Goal: Task Accomplishment & Management: Manage account settings

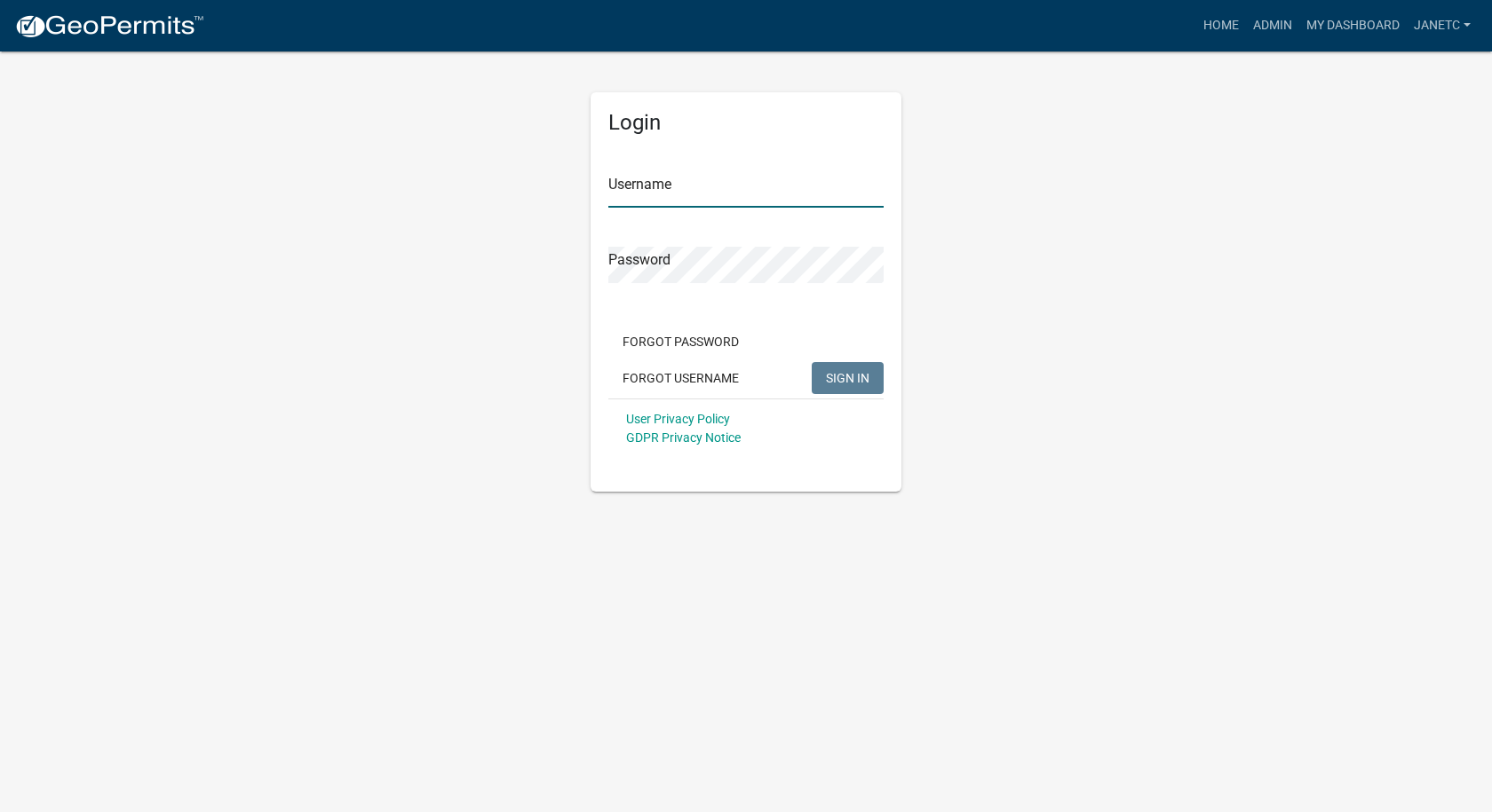
type input "janetc"
click at [842, 378] on span "SIGN IN" at bounding box center [847, 377] width 44 height 14
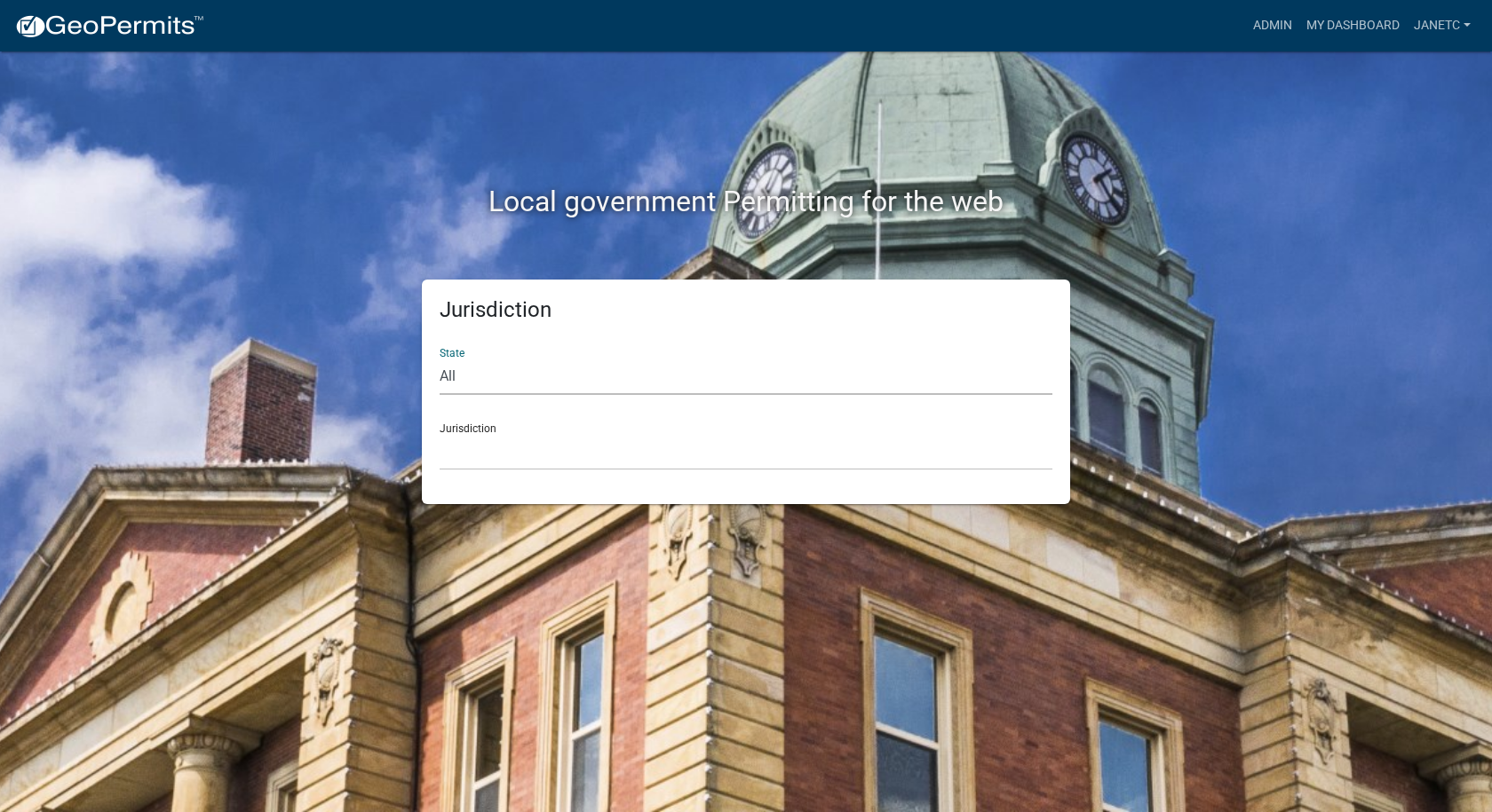
click at [510, 376] on select "All [US_STATE] [US_STATE] [US_STATE] [US_STATE] [US_STATE] [US_STATE] [US_STATE…" at bounding box center [746, 376] width 613 height 36
select select "[US_STATE]"
click at [439, 358] on select "All [US_STATE] [US_STATE] [US_STATE] [US_STATE] [US_STATE] [US_STATE] [US_STATE…" at bounding box center [746, 376] width 613 height 36
click at [483, 449] on select "City of [GEOGRAPHIC_DATA], [US_STATE] City of [GEOGRAPHIC_DATA], [US_STATE] Cit…" at bounding box center [746, 452] width 613 height 36
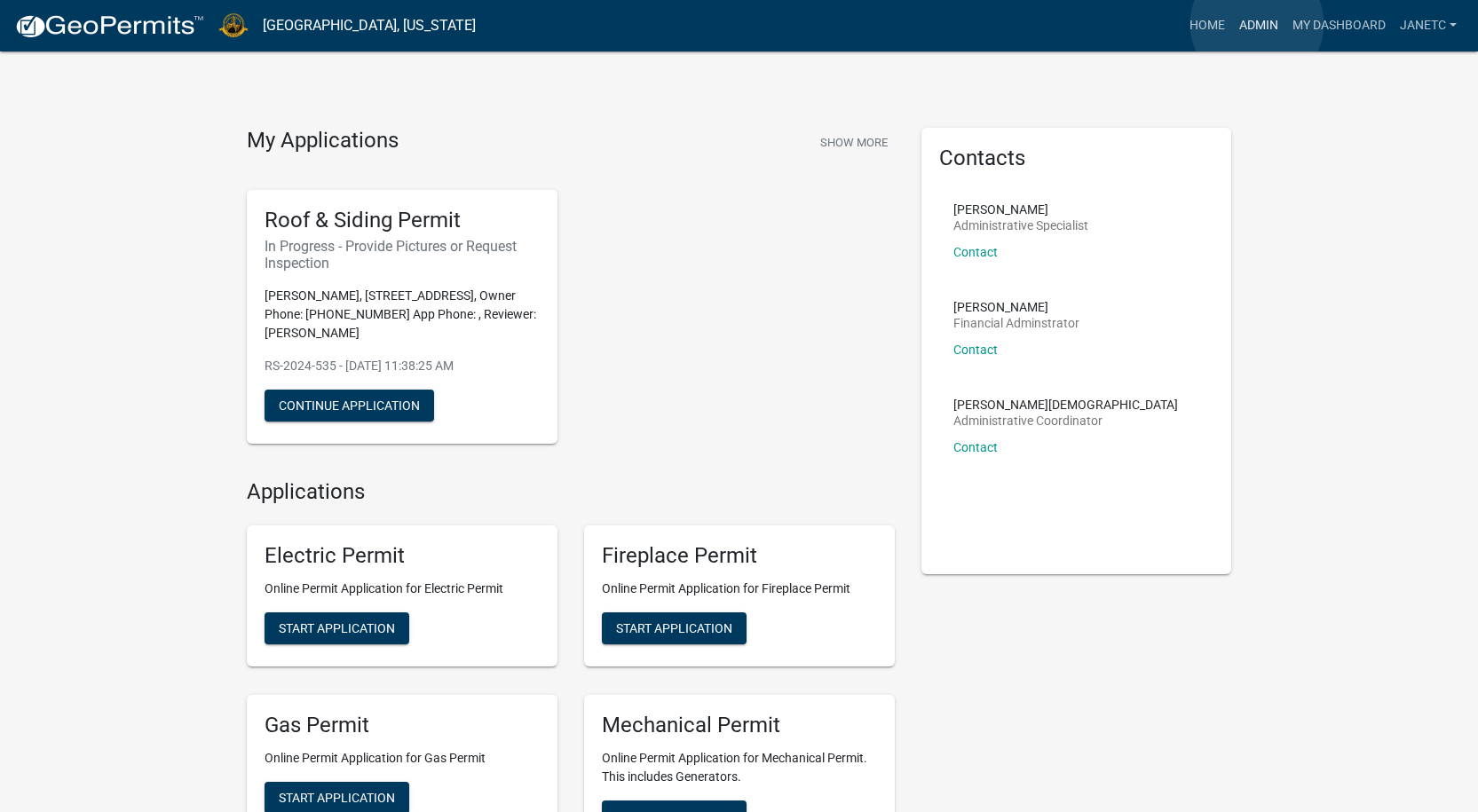
click at [1257, 24] on link "Admin" at bounding box center [1258, 26] width 53 height 34
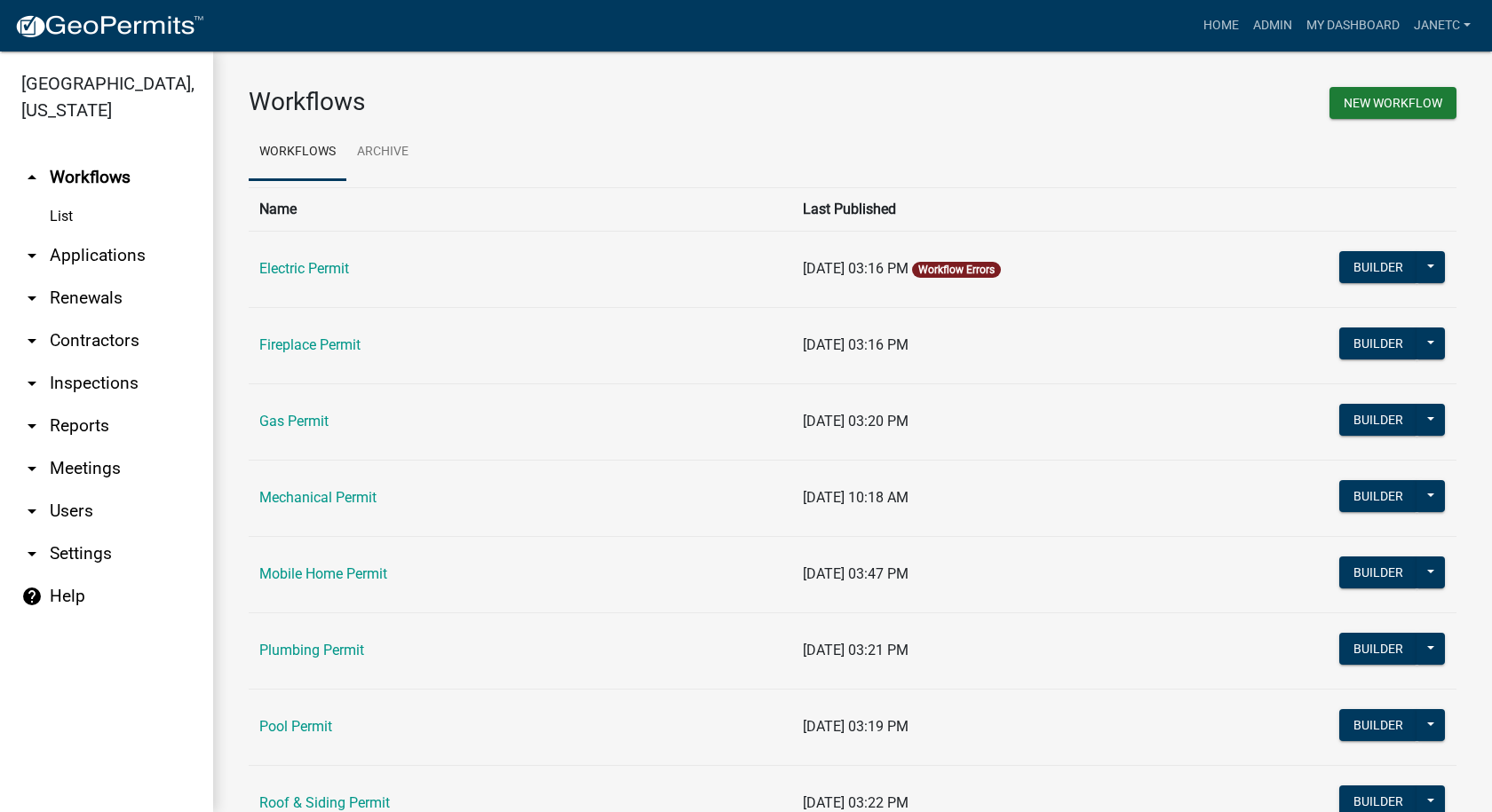
click at [109, 338] on link "arrow_drop_down Contractors" at bounding box center [107, 340] width 214 height 43
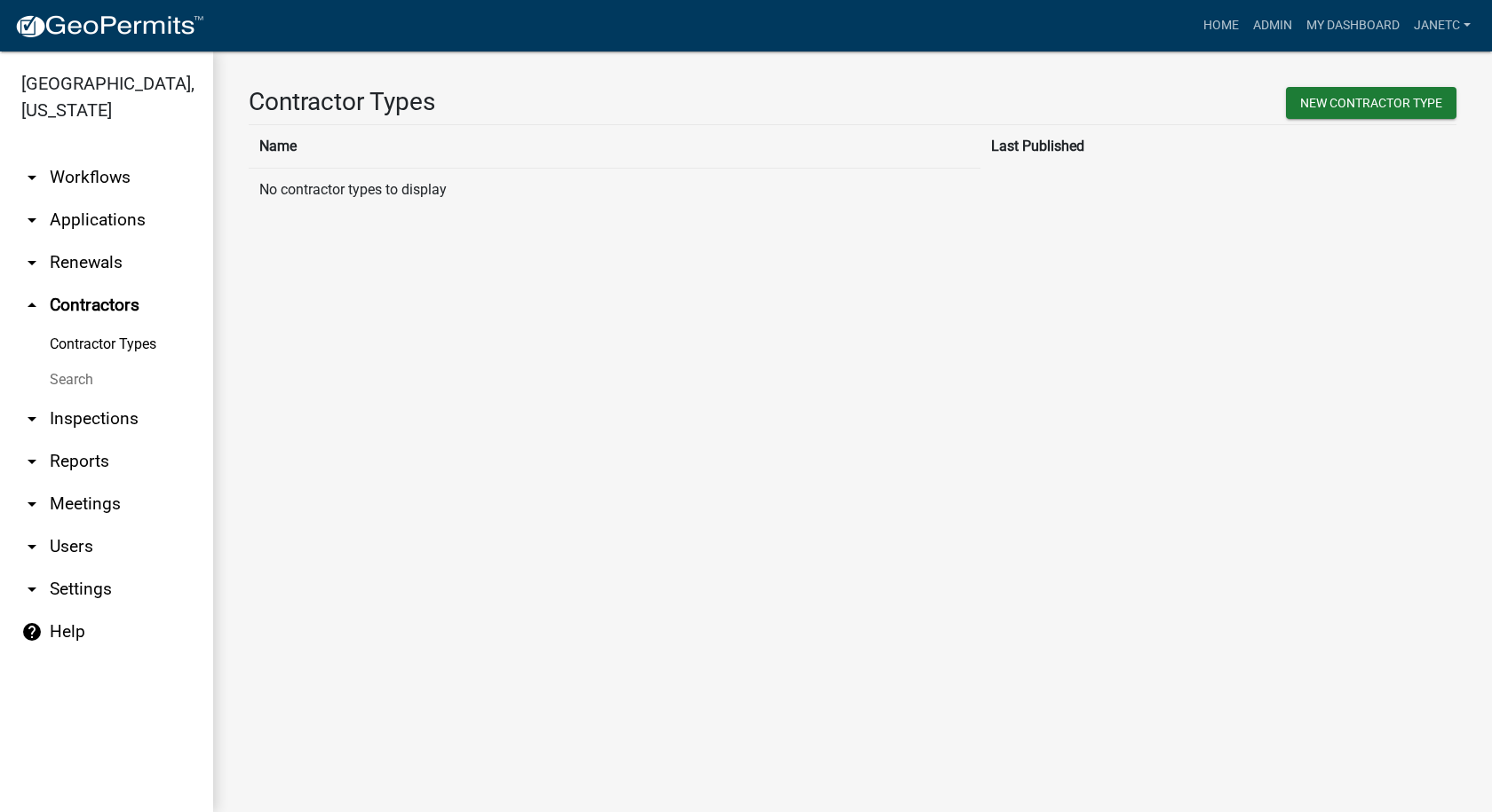
click at [71, 374] on link "Search" at bounding box center [107, 380] width 214 height 36
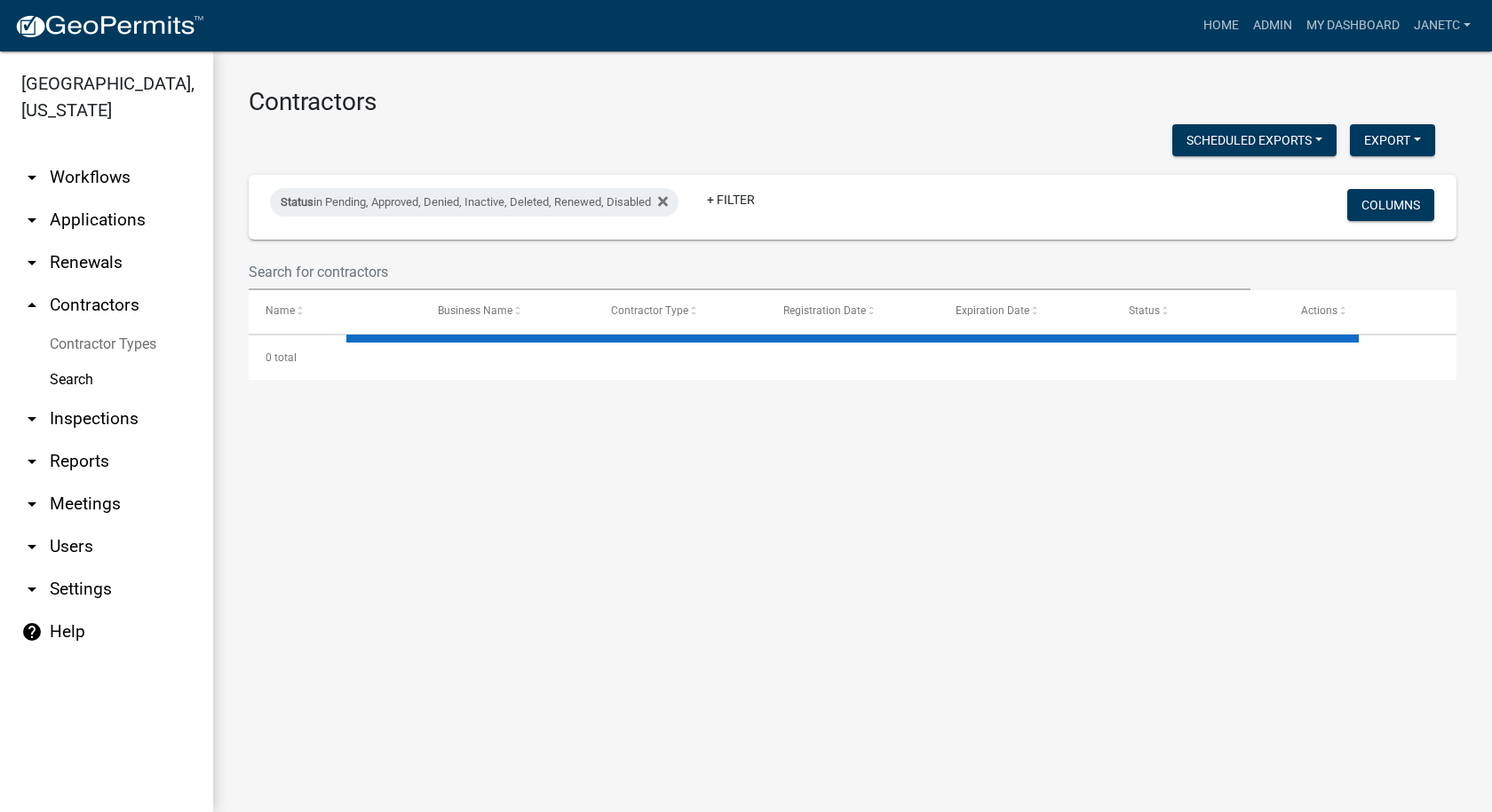
select select "3: 100"
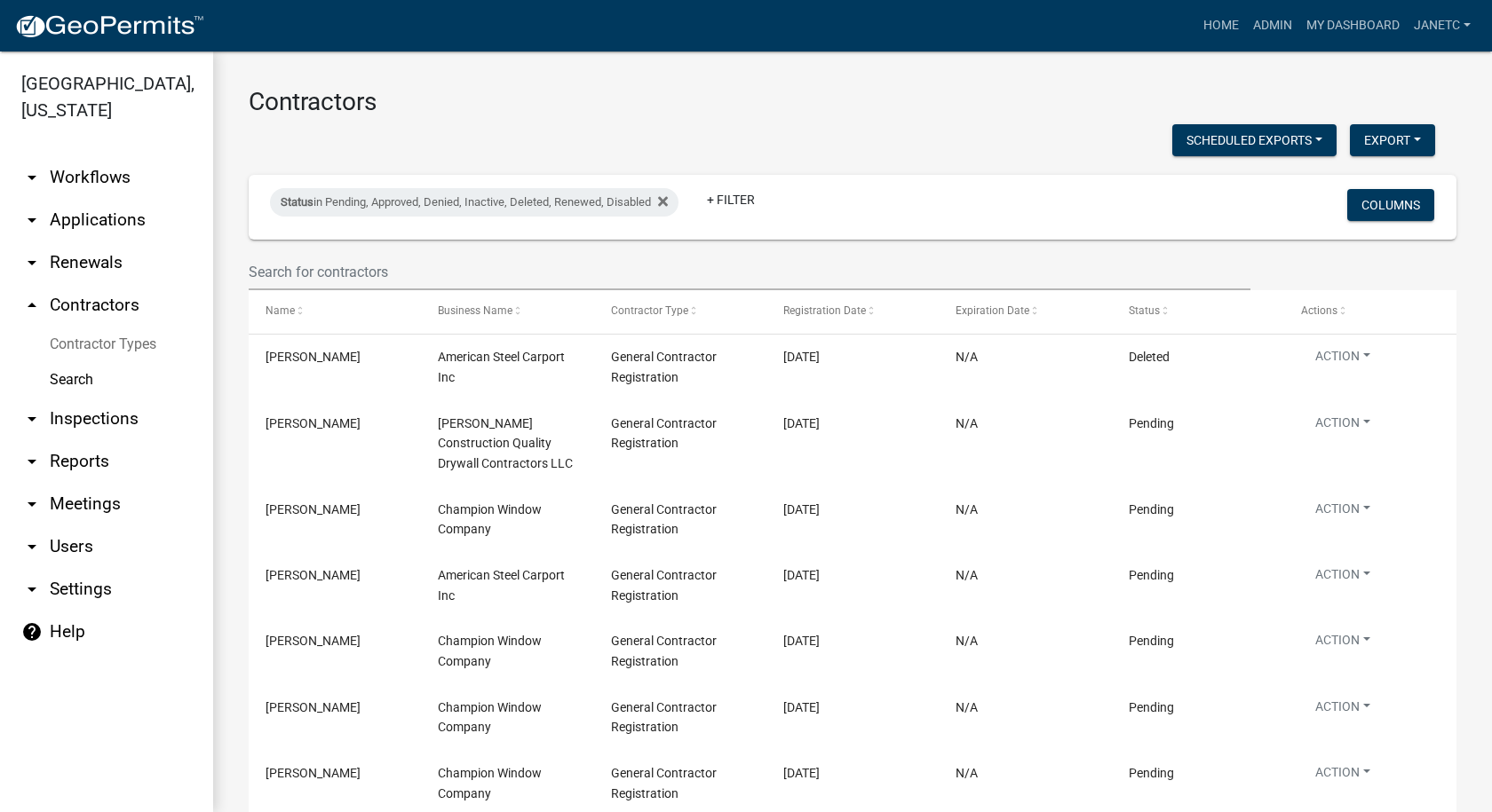
click at [76, 466] on link "arrow_drop_down Reports" at bounding box center [107, 461] width 214 height 43
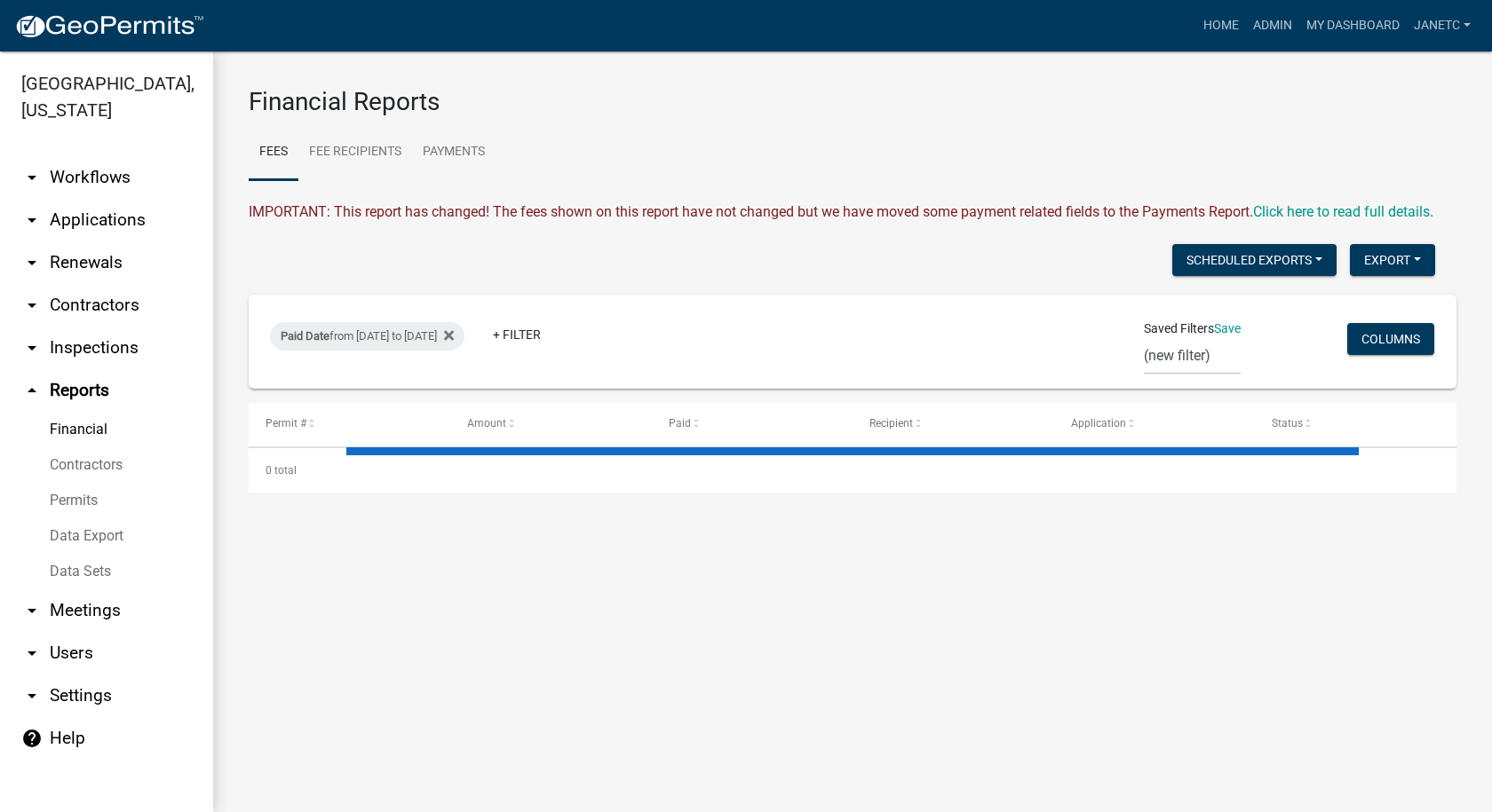
click at [77, 428] on link "Financial" at bounding box center [107, 430] width 214 height 36
select select "3: 100"
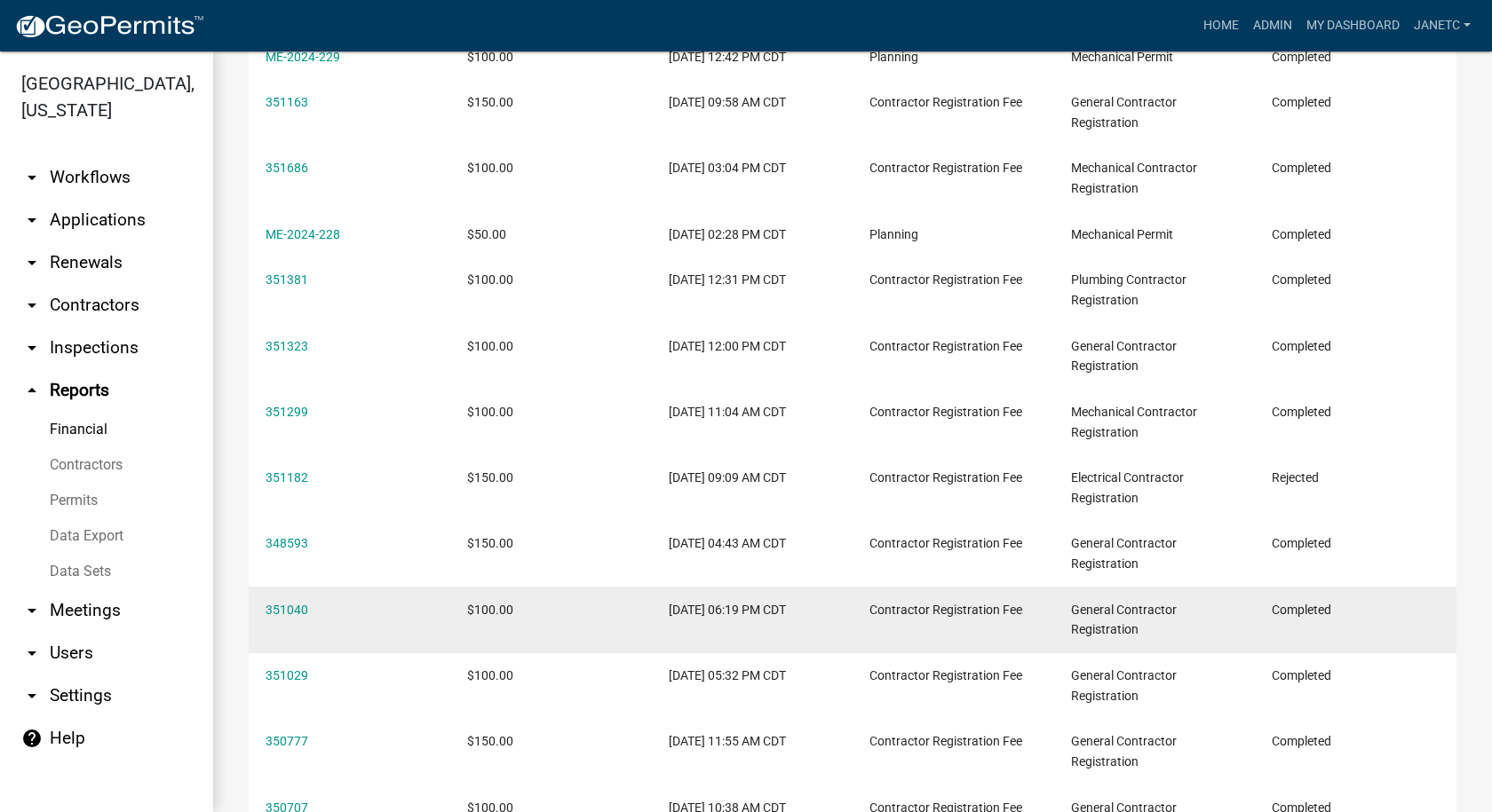
scroll to position [2396, 0]
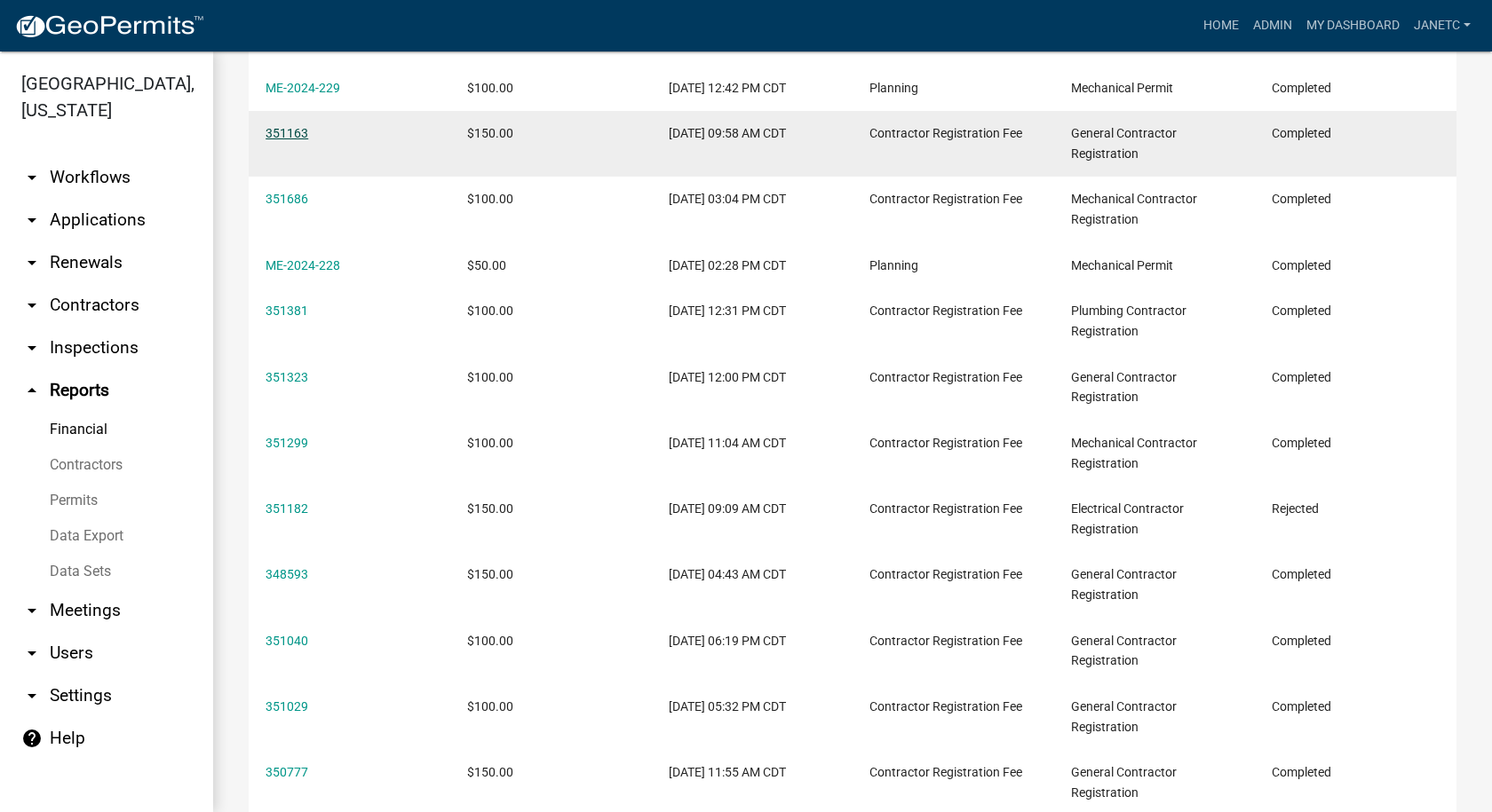
click at [291, 141] on link "351163" at bounding box center [286, 133] width 43 height 14
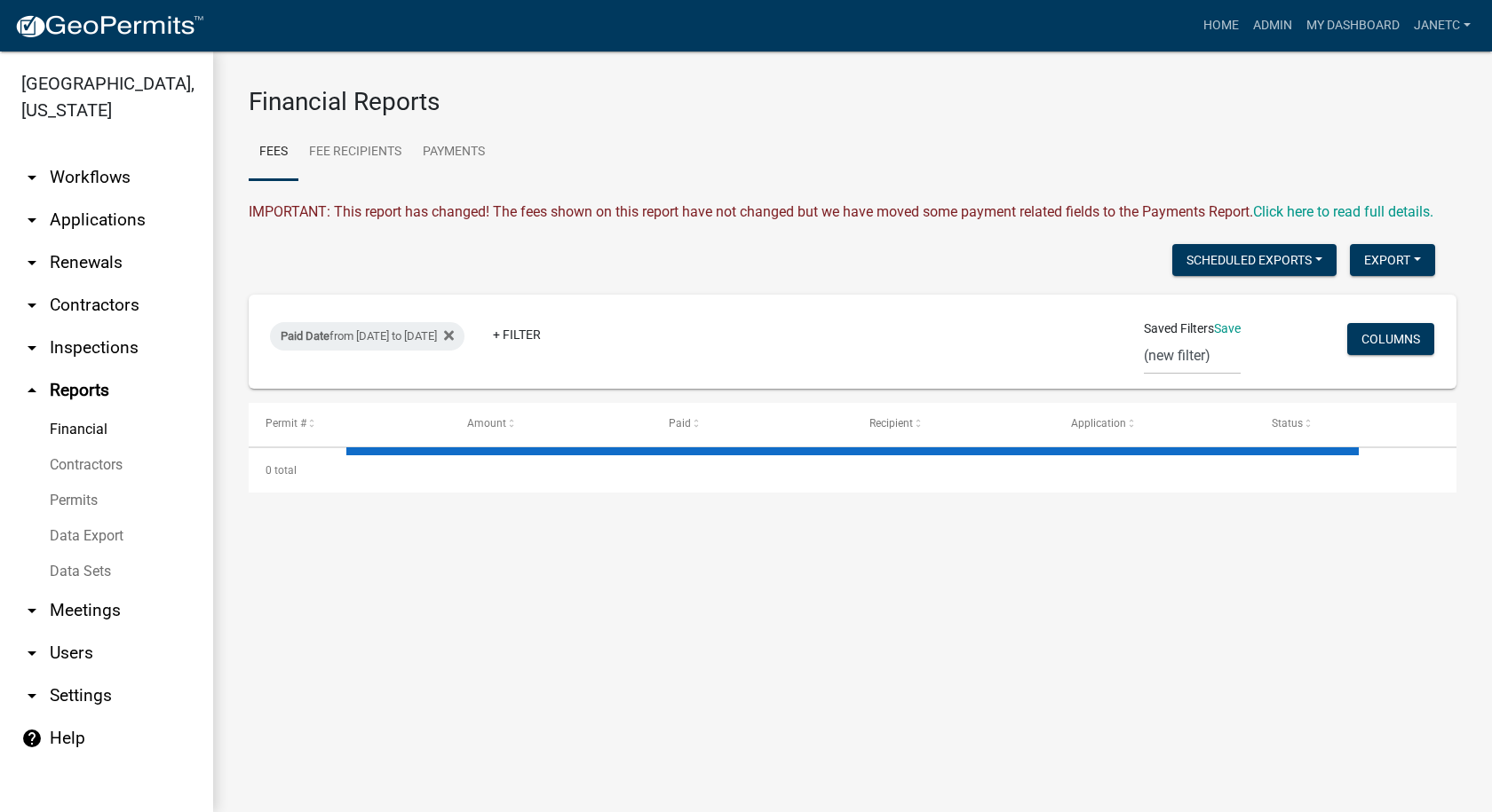
select select "3: 100"
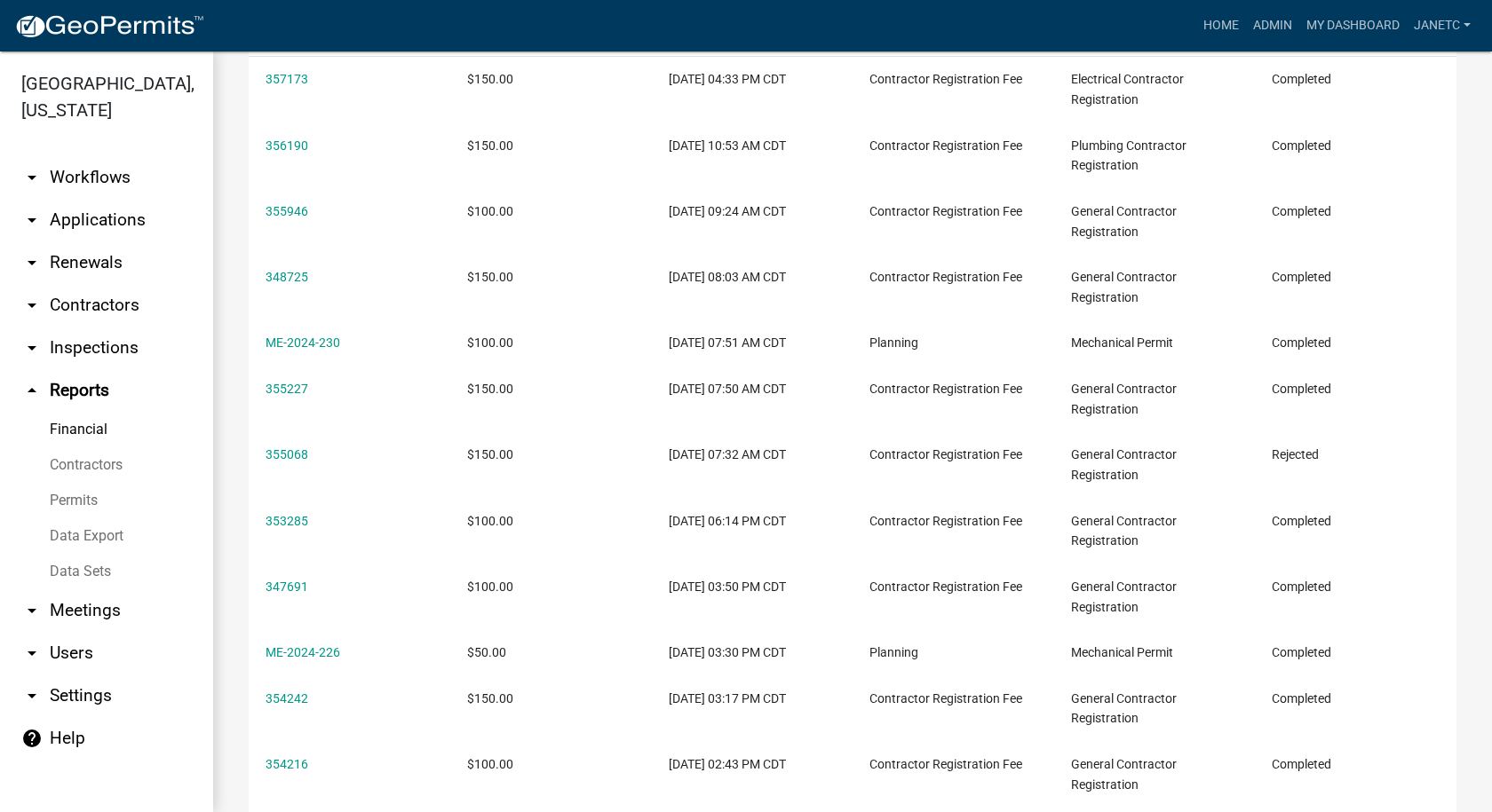
scroll to position [89, 0]
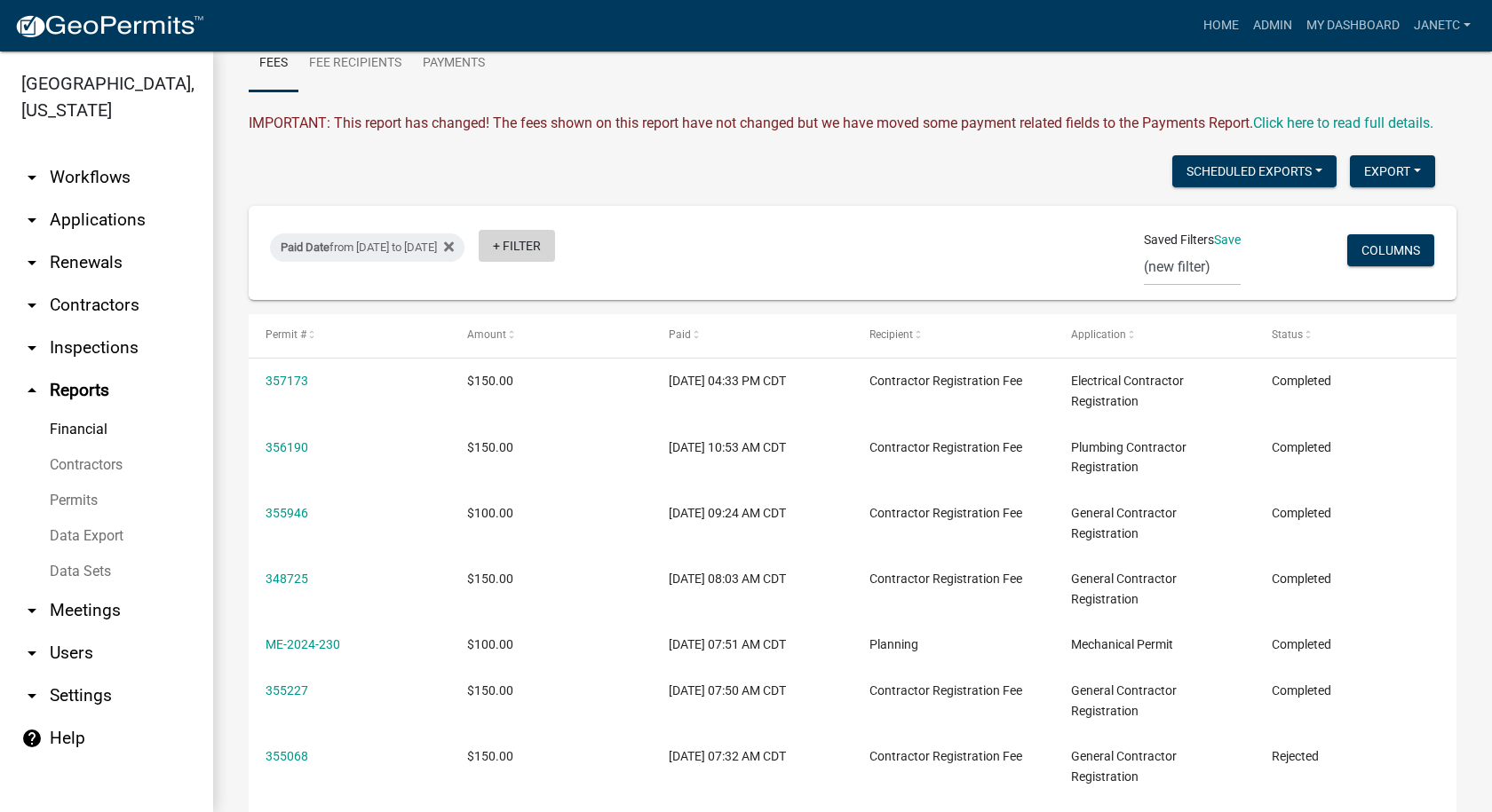
click at [555, 261] on link "+ Filter" at bounding box center [516, 245] width 77 height 32
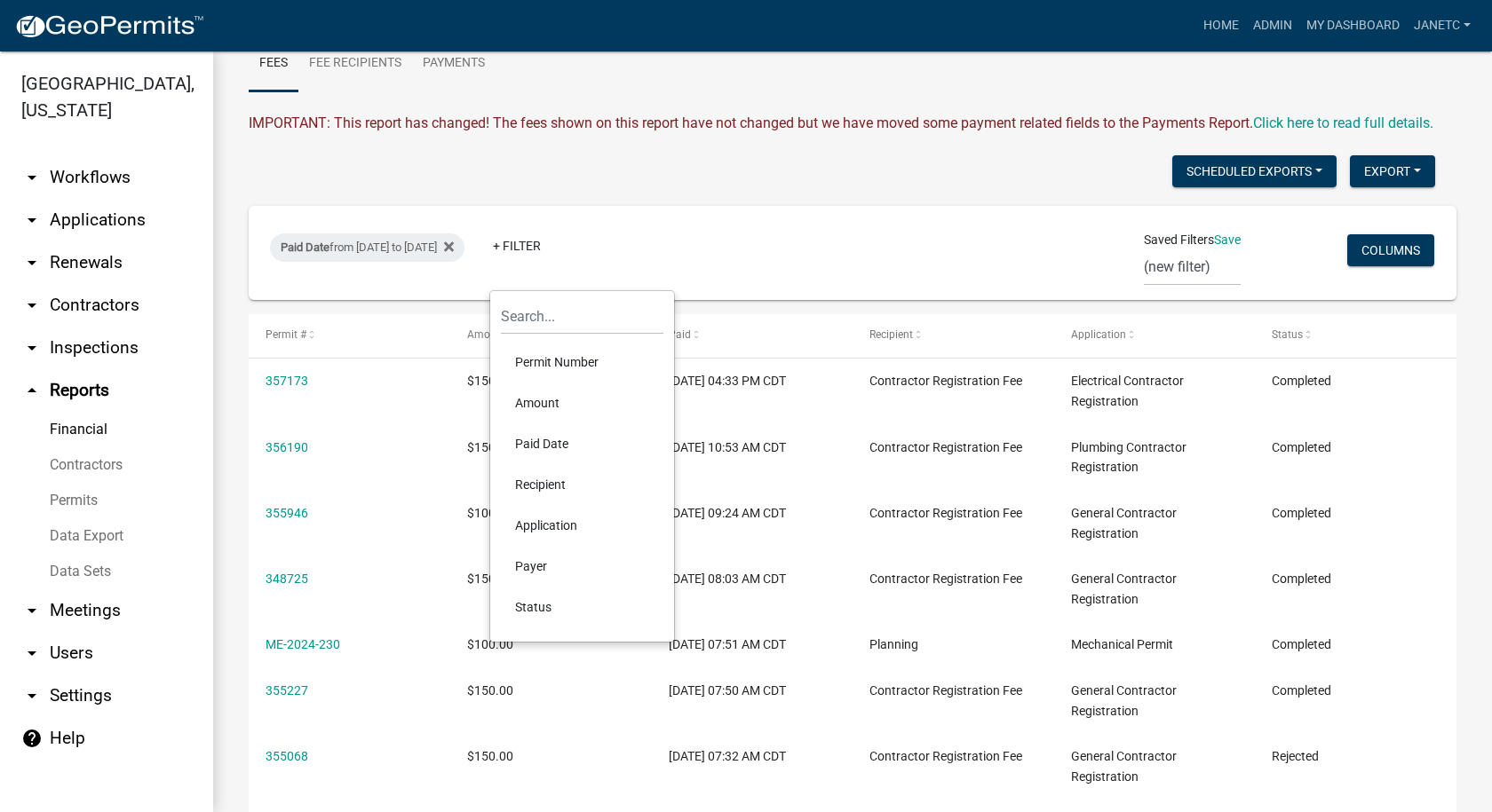
click at [549, 478] on li "Recipient" at bounding box center [582, 484] width 163 height 41
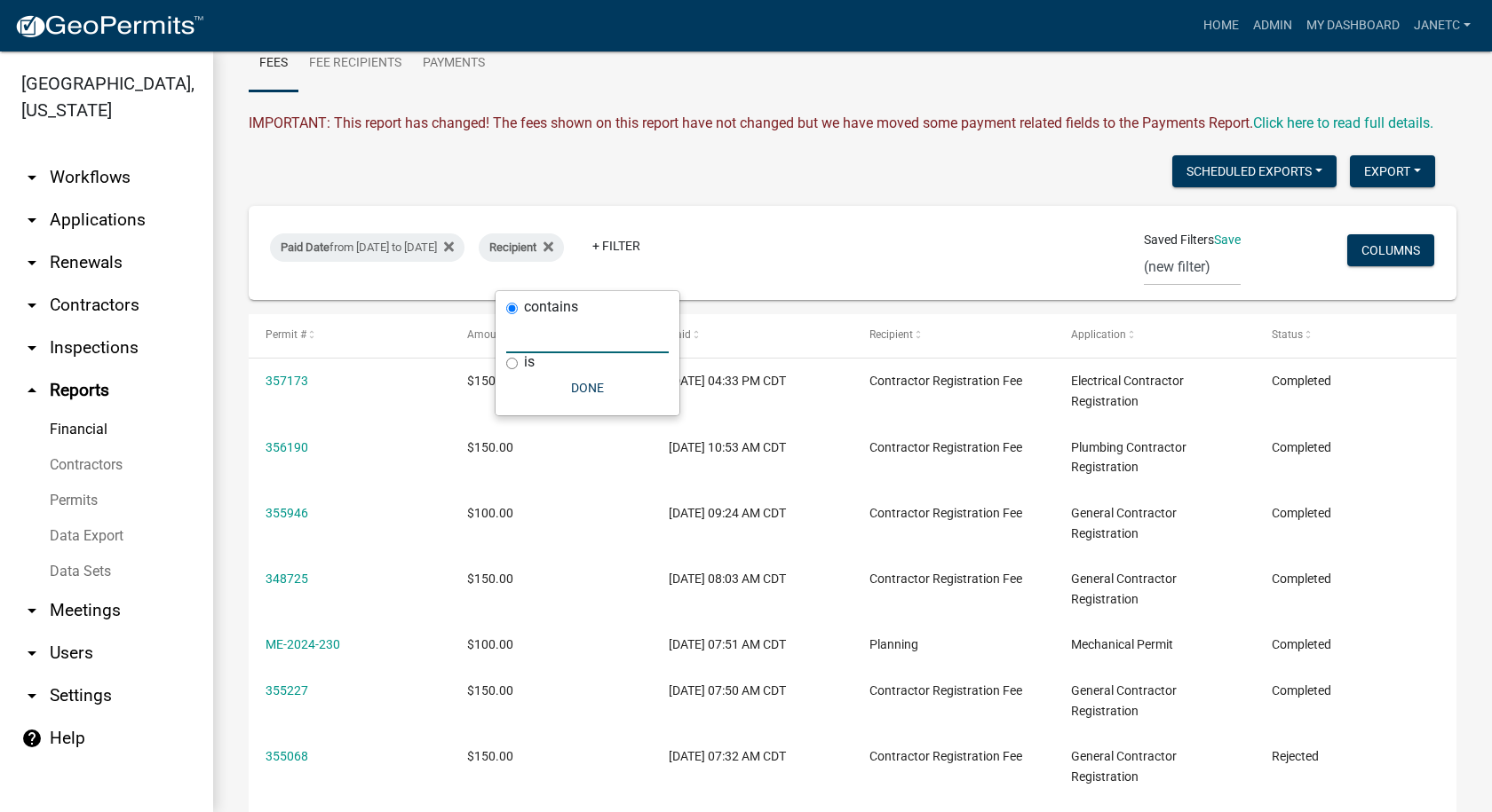
click at [532, 326] on input "text" at bounding box center [587, 335] width 163 height 36
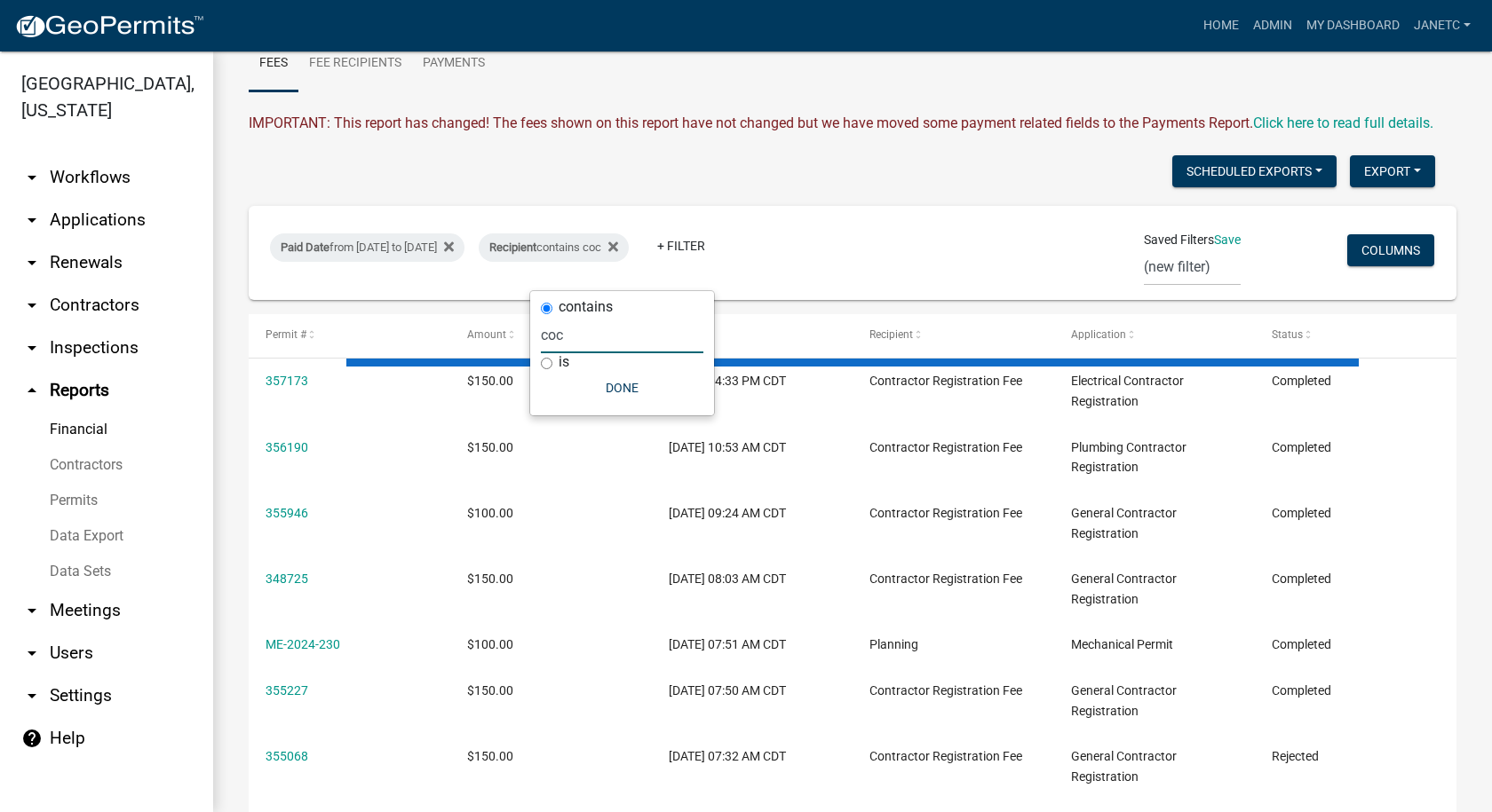
scroll to position [0, 0]
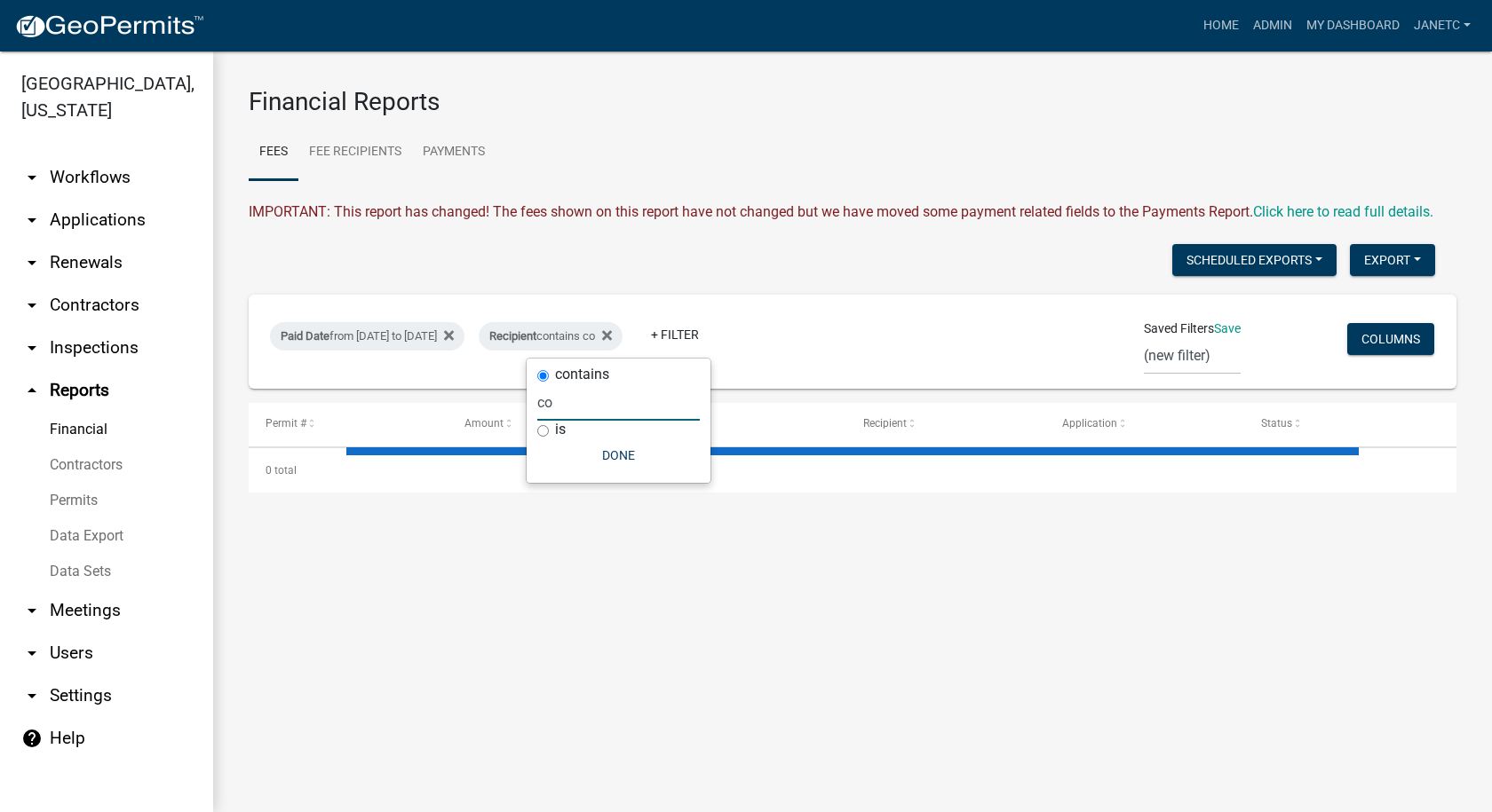
type input "con"
select select "3: 100"
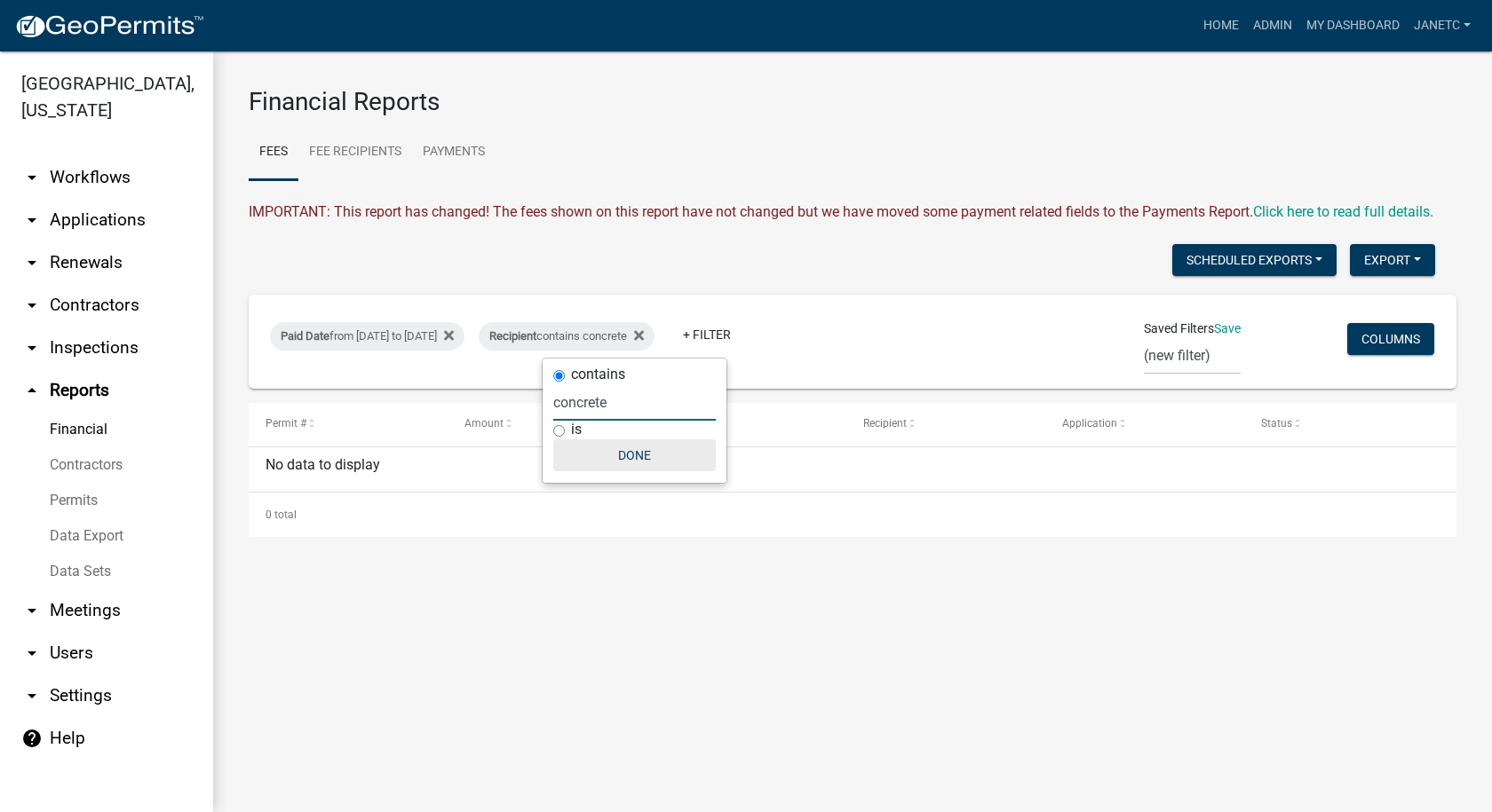
type input "concrete"
click at [648, 456] on button "Done" at bounding box center [634, 455] width 163 height 32
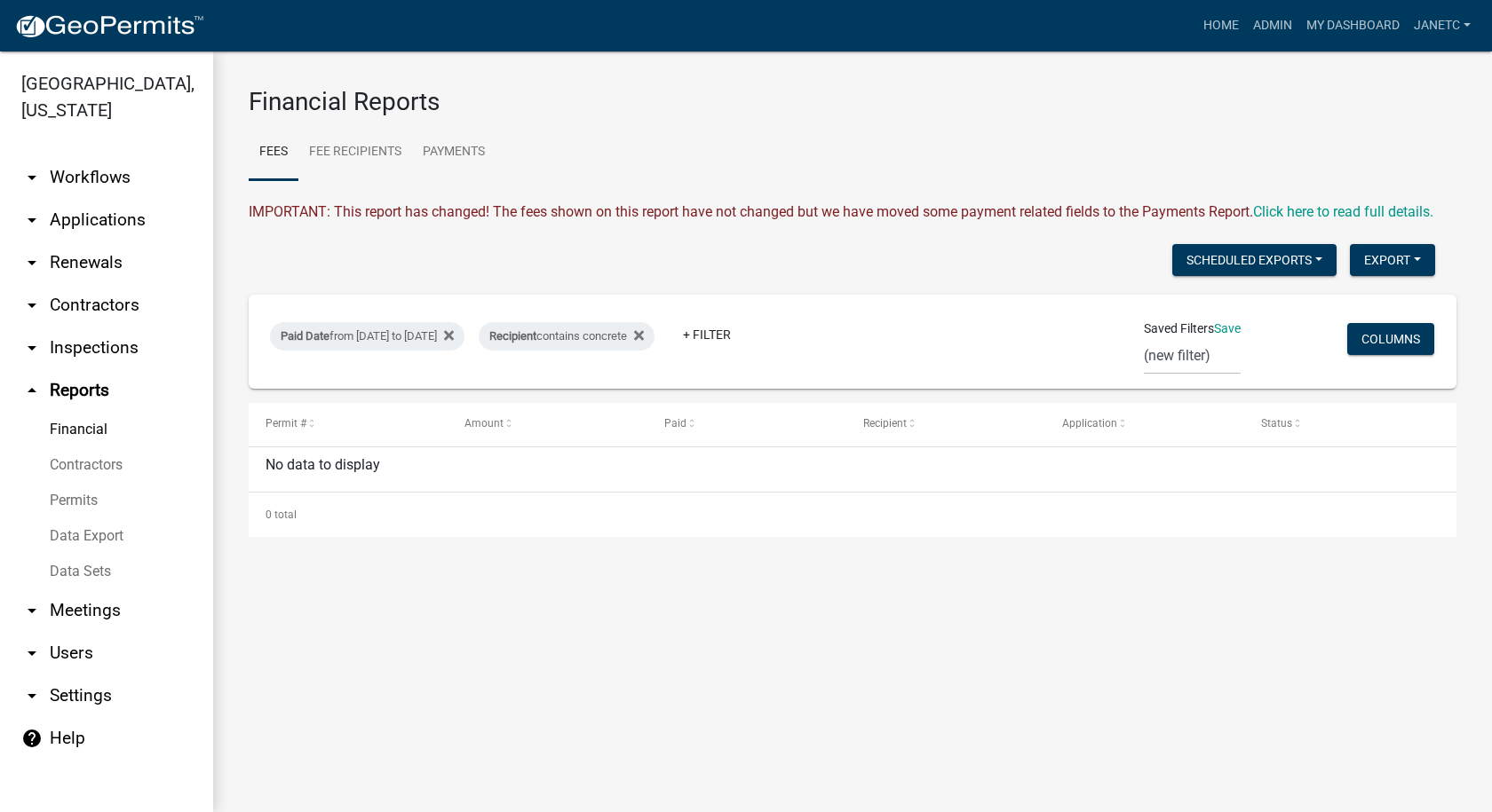
select select "3: 100"
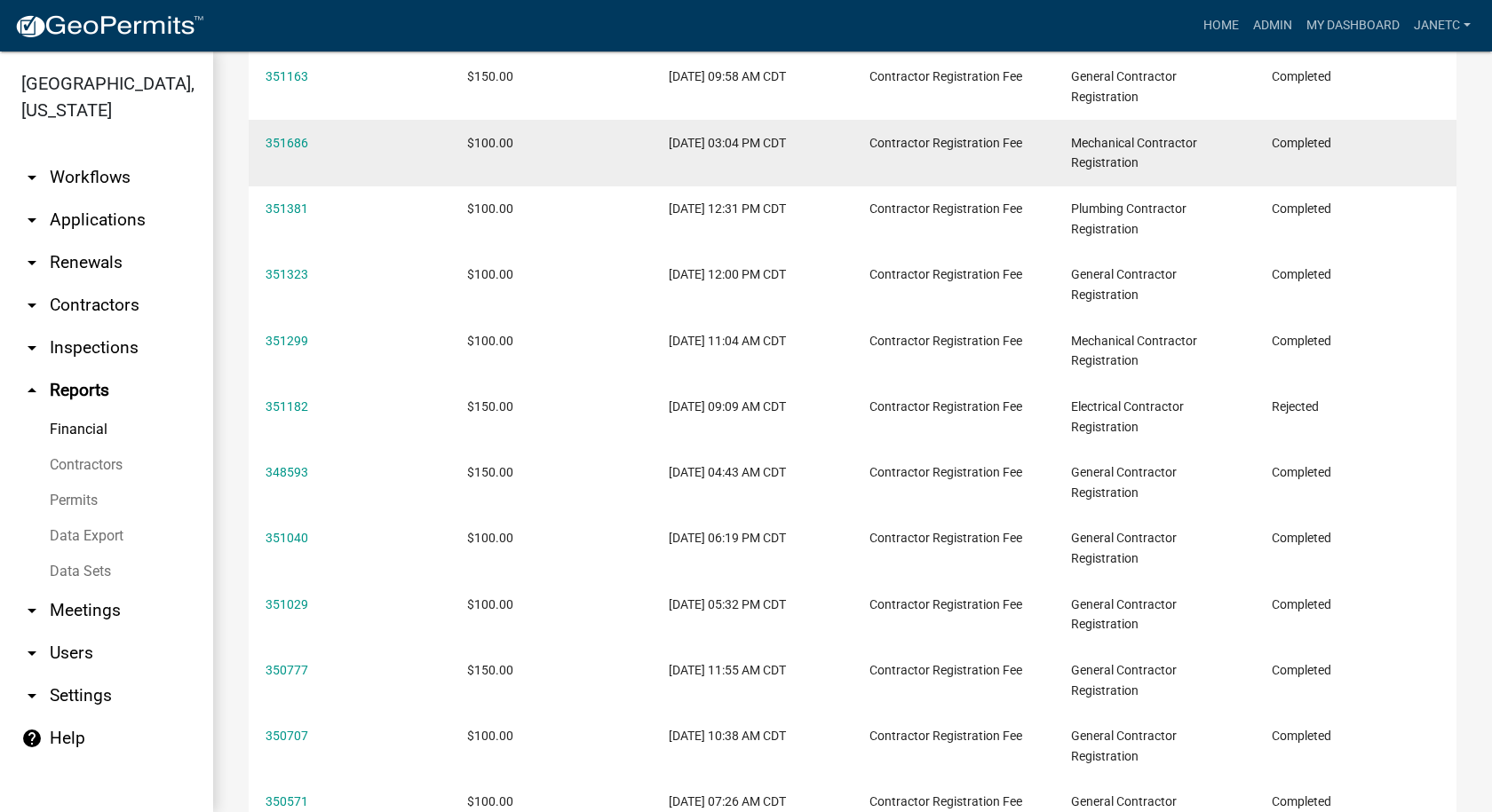
scroll to position [1863, 0]
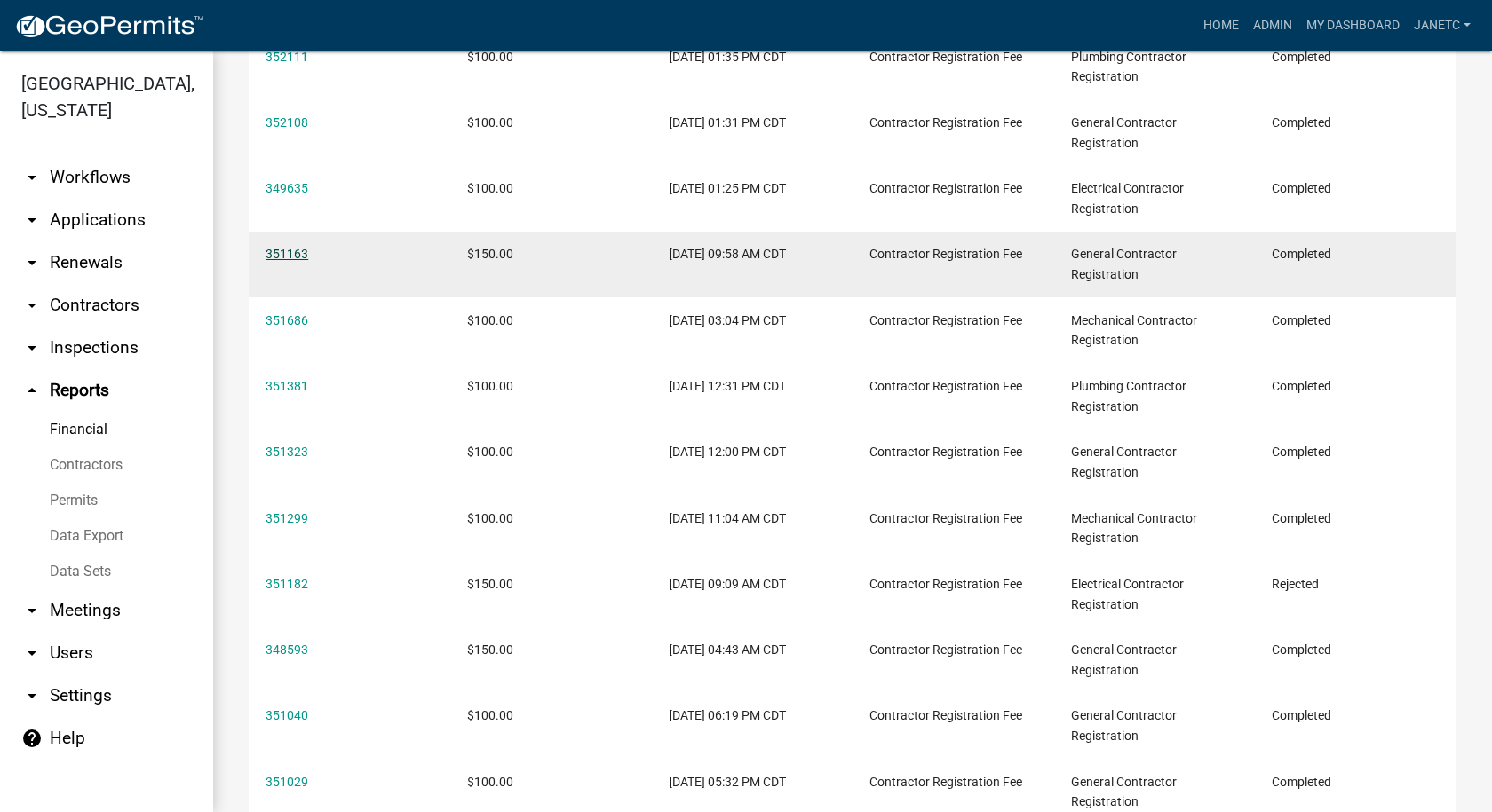
click at [267, 261] on link "351163" at bounding box center [286, 253] width 43 height 14
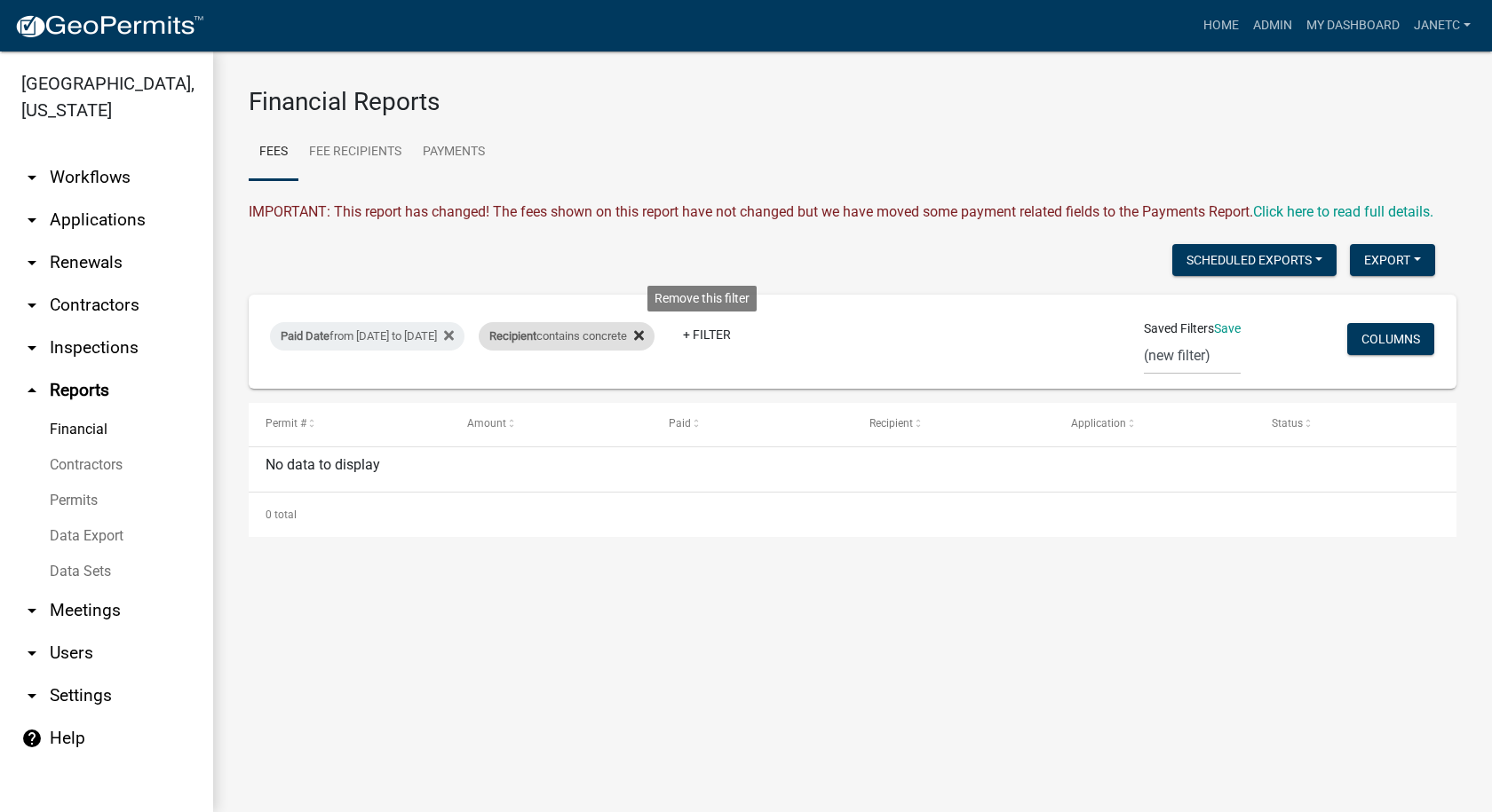
click at [644, 339] on icon at bounding box center [639, 336] width 10 height 10
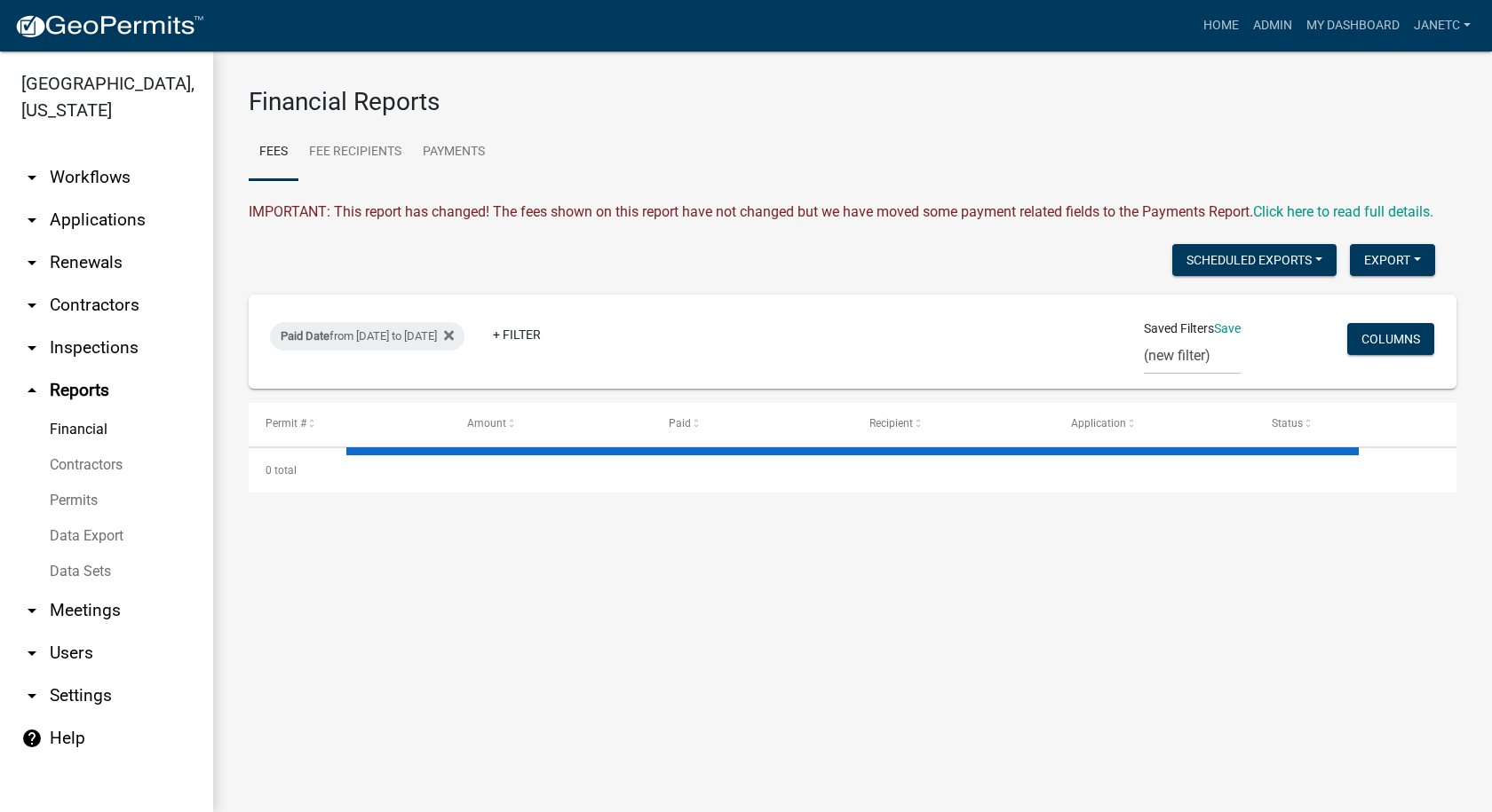
select select "3: 100"
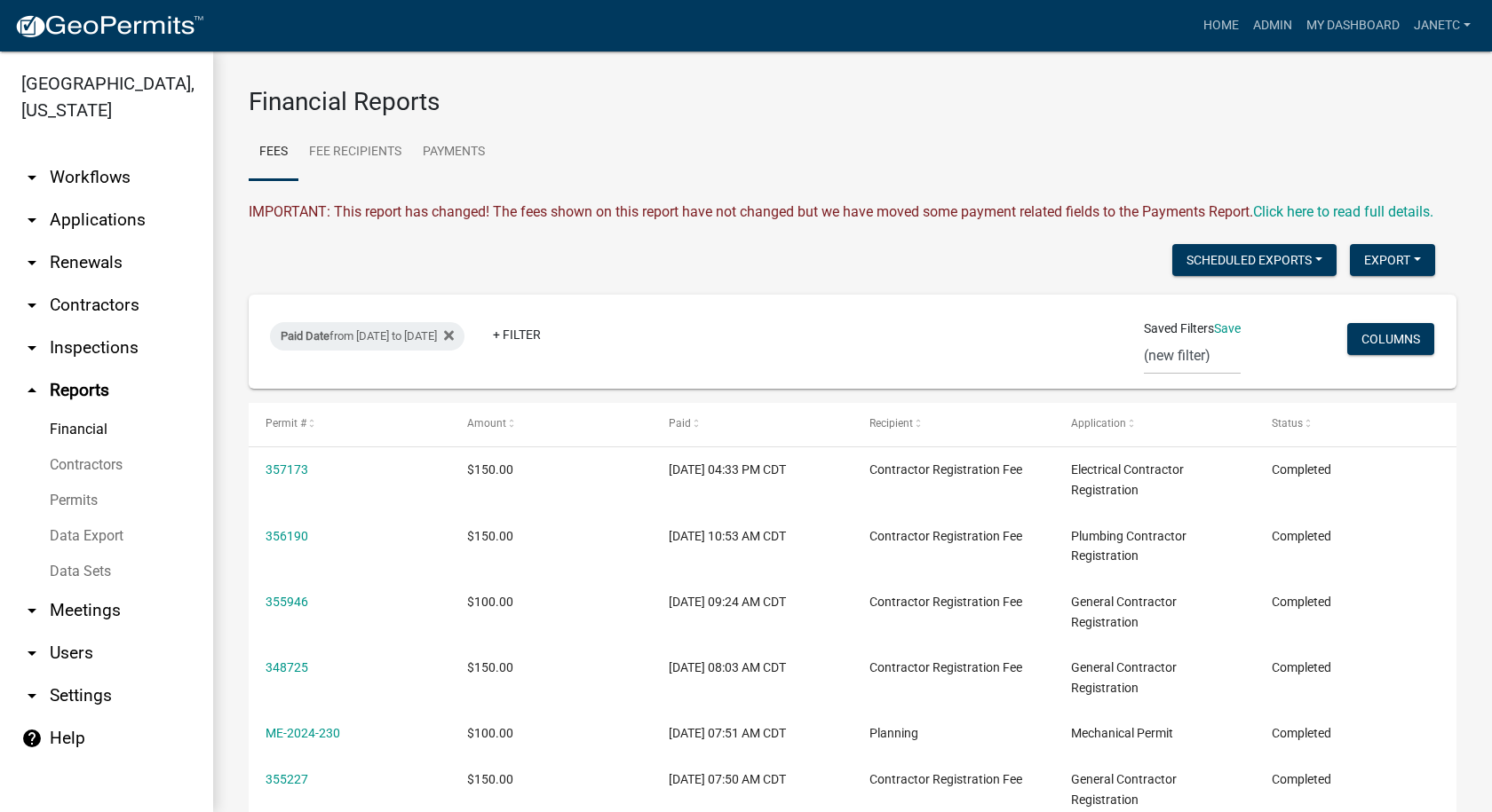
click at [77, 301] on link "arrow_drop_down Contractors" at bounding box center [107, 305] width 214 height 43
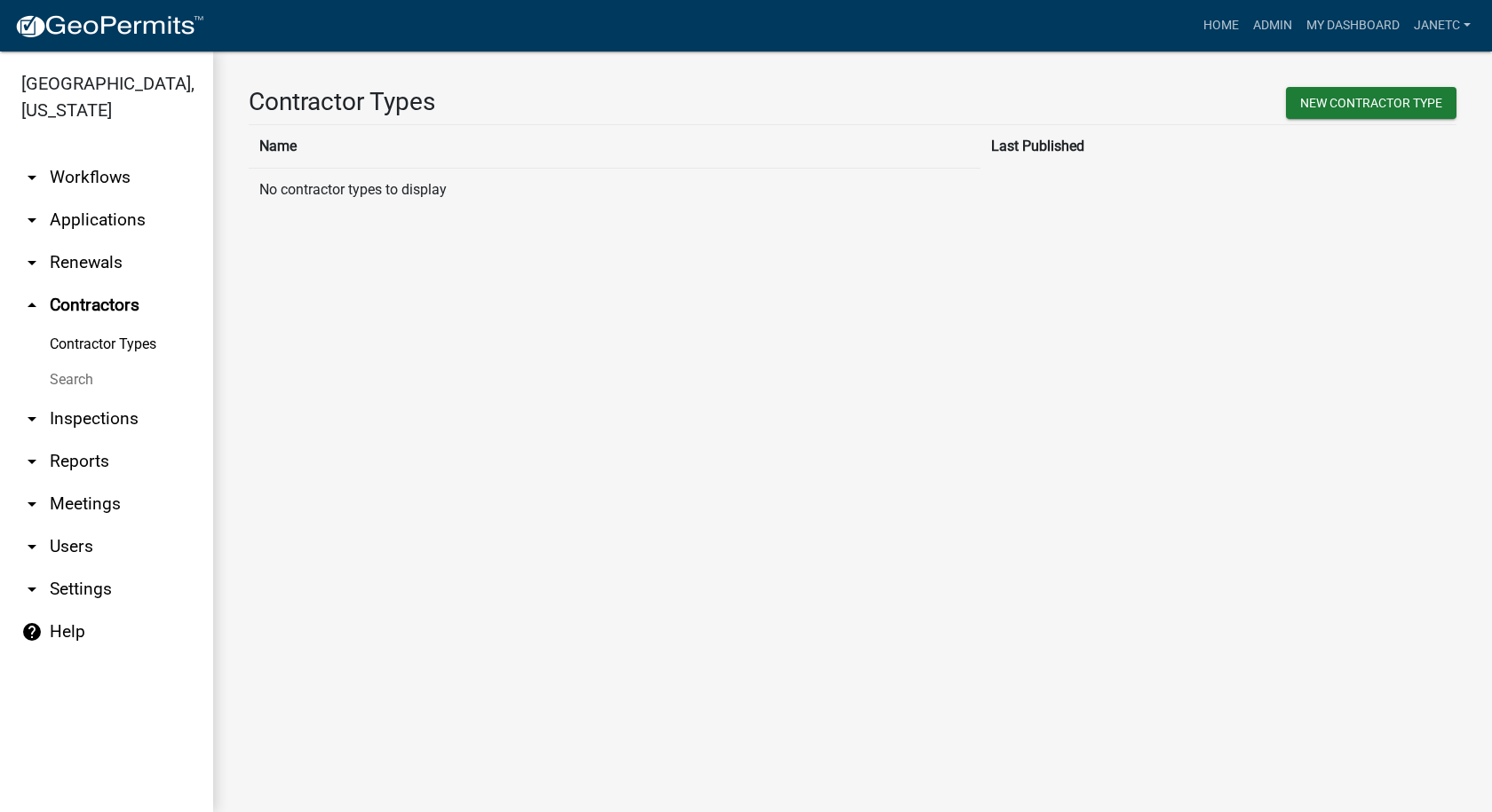
click at [66, 377] on link "Search" at bounding box center [107, 380] width 214 height 36
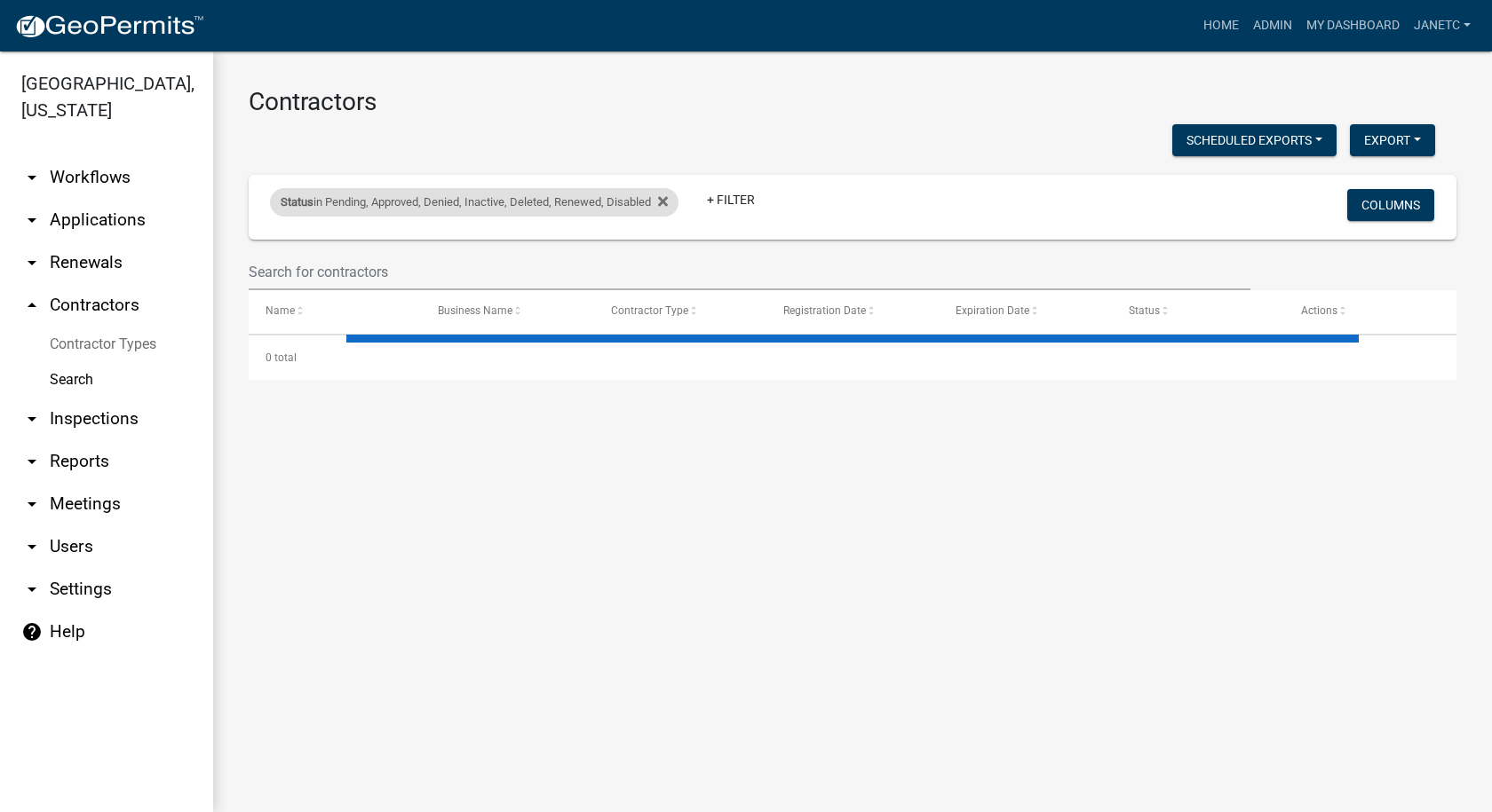
click at [674, 199] on div "Status in Pending, Approved, Denied, Inactive, Deleted, Renewed, Disabled" at bounding box center [473, 203] width 408 height 28
select select "1: '0'"
select select "3: 100"
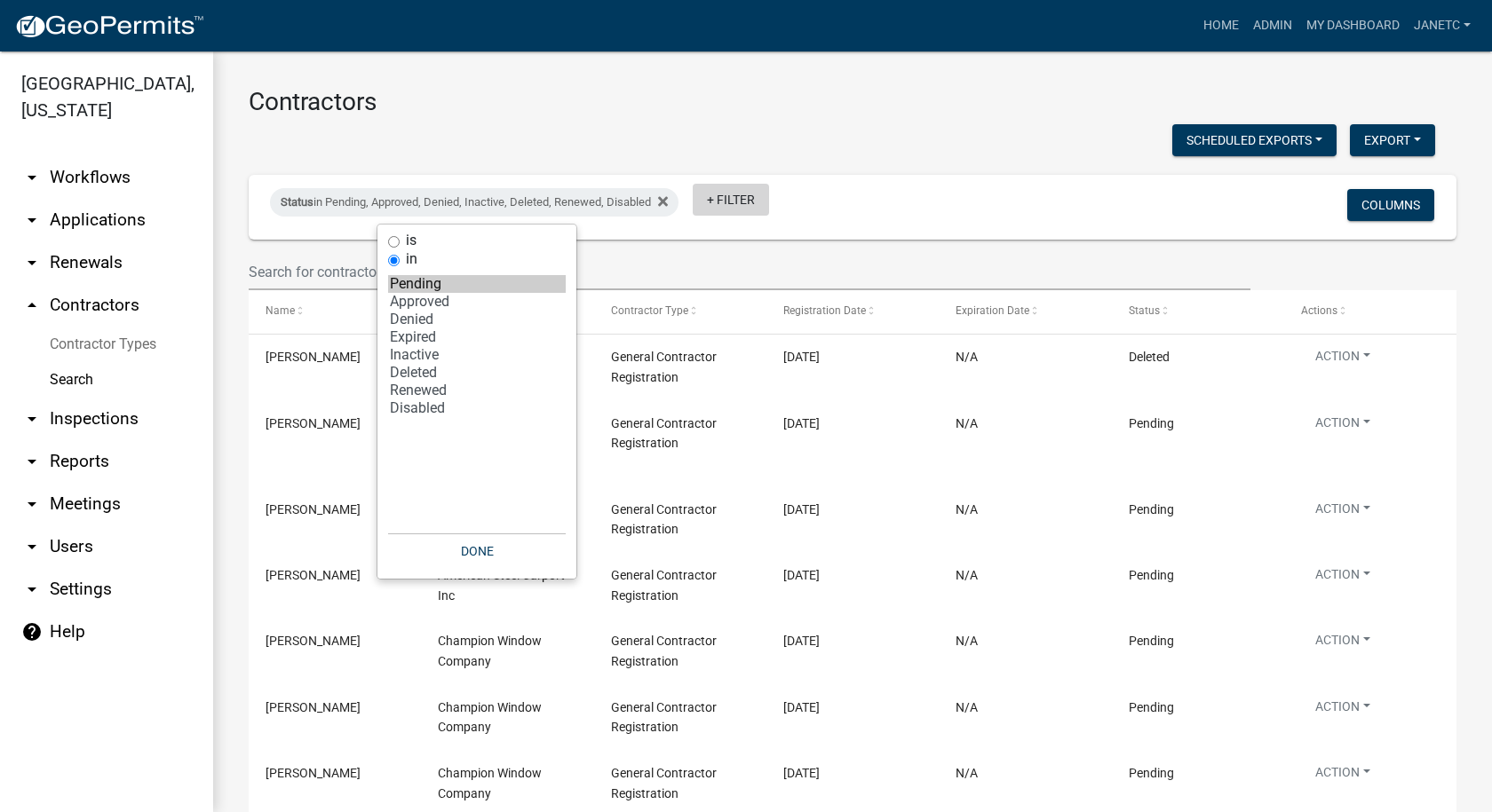
click at [705, 210] on link "+ Filter" at bounding box center [731, 200] width 77 height 32
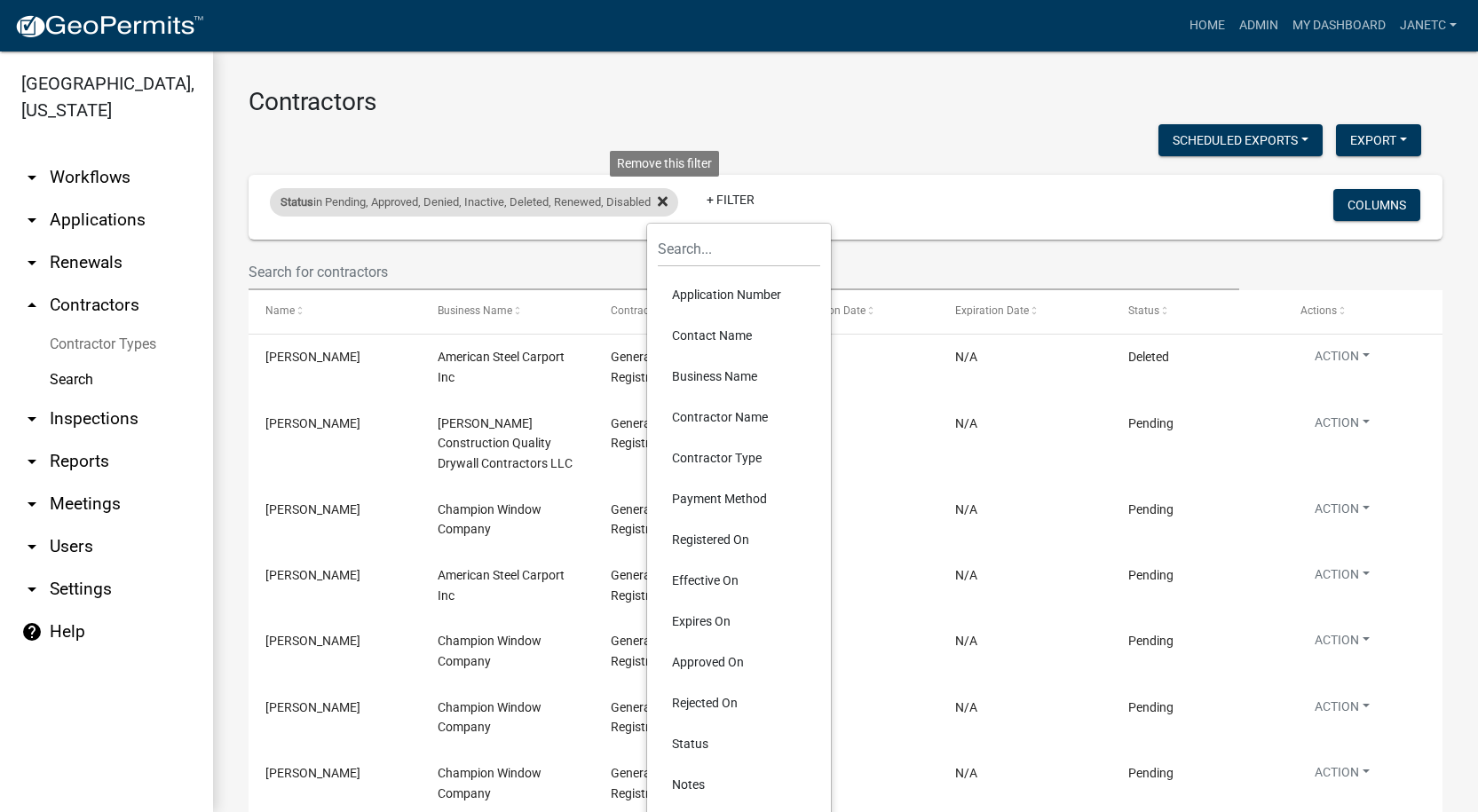
click at [664, 204] on icon at bounding box center [663, 202] width 10 height 10
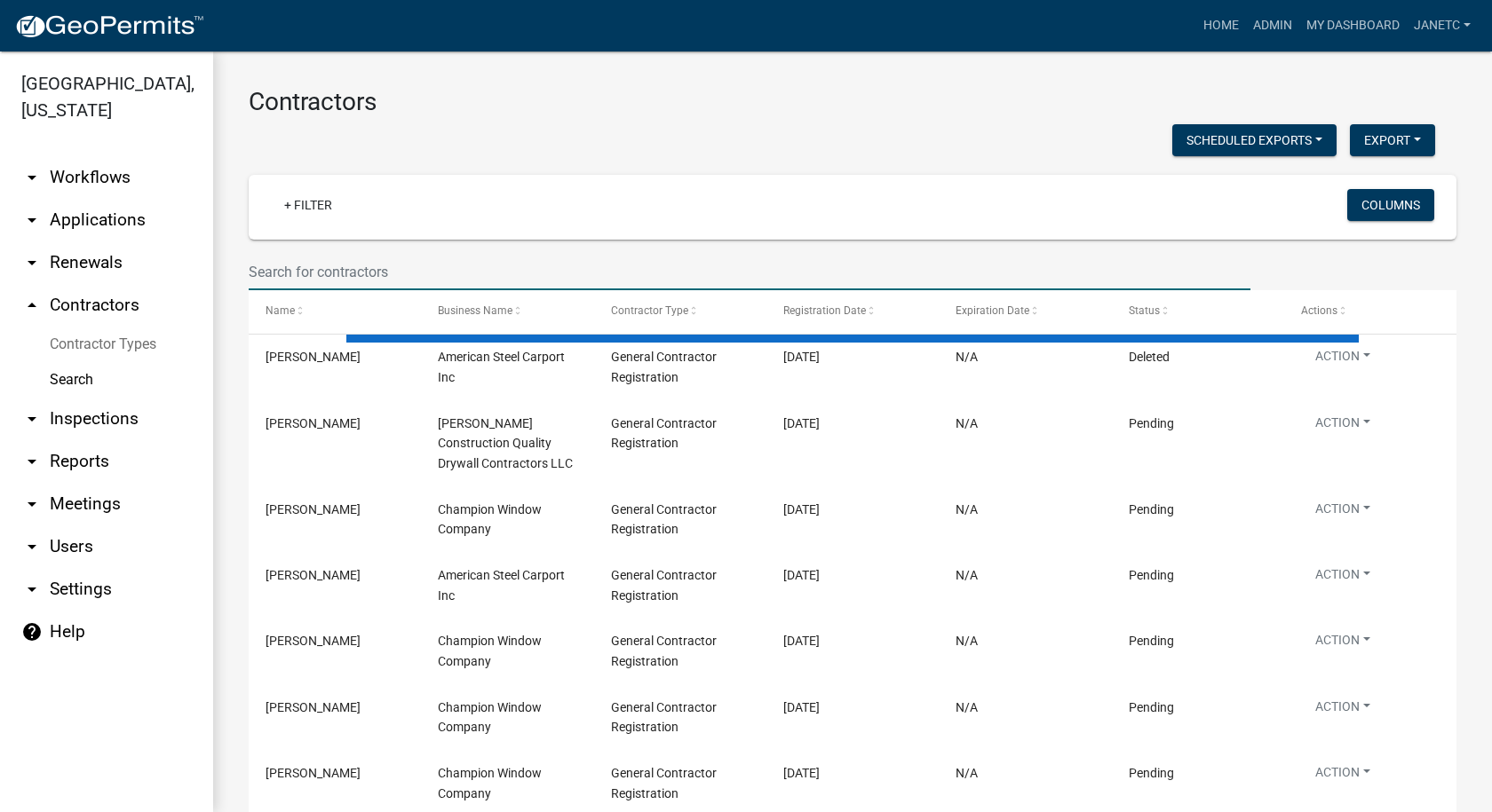
click at [437, 264] on input "text" at bounding box center [748, 271] width 1001 height 36
type input "C & S concrete"
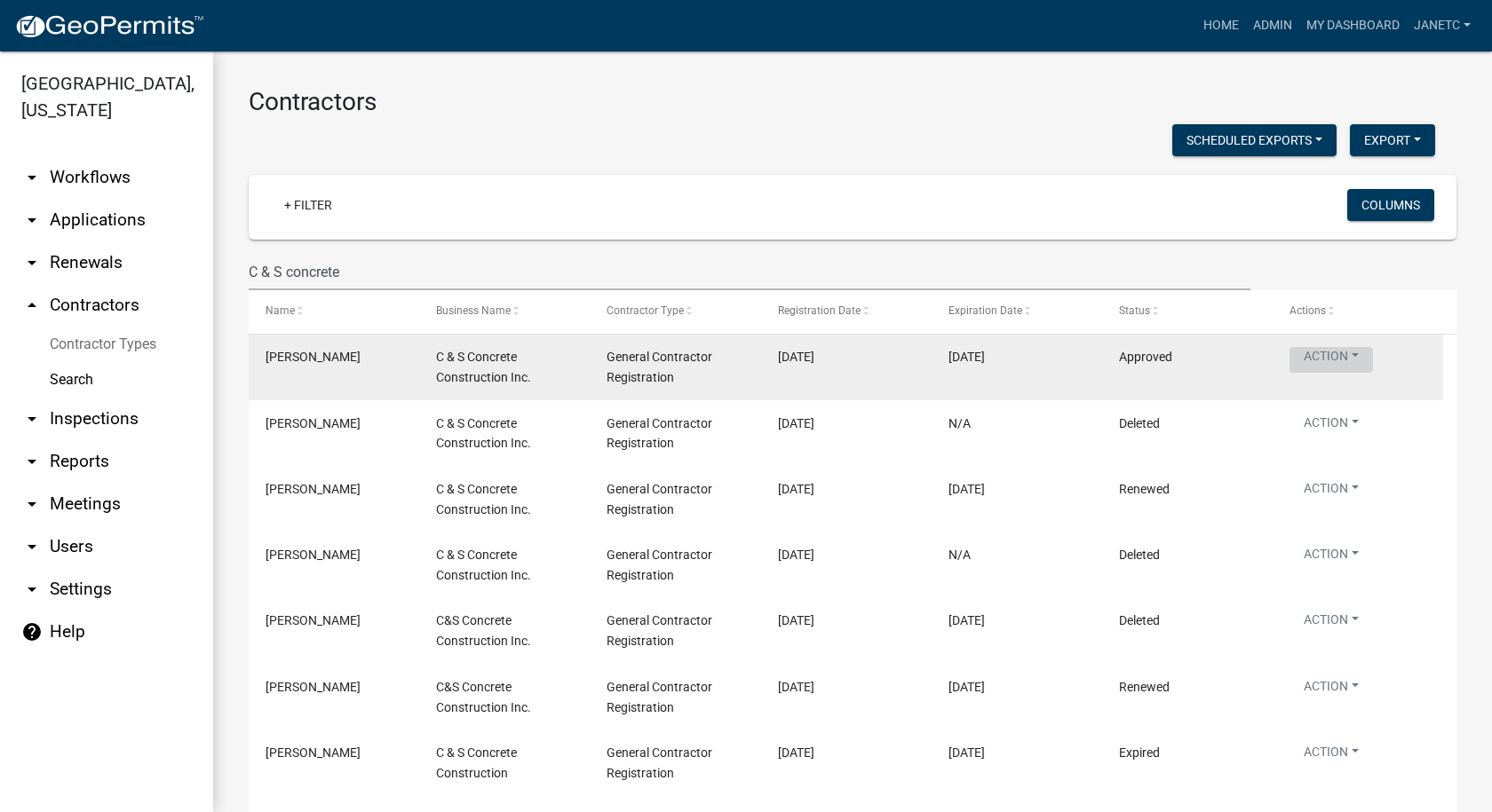
click at [1313, 359] on button "Action" at bounding box center [1331, 360] width 84 height 26
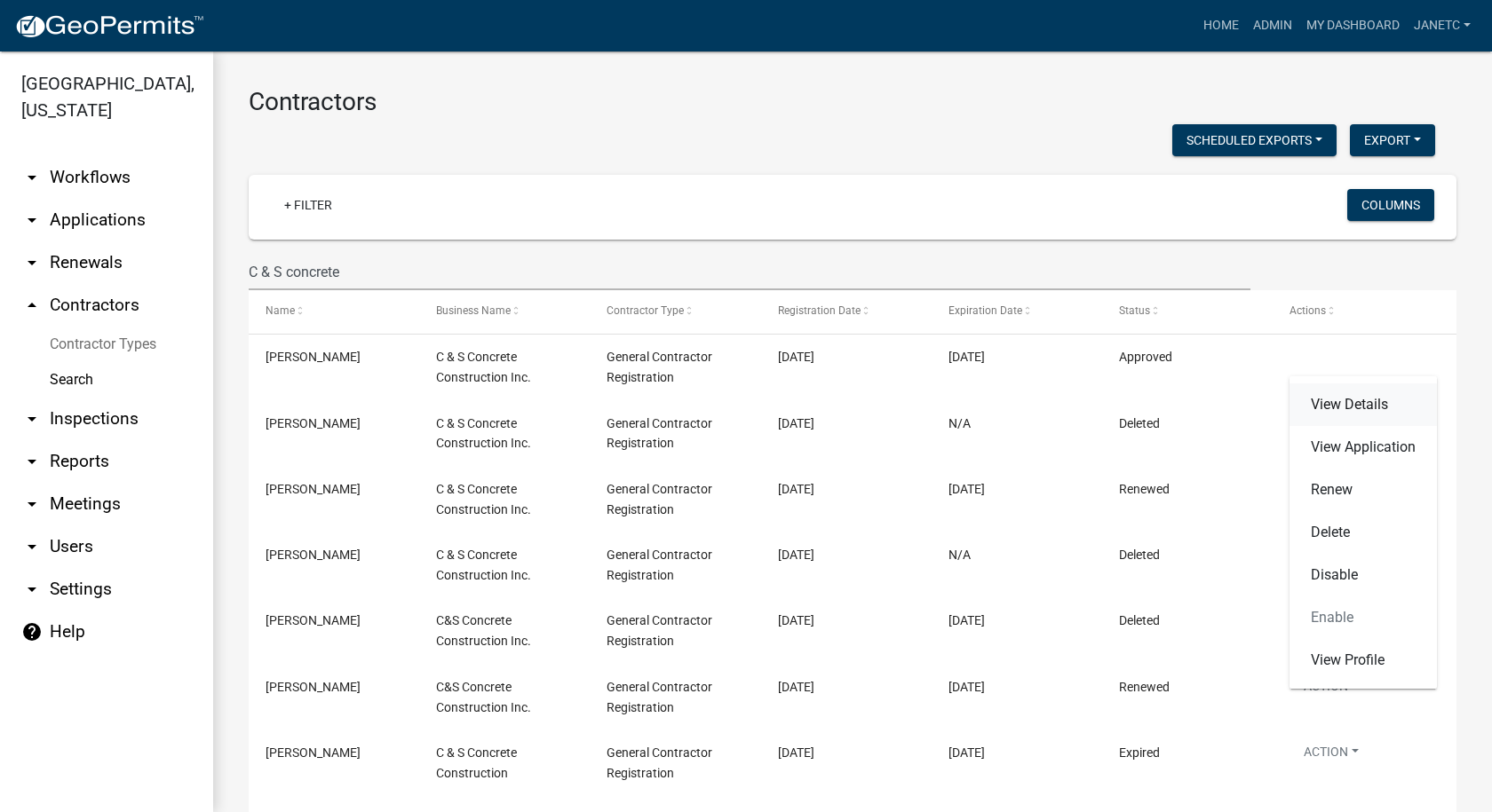
click at [1370, 401] on link "View Details" at bounding box center [1363, 404] width 148 height 43
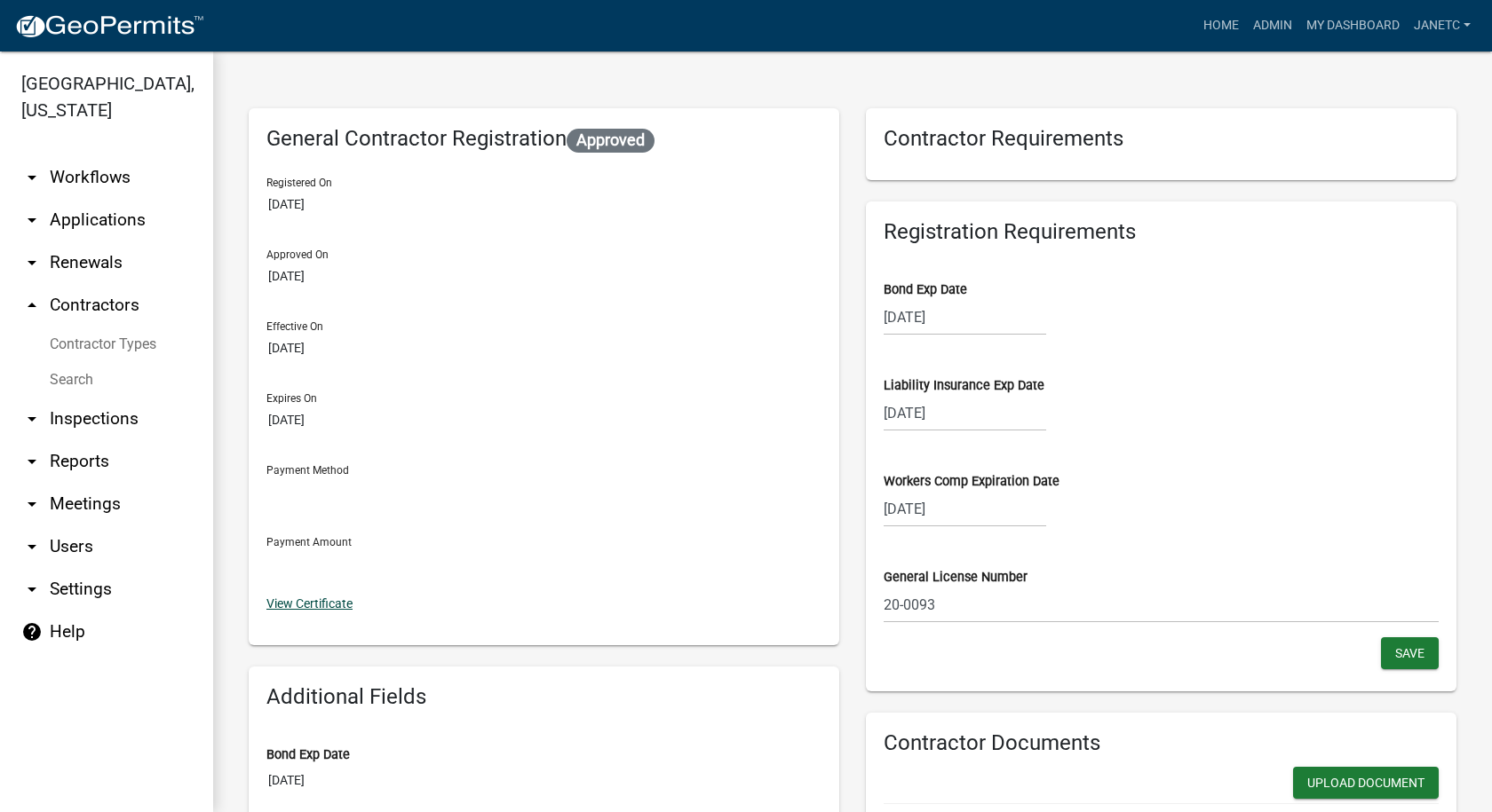
click at [336, 609] on link "View Certificate" at bounding box center [309, 604] width 86 height 14
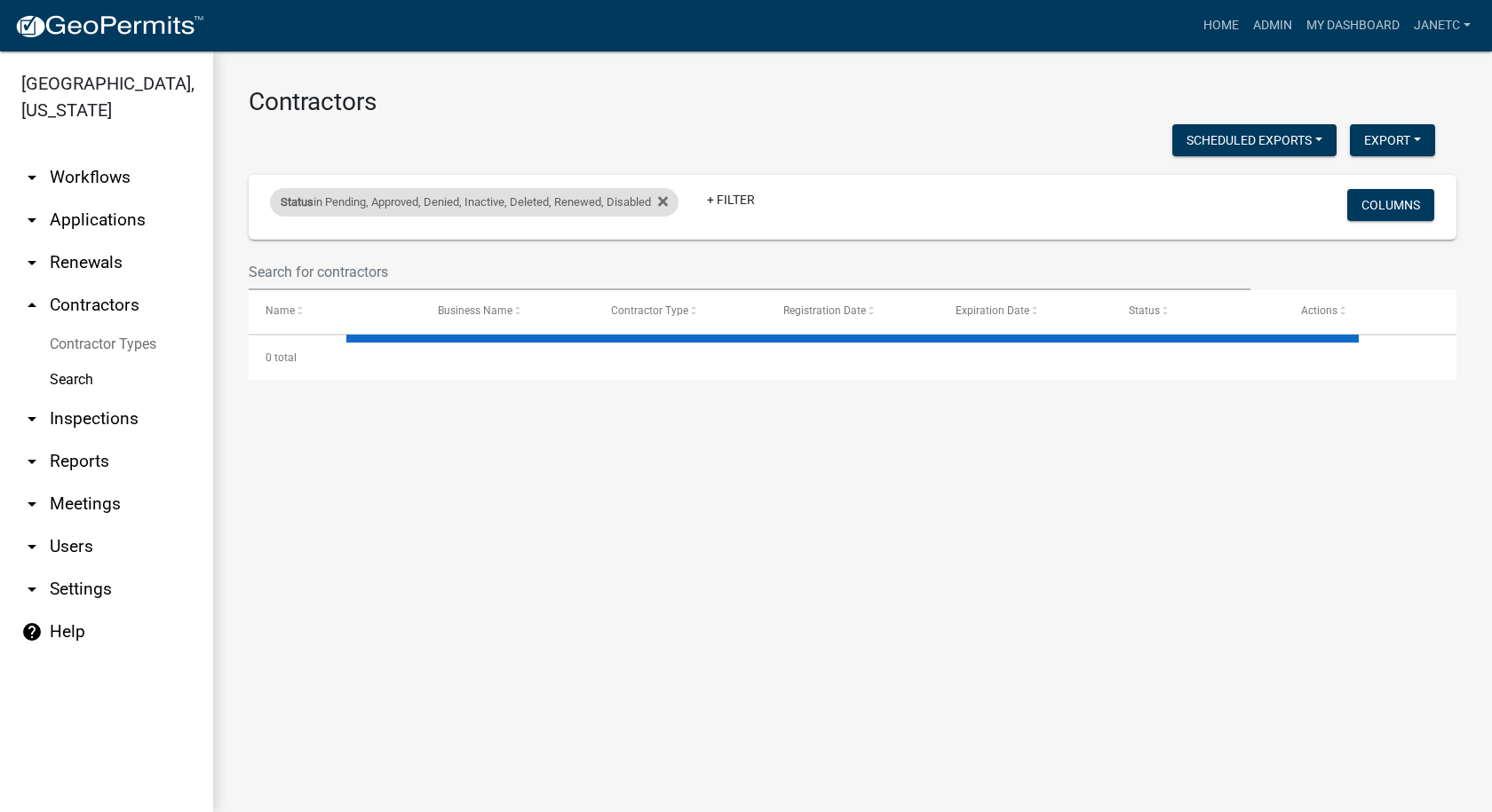
click at [558, 195] on div "Status in Pending, Approved, Denied, Inactive, Deleted, Renewed, Disabled" at bounding box center [473, 203] width 408 height 28
select select "1: '0'"
select select "3: 100"
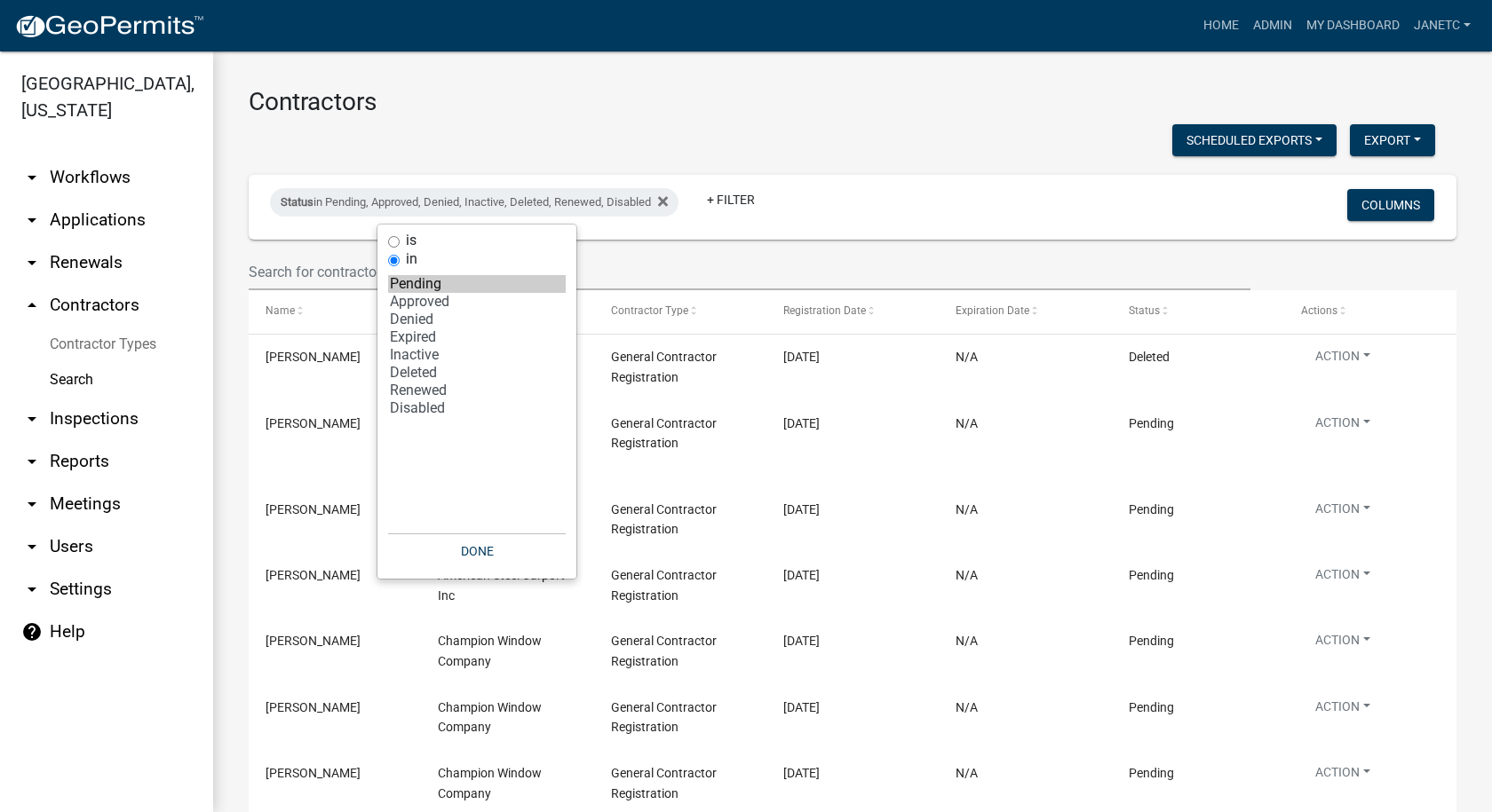
click at [349, 219] on div "Status in Pending, Approved, Denied, Inactive, Deleted, Renewed, Disabled + Fil…" at bounding box center [654, 206] width 794 height 46
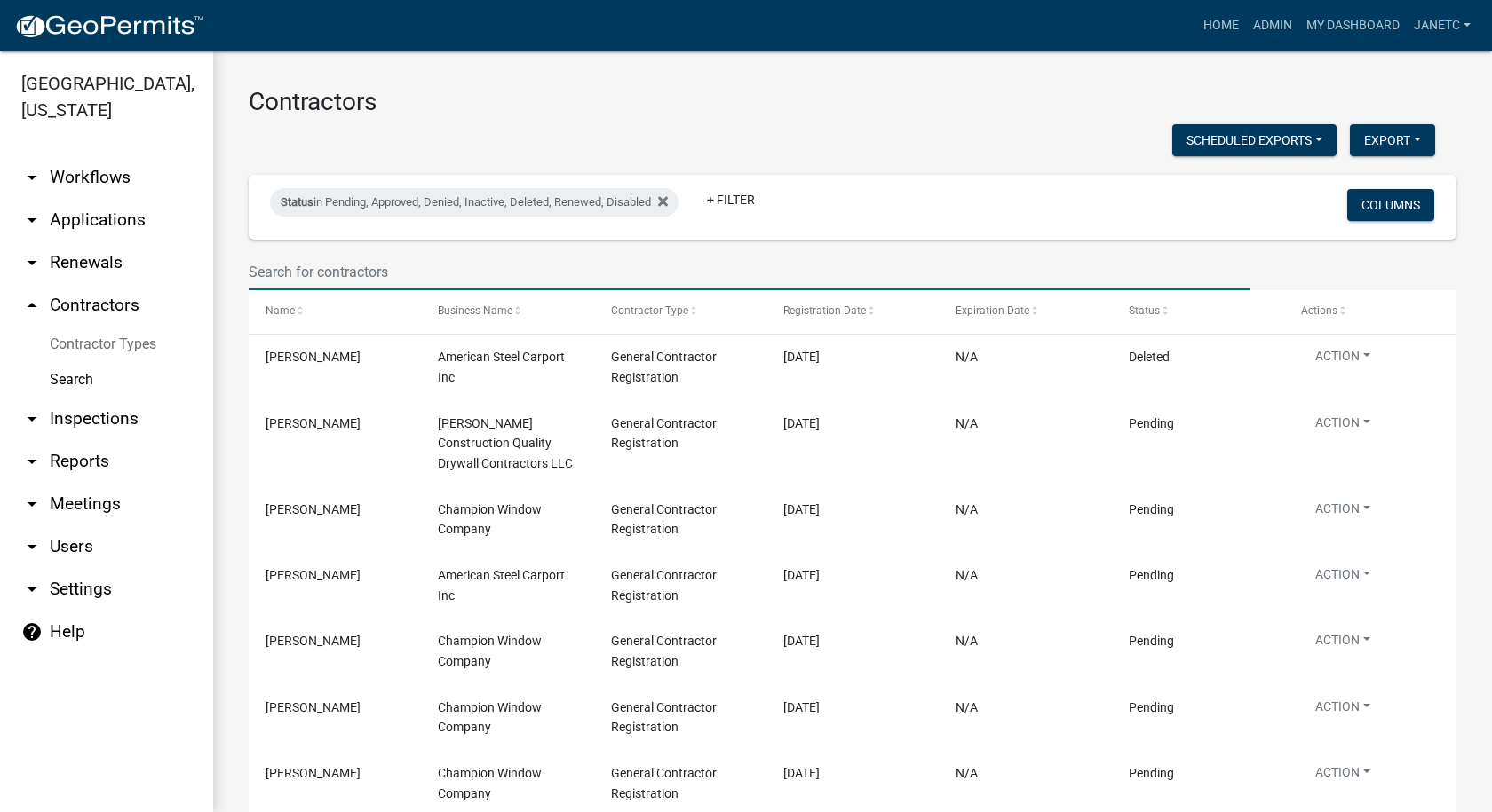
click at [482, 265] on input "text" at bounding box center [748, 271] width 1001 height 36
type input "C & S Concrete"
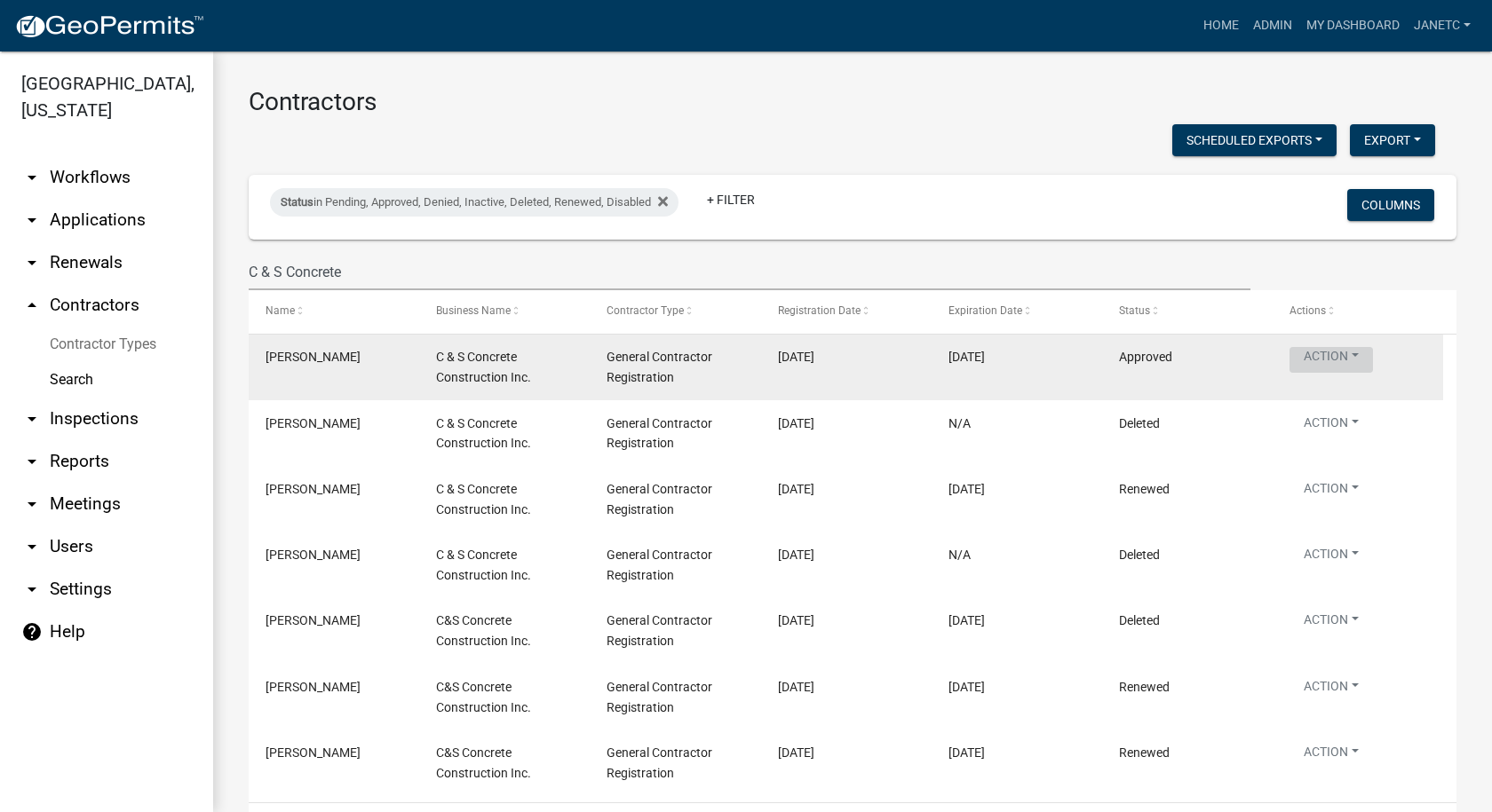
click at [1337, 358] on button "Action" at bounding box center [1331, 360] width 84 height 26
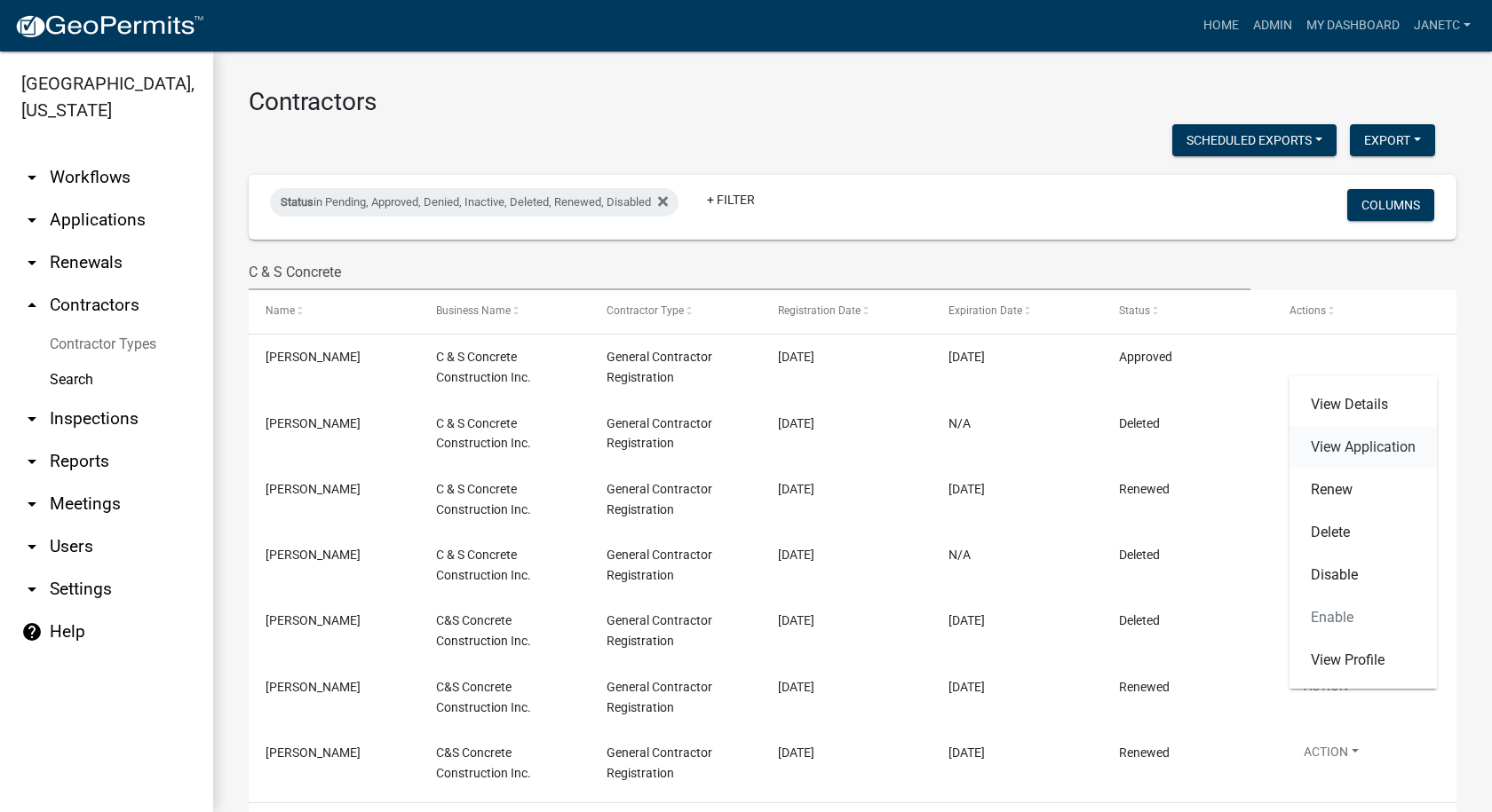
click at [1372, 439] on link "View Application" at bounding box center [1363, 447] width 148 height 43
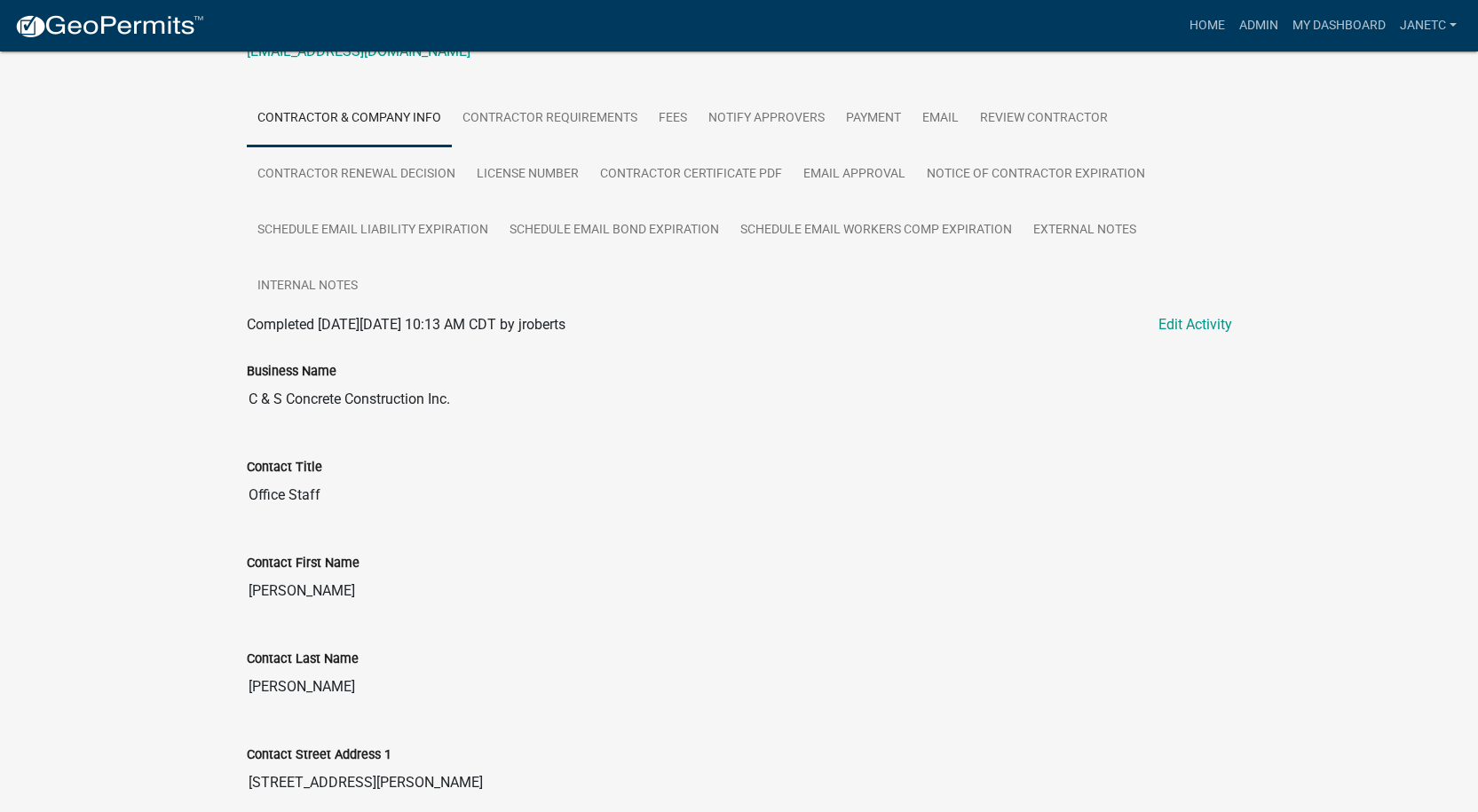
scroll to position [266, 0]
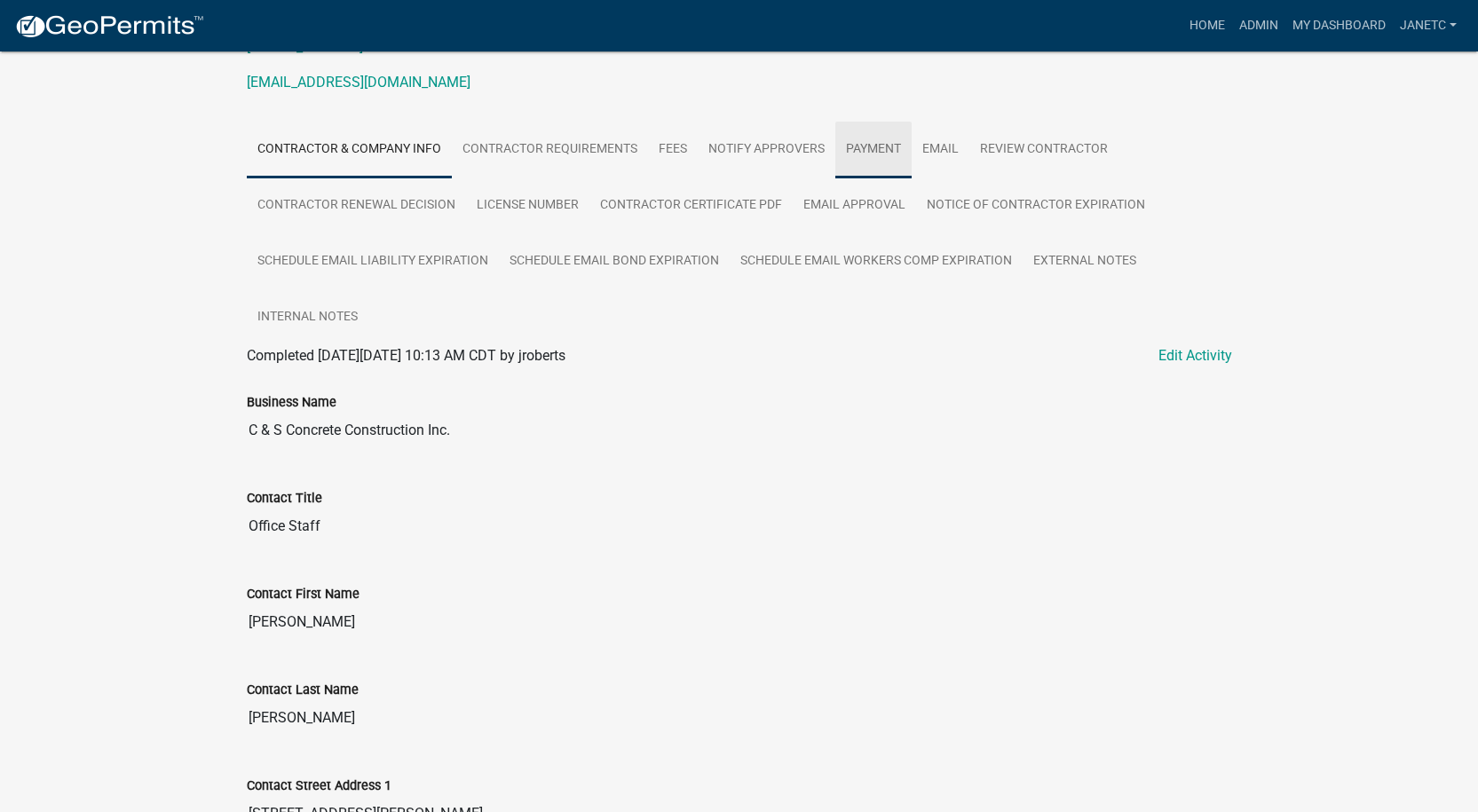
click at [872, 148] on link "Payment" at bounding box center [873, 150] width 77 height 57
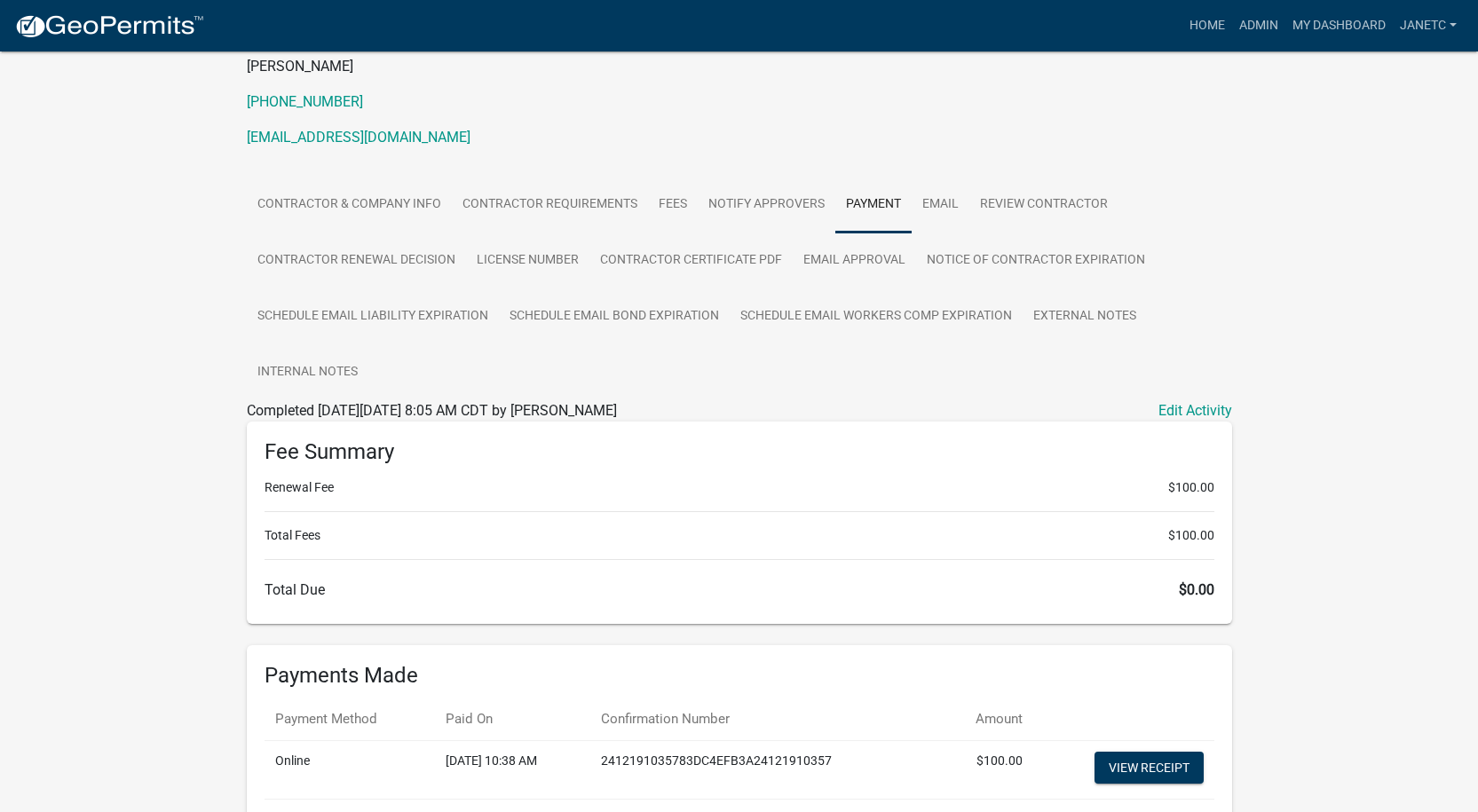
scroll to position [345, 0]
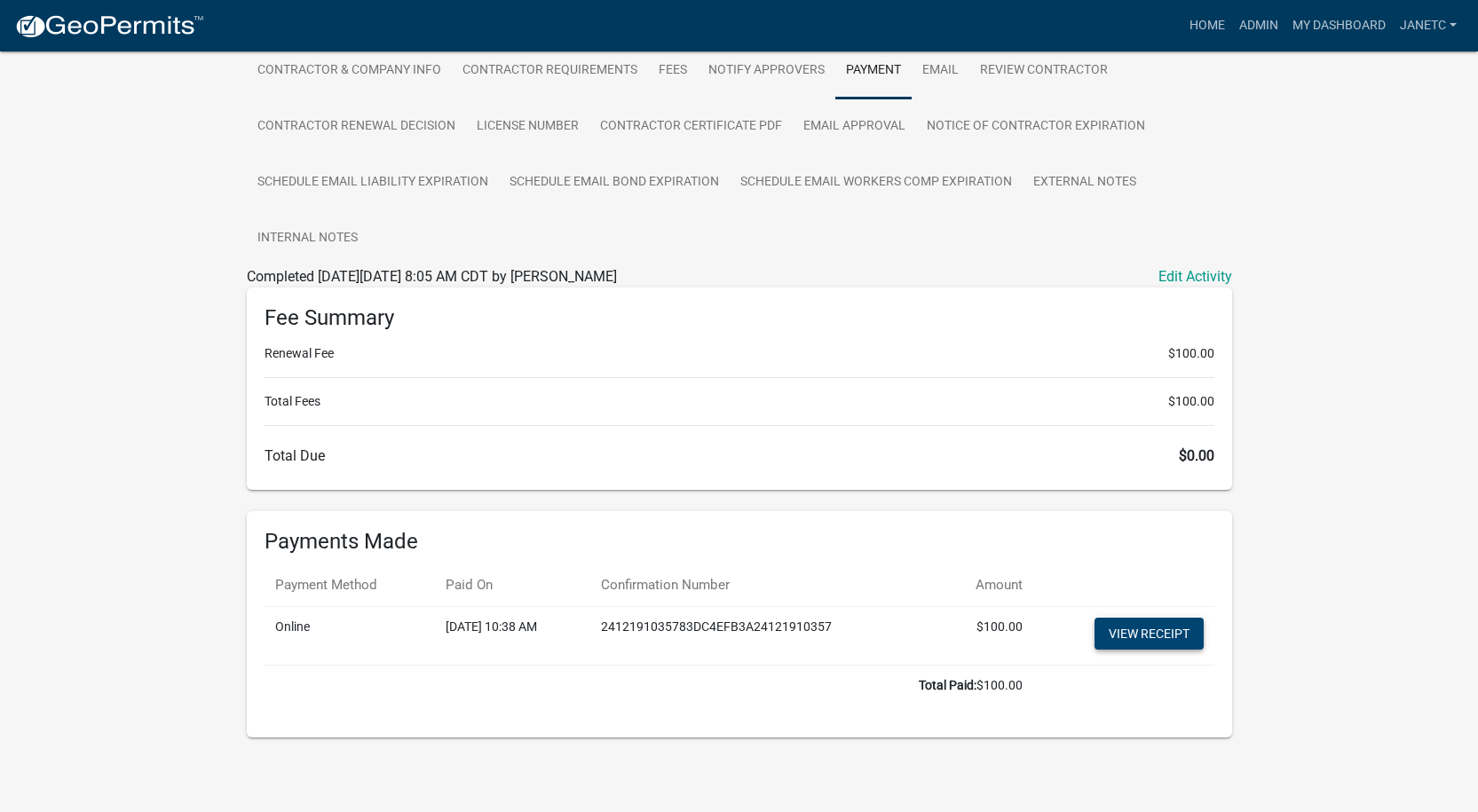
click at [1114, 633] on link "View receipt" at bounding box center [1149, 633] width 109 height 32
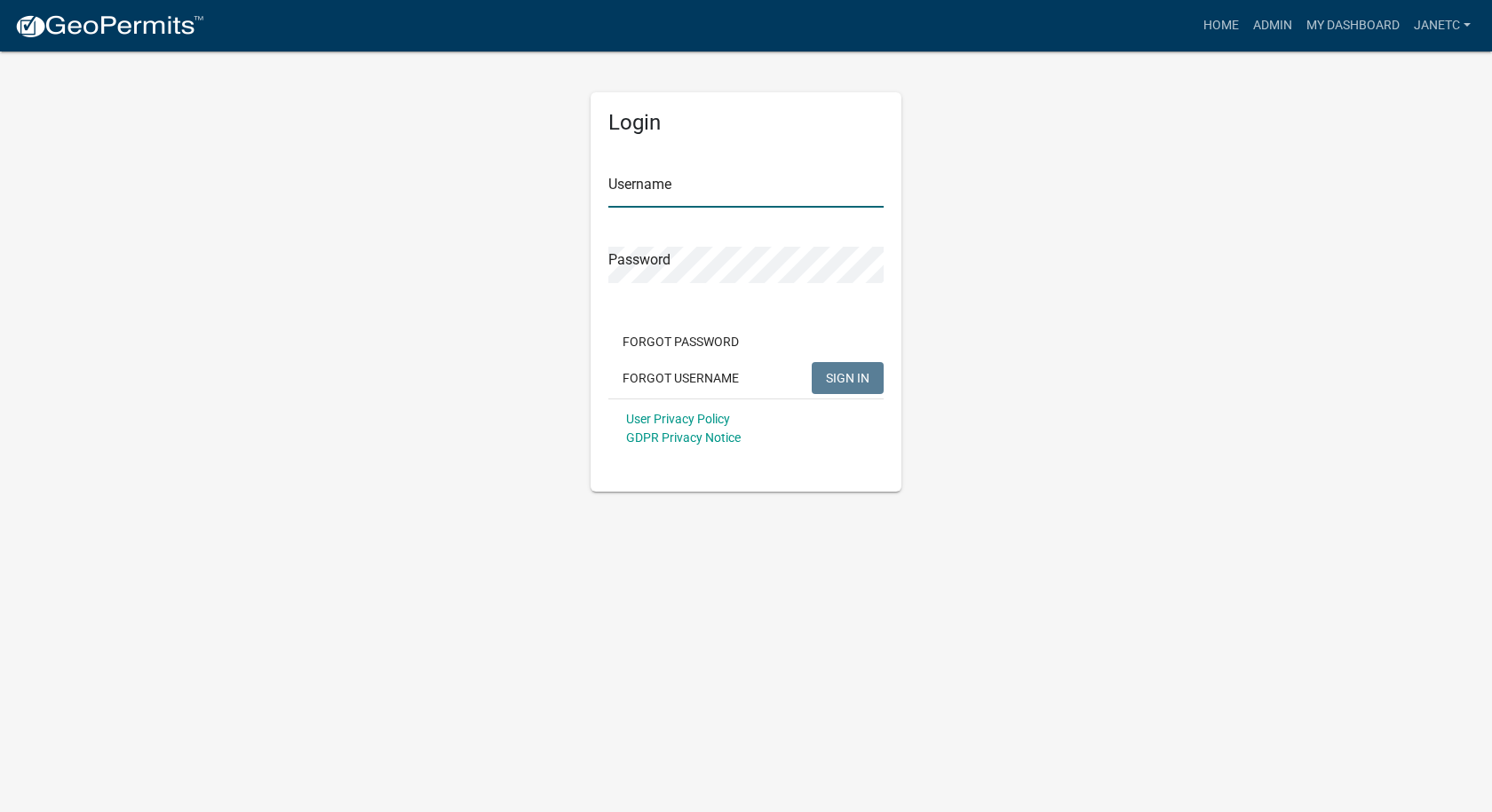
type input "janetc"
click at [848, 383] on span "SIGN IN" at bounding box center [847, 377] width 44 height 14
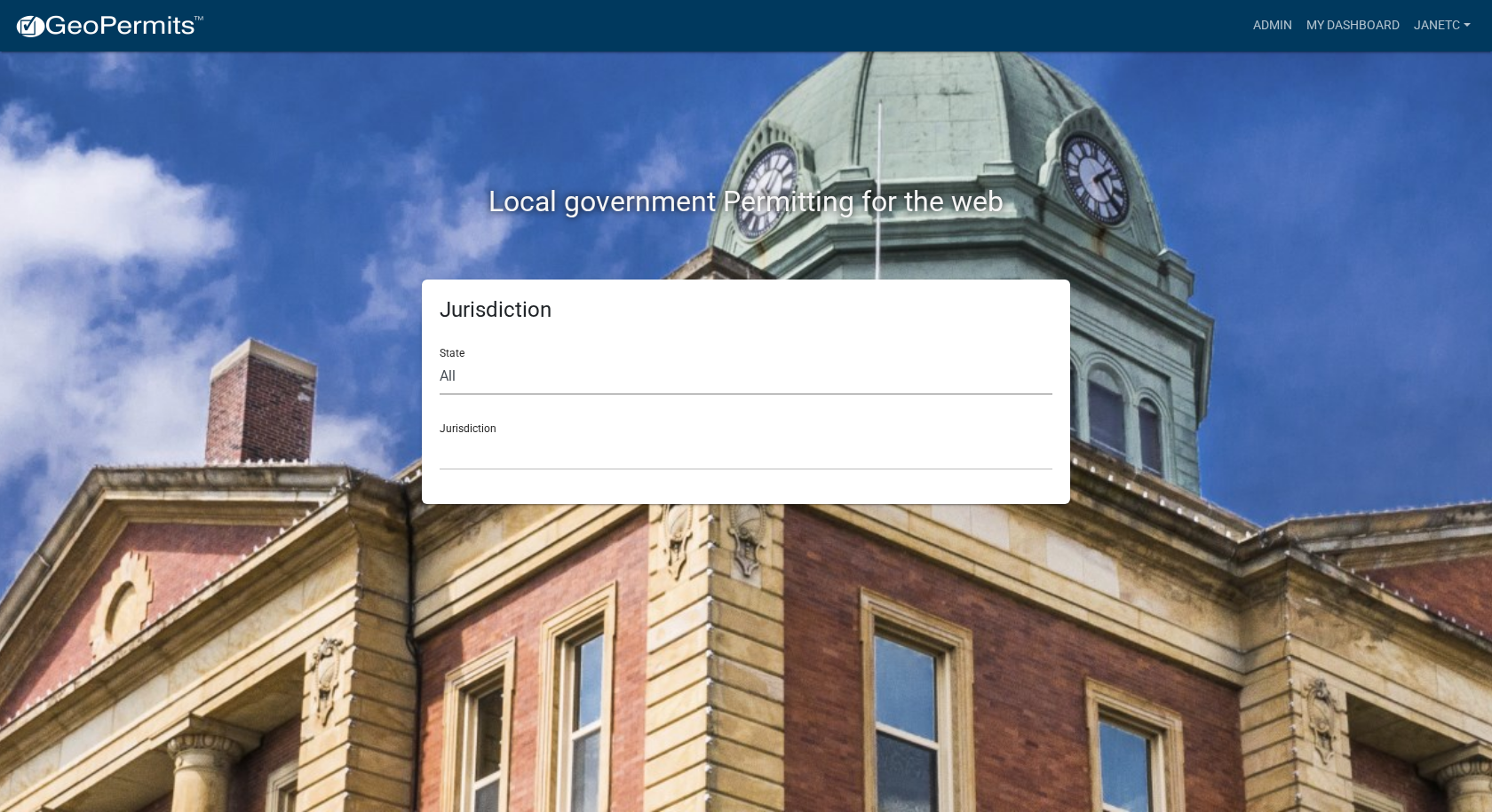
click at [461, 379] on select "All [US_STATE] [US_STATE] [US_STATE] [US_STATE] [US_STATE] [US_STATE] [US_STATE…" at bounding box center [746, 376] width 613 height 36
select select "[US_STATE]"
click at [439, 358] on select "All [US_STATE] [US_STATE] [US_STATE] [US_STATE] [US_STATE] [US_STATE] [US_STATE…" at bounding box center [746, 376] width 613 height 36
click at [493, 454] on select "City of [GEOGRAPHIC_DATA], [US_STATE] City of [GEOGRAPHIC_DATA], [US_STATE] Cit…" at bounding box center [746, 452] width 613 height 36
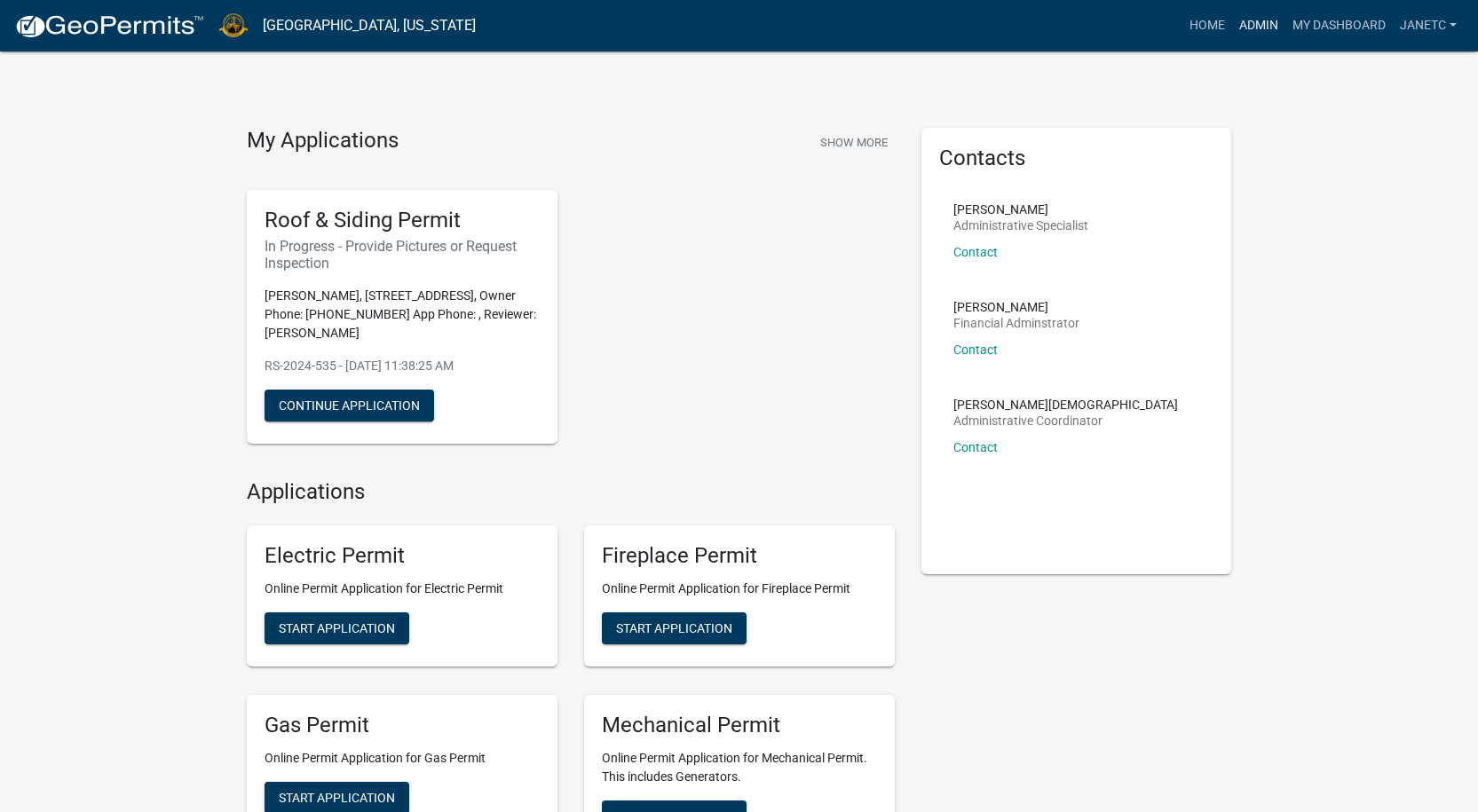
click at [1268, 25] on link "Admin" at bounding box center [1258, 26] width 53 height 34
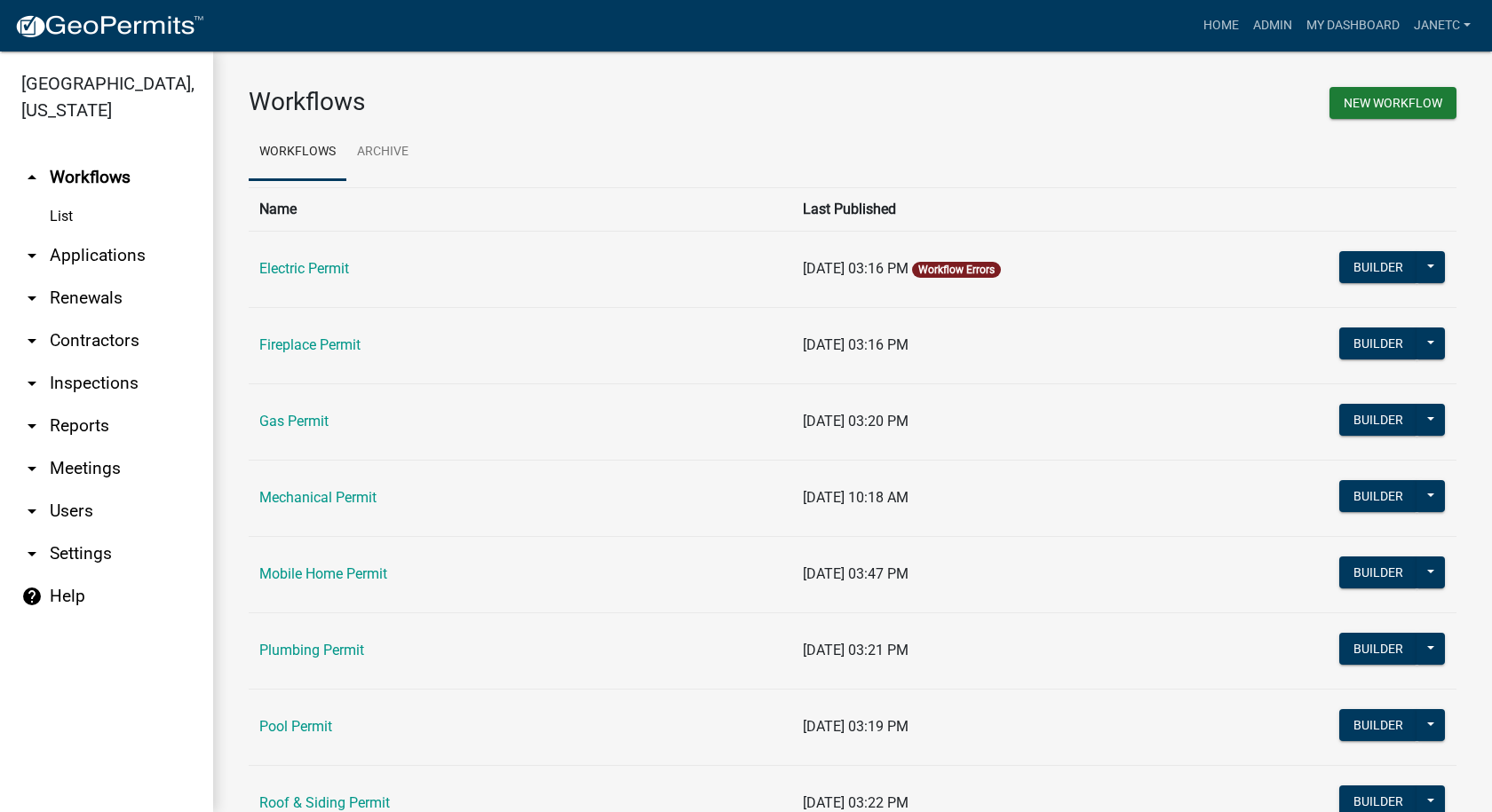
click at [87, 341] on link "arrow_drop_down Contractors" at bounding box center [107, 340] width 214 height 43
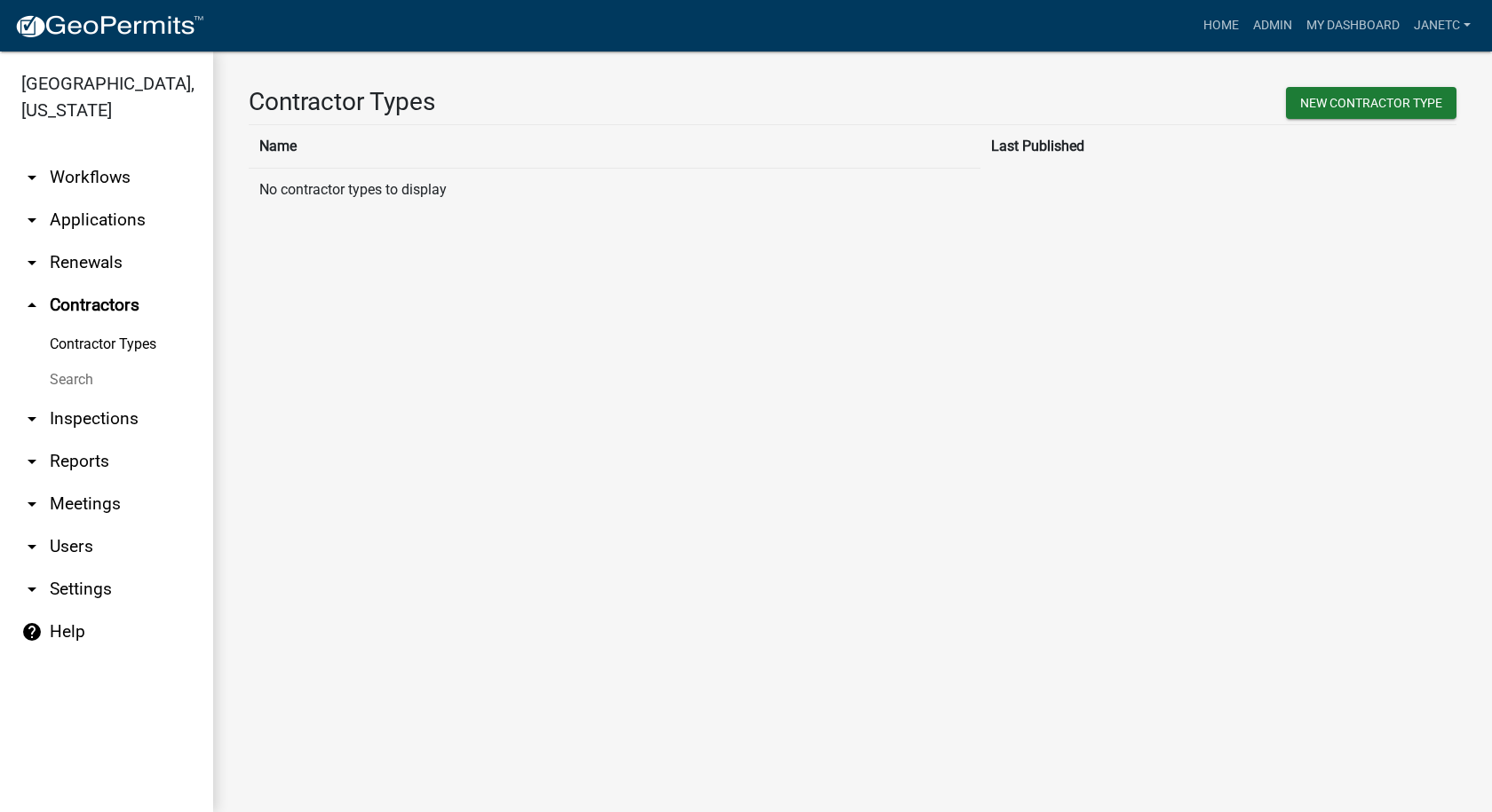
click at [97, 347] on link "Contractor Types" at bounding box center [107, 344] width 214 height 36
click at [86, 303] on link "arrow_drop_up Contractors" at bounding box center [107, 305] width 214 height 43
click at [86, 350] on link "Contractor Types" at bounding box center [107, 344] width 214 height 36
drag, startPoint x: 79, startPoint y: 419, endPoint x: 85, endPoint y: 356, distance: 63.3
click at [79, 418] on link "arrow_drop_down Inspections" at bounding box center [107, 419] width 214 height 43
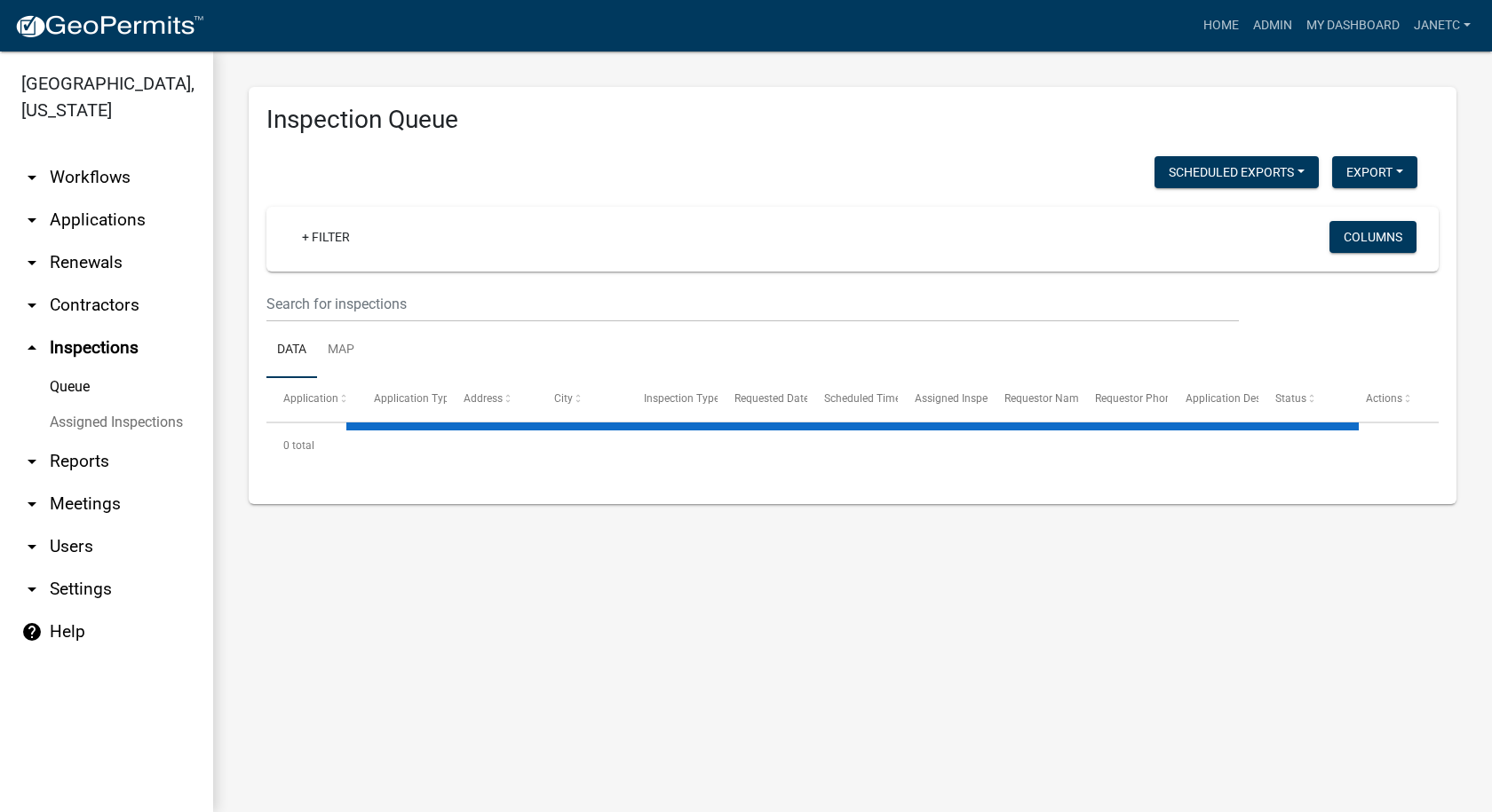
click at [82, 304] on link "arrow_drop_down Contractors" at bounding box center [107, 305] width 214 height 43
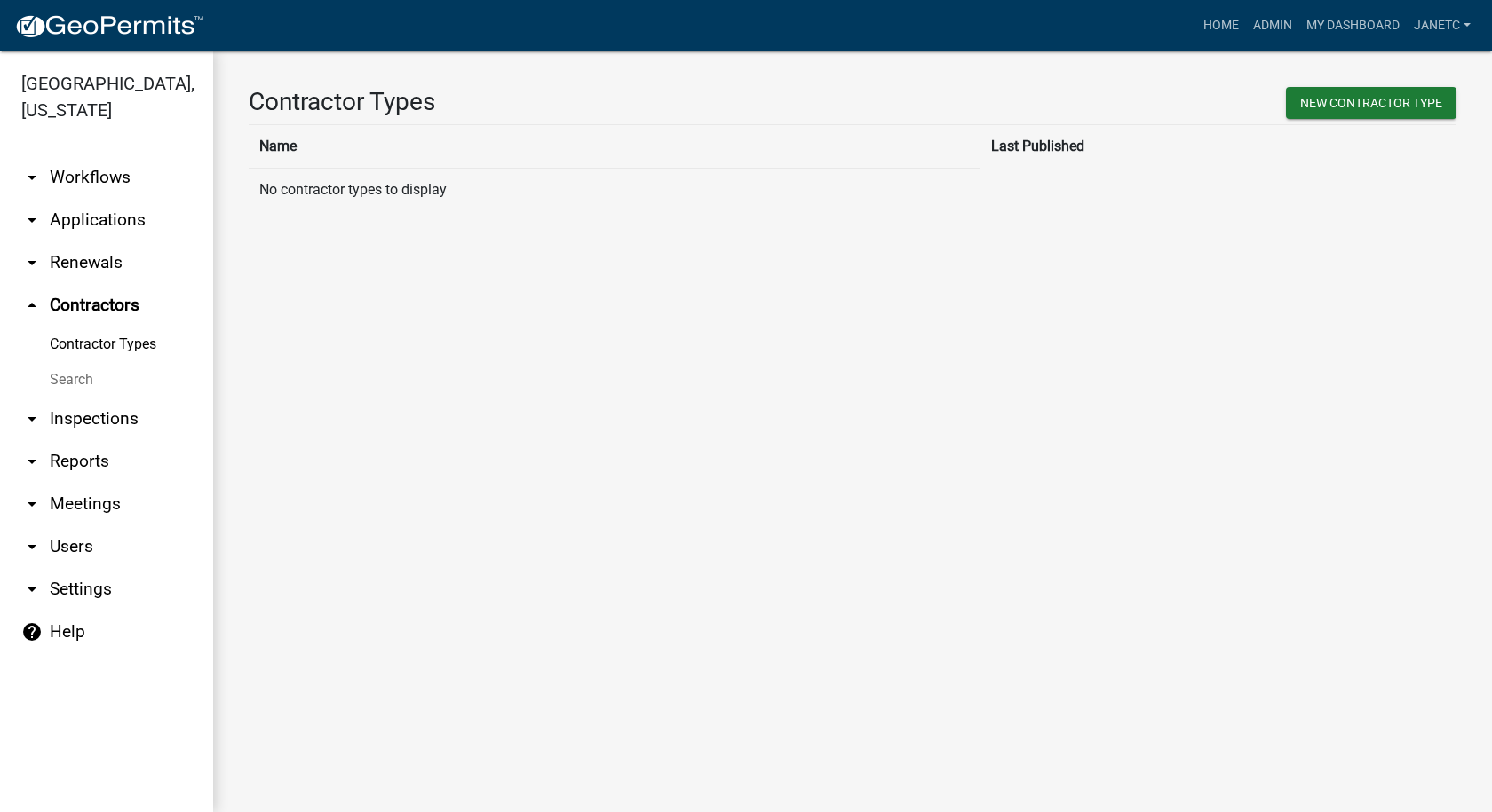
click at [109, 216] on link "arrow_drop_down Applications" at bounding box center [107, 219] width 214 height 43
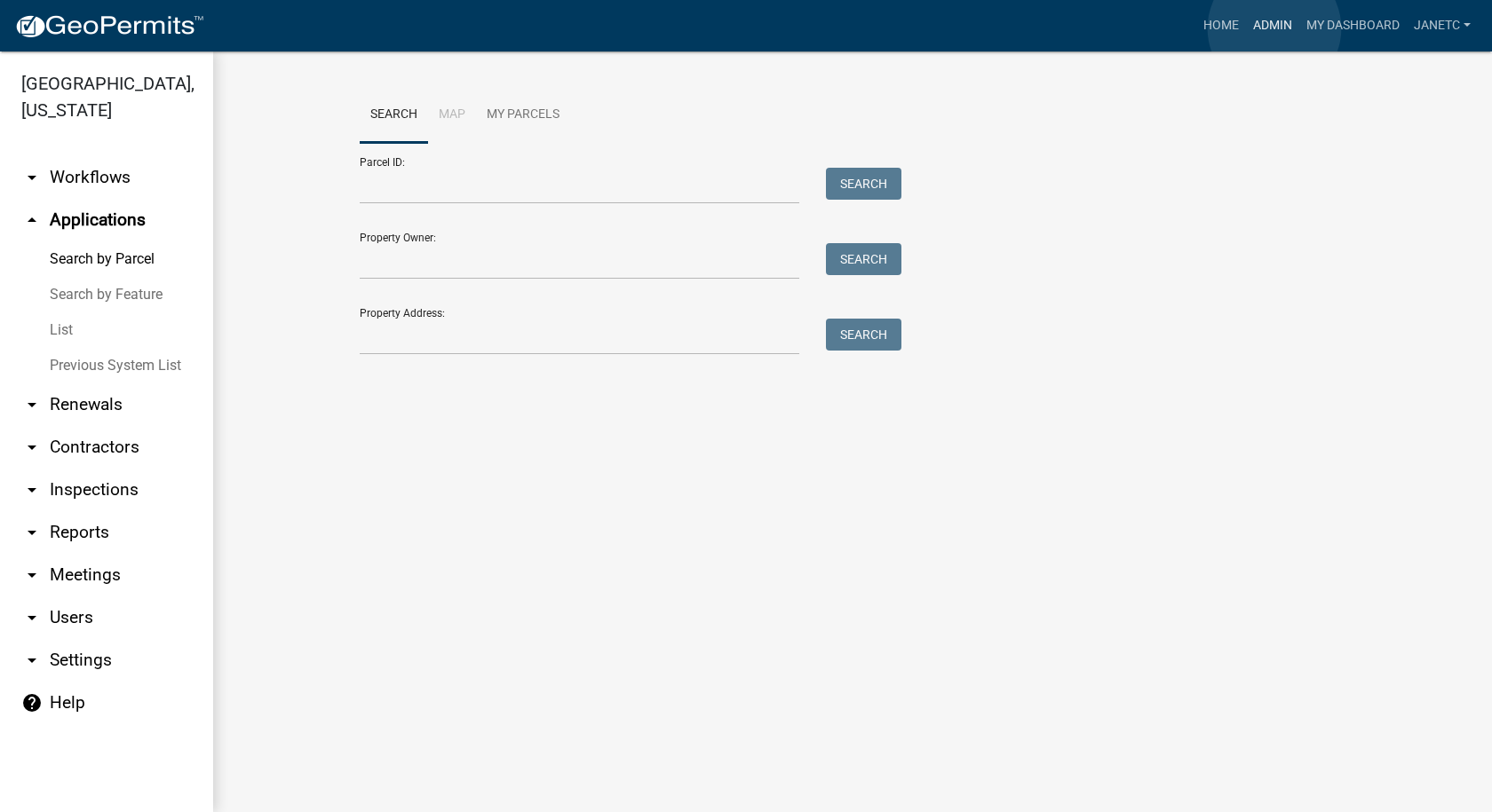
click at [1274, 28] on link "Admin" at bounding box center [1271, 26] width 53 height 34
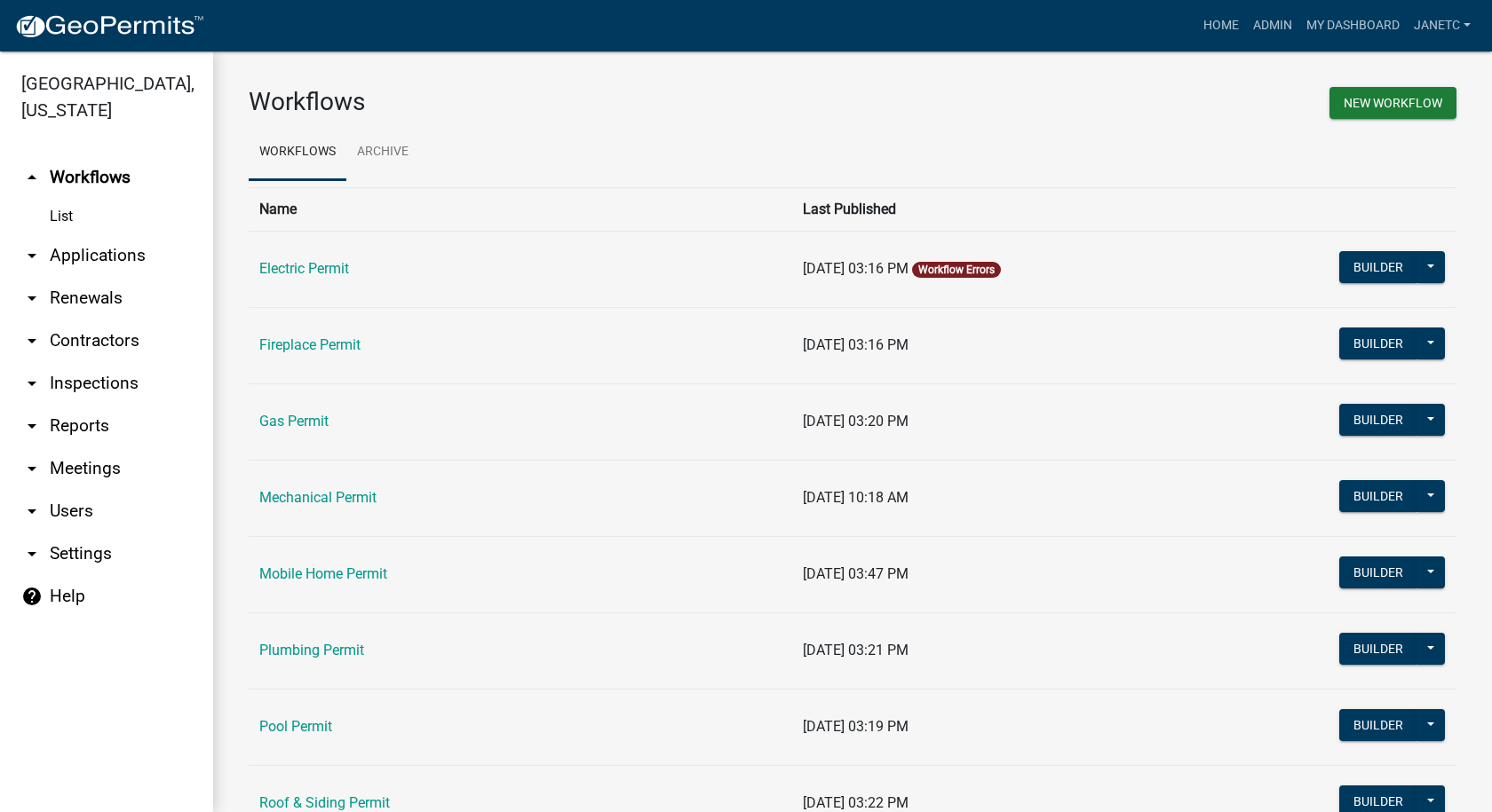
click at [85, 335] on link "arrow_drop_down Contractors" at bounding box center [107, 340] width 214 height 43
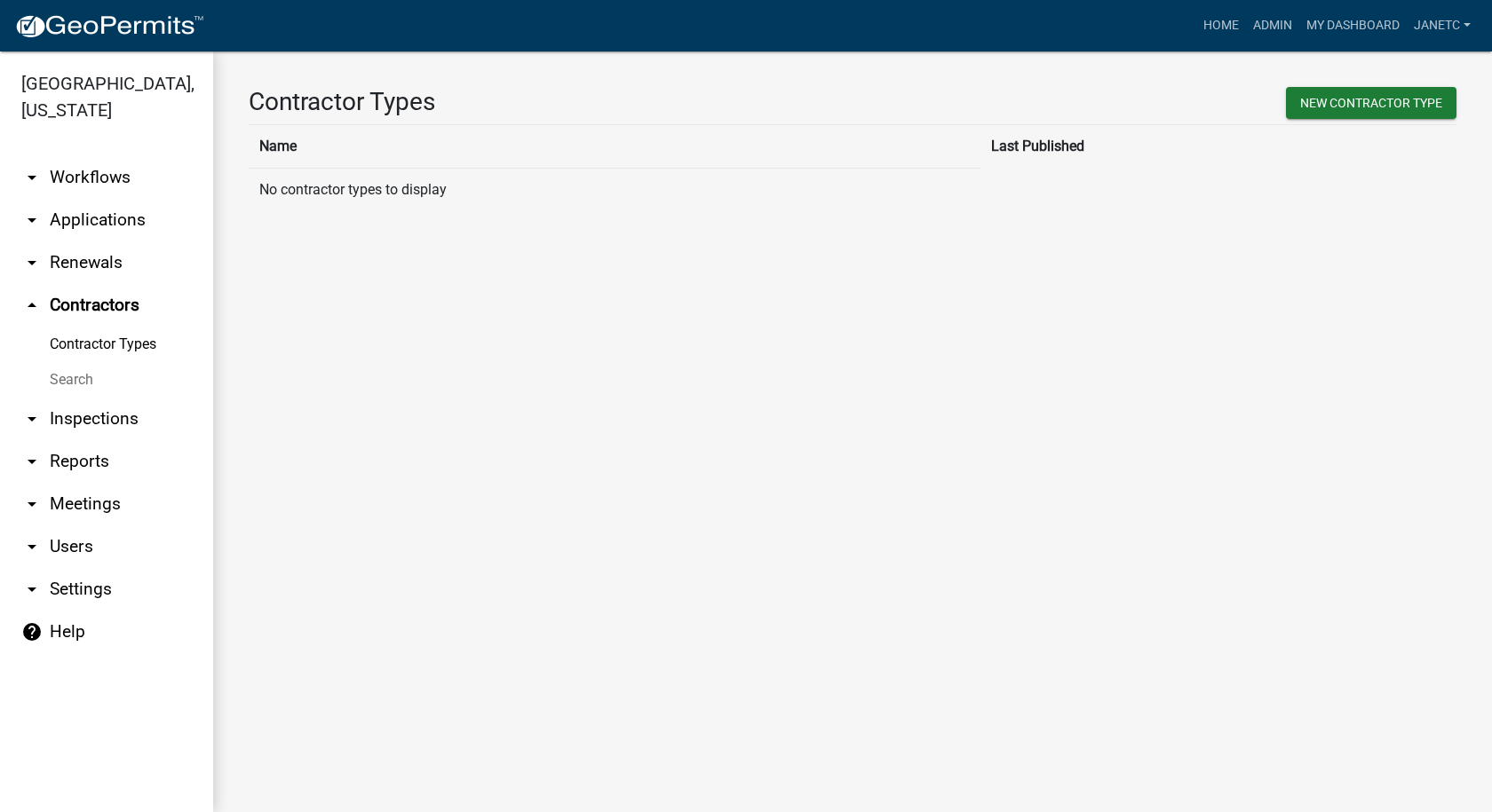
click at [85, 419] on link "arrow_drop_down Inspections" at bounding box center [107, 419] width 214 height 43
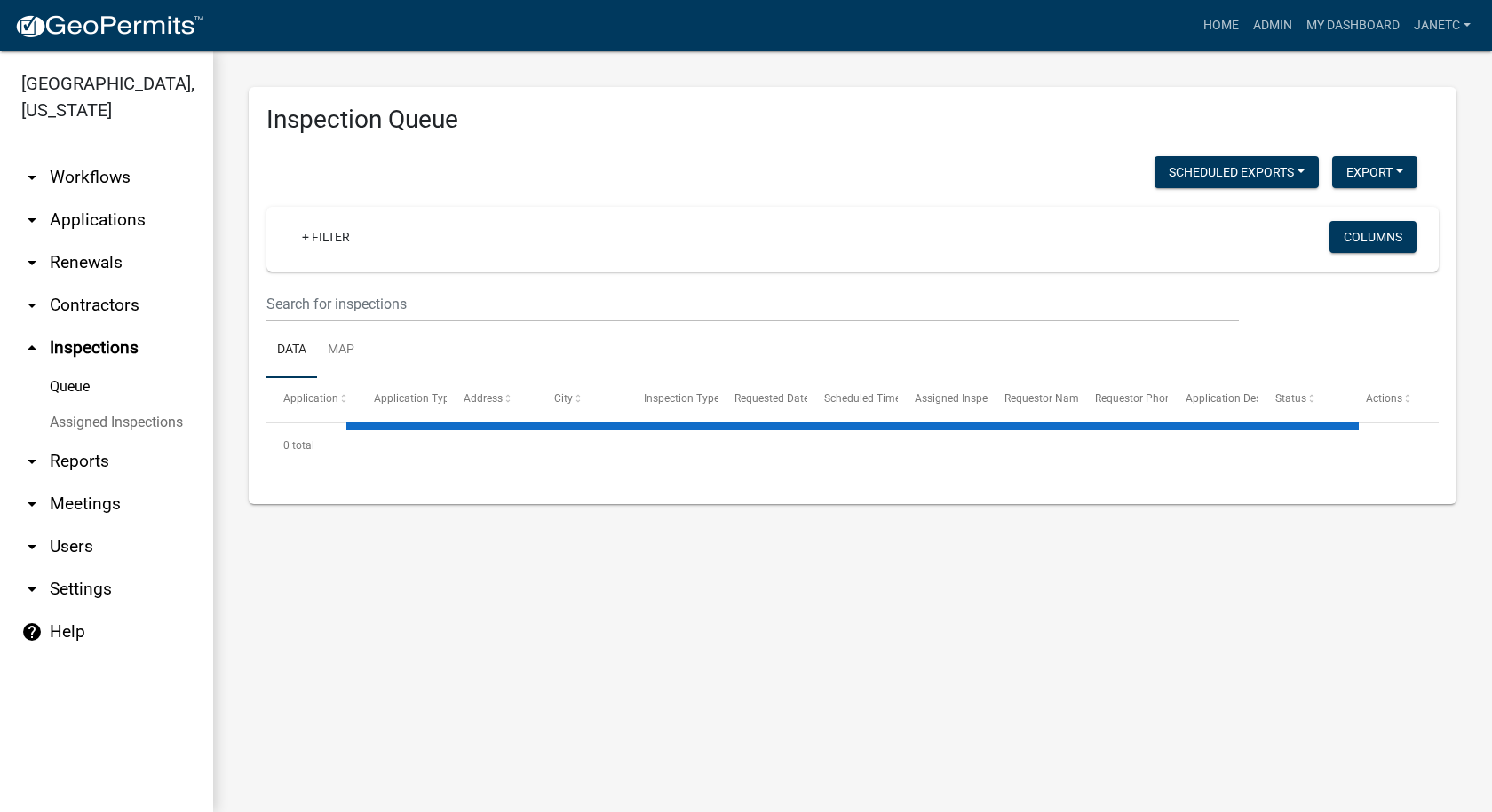
select select "3: 100"
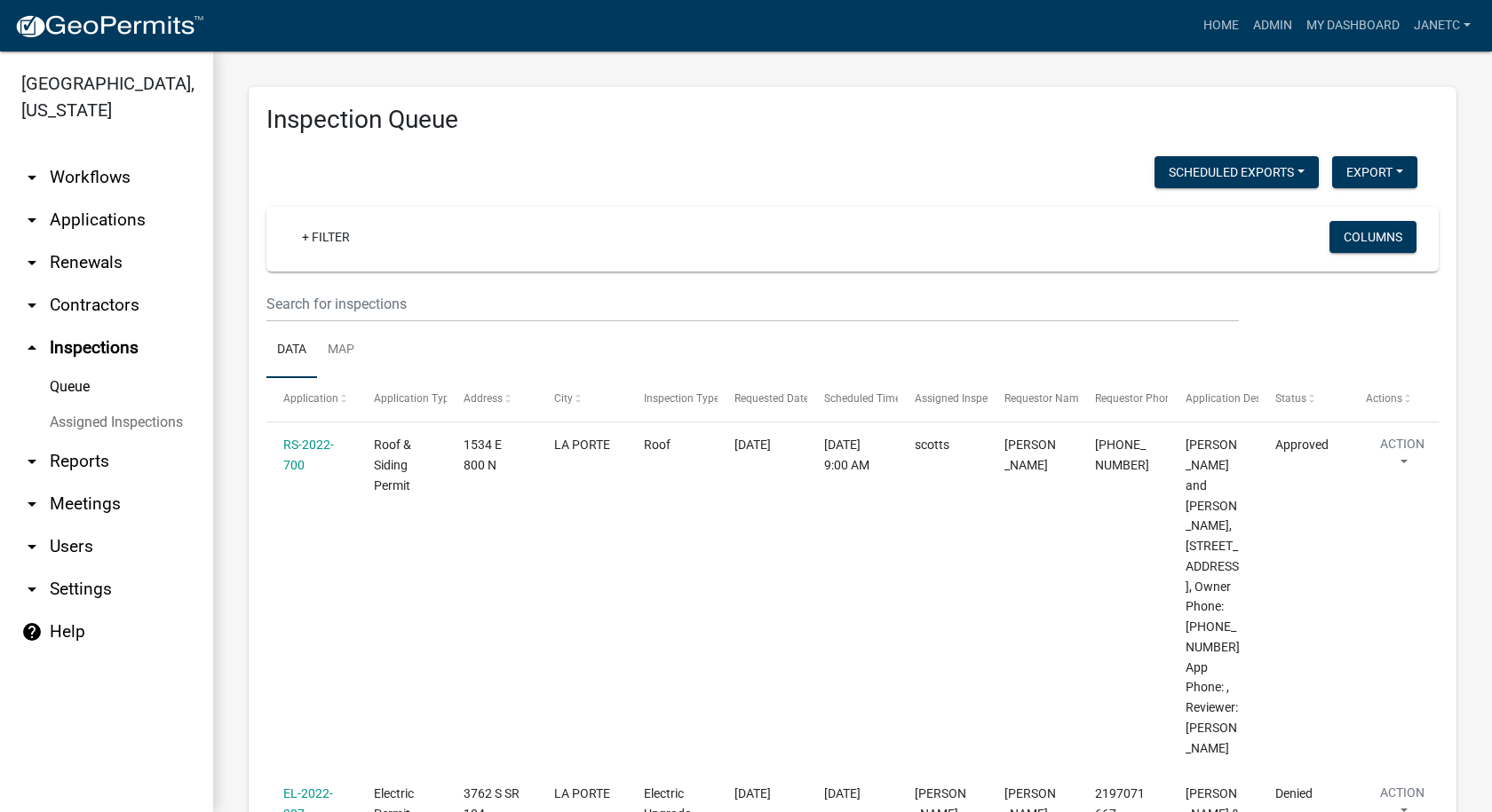
click at [34, 309] on icon "arrow_drop_down" at bounding box center [31, 304] width 21 height 21
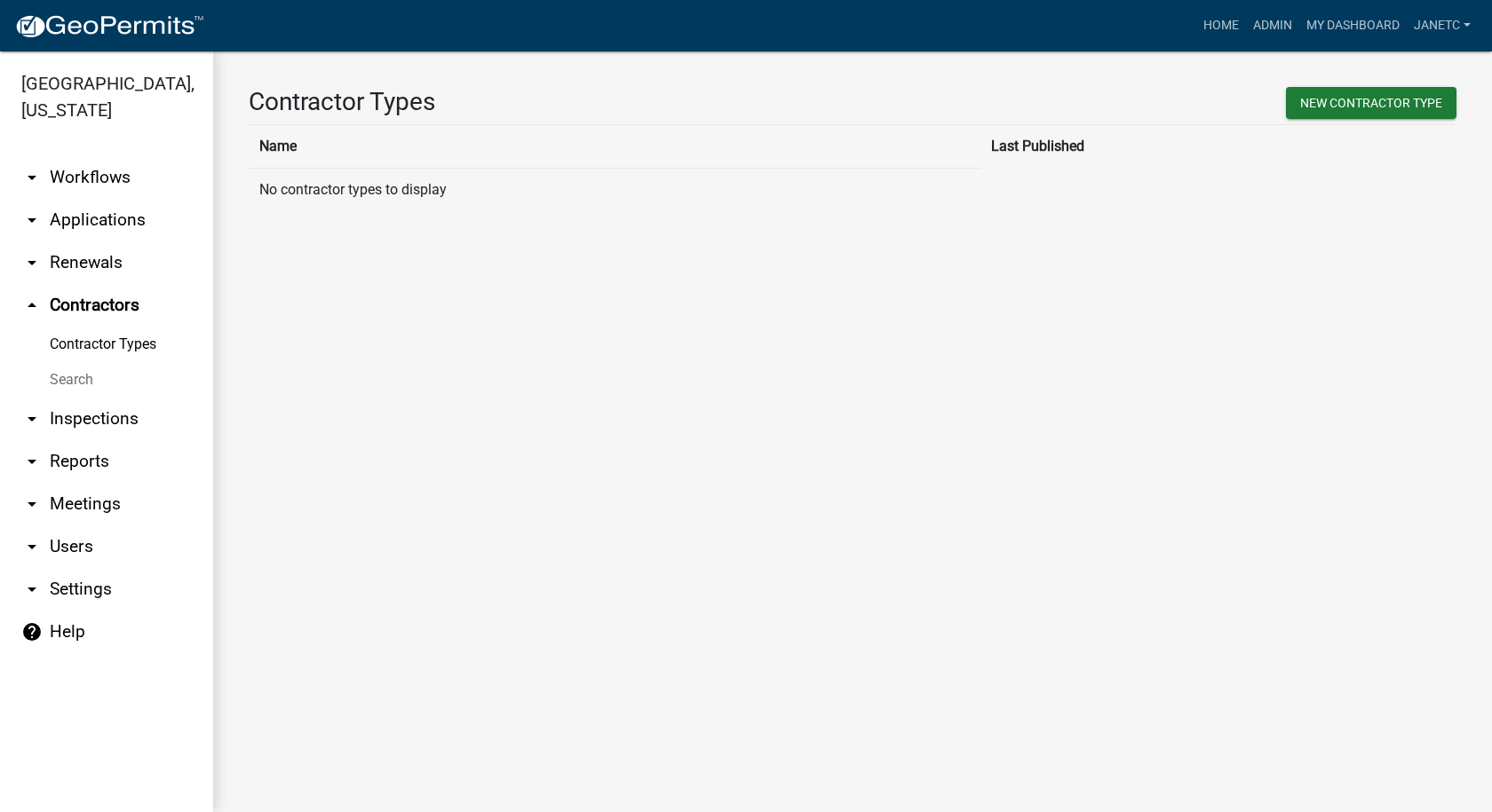
click at [93, 342] on link "Contractor Types" at bounding box center [107, 344] width 214 height 36
click at [76, 380] on link "Search" at bounding box center [107, 380] width 214 height 36
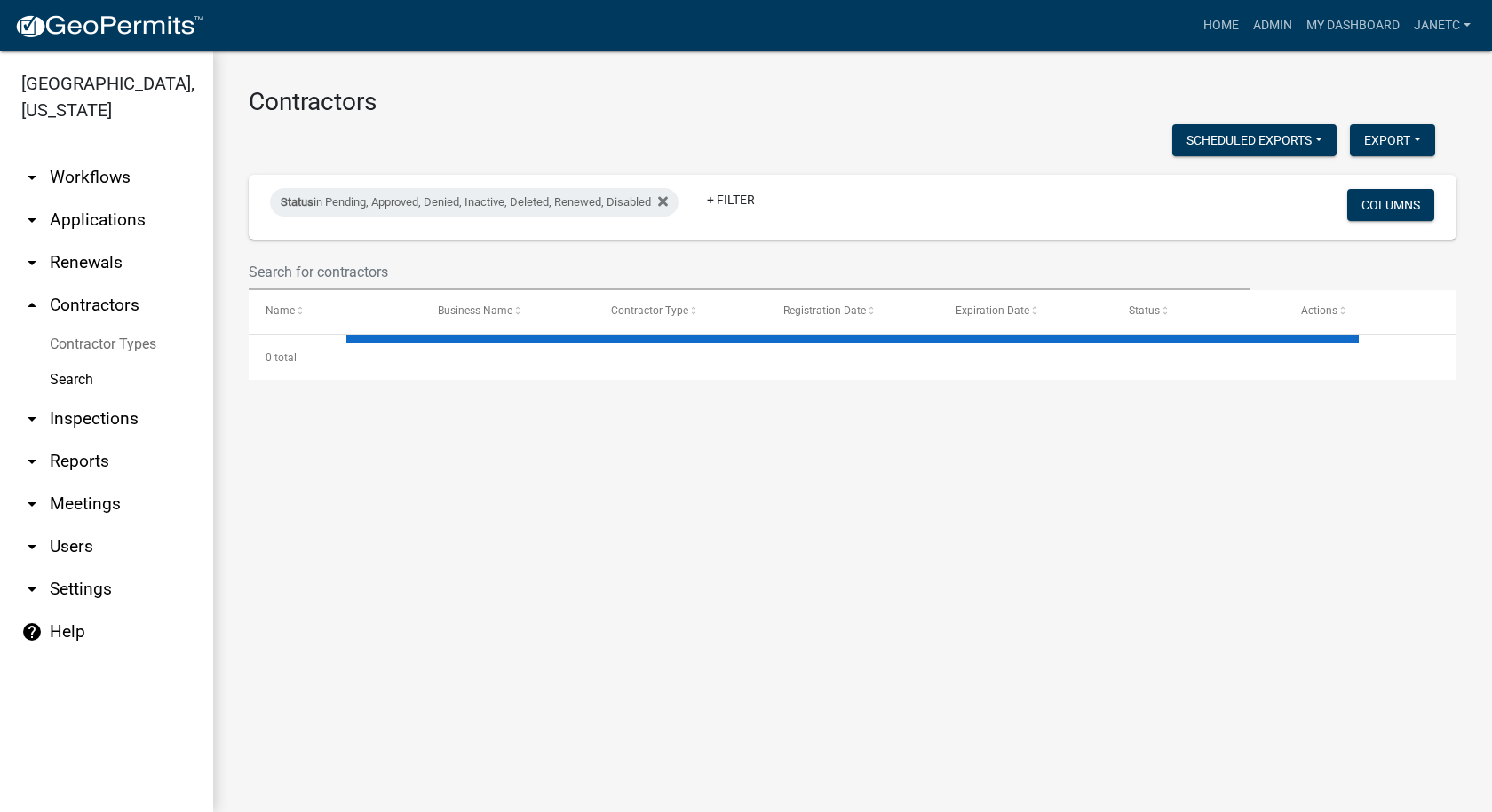
select select "3: 100"
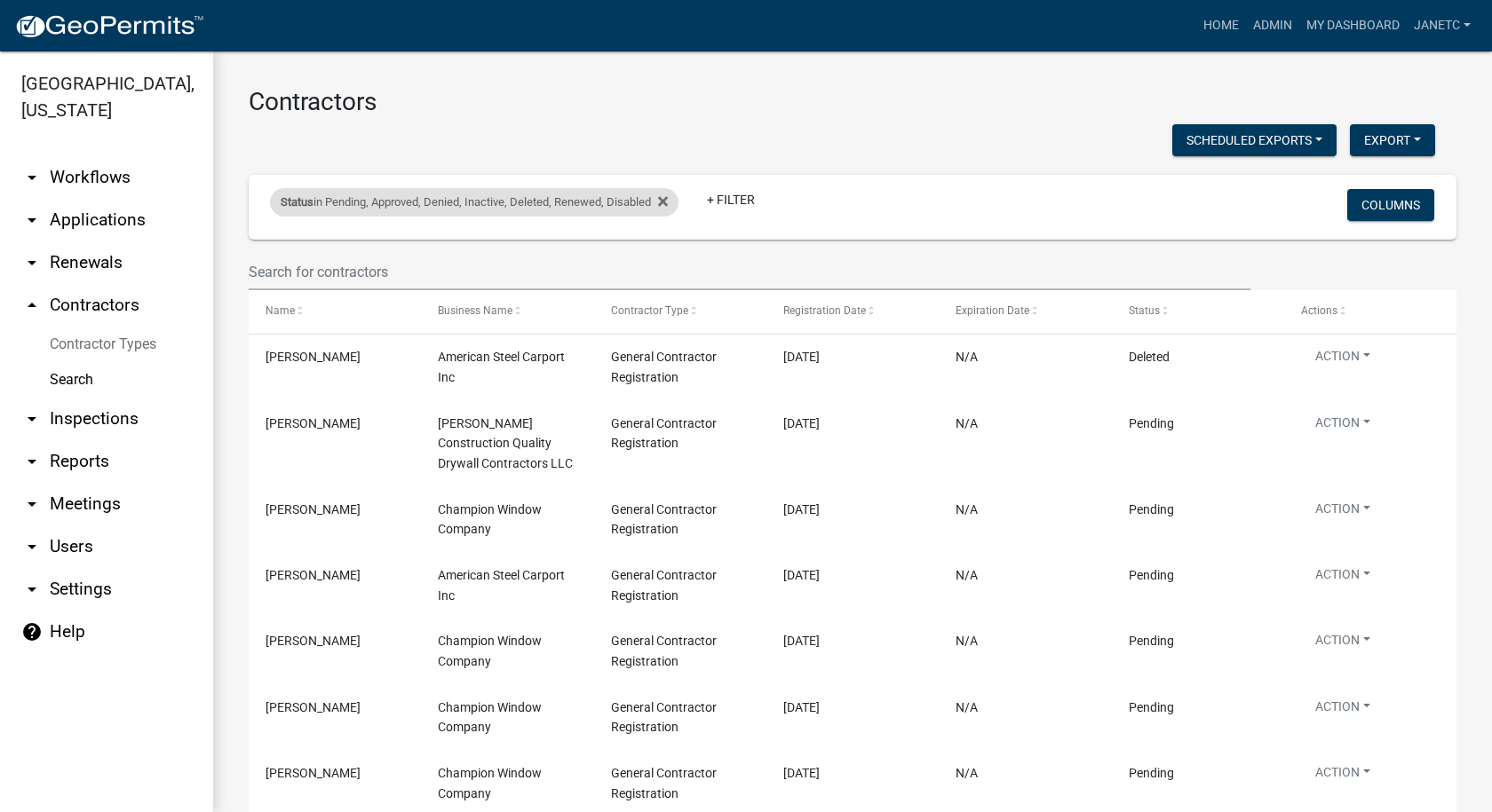
click at [674, 197] on div "Status in Pending, Approved, Denied, Inactive, Deleted, Renewed, Disabled" at bounding box center [473, 203] width 408 height 28
select select "1: '0'"
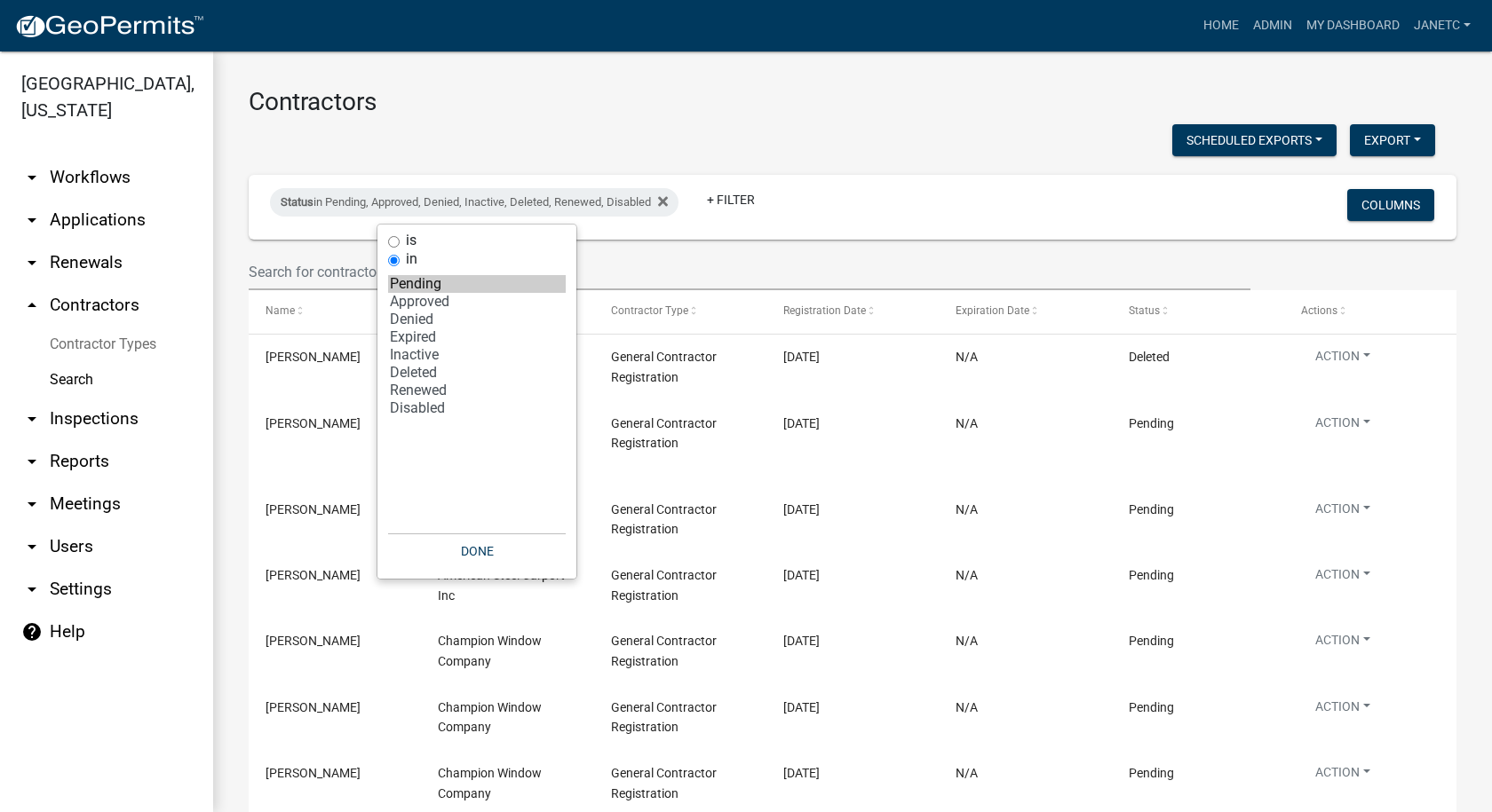
click at [821, 207] on div "Status in Pending, Approved, Denied, Inactive, Deleted, Renewed, Disabled + Fil…" at bounding box center [654, 206] width 794 height 46
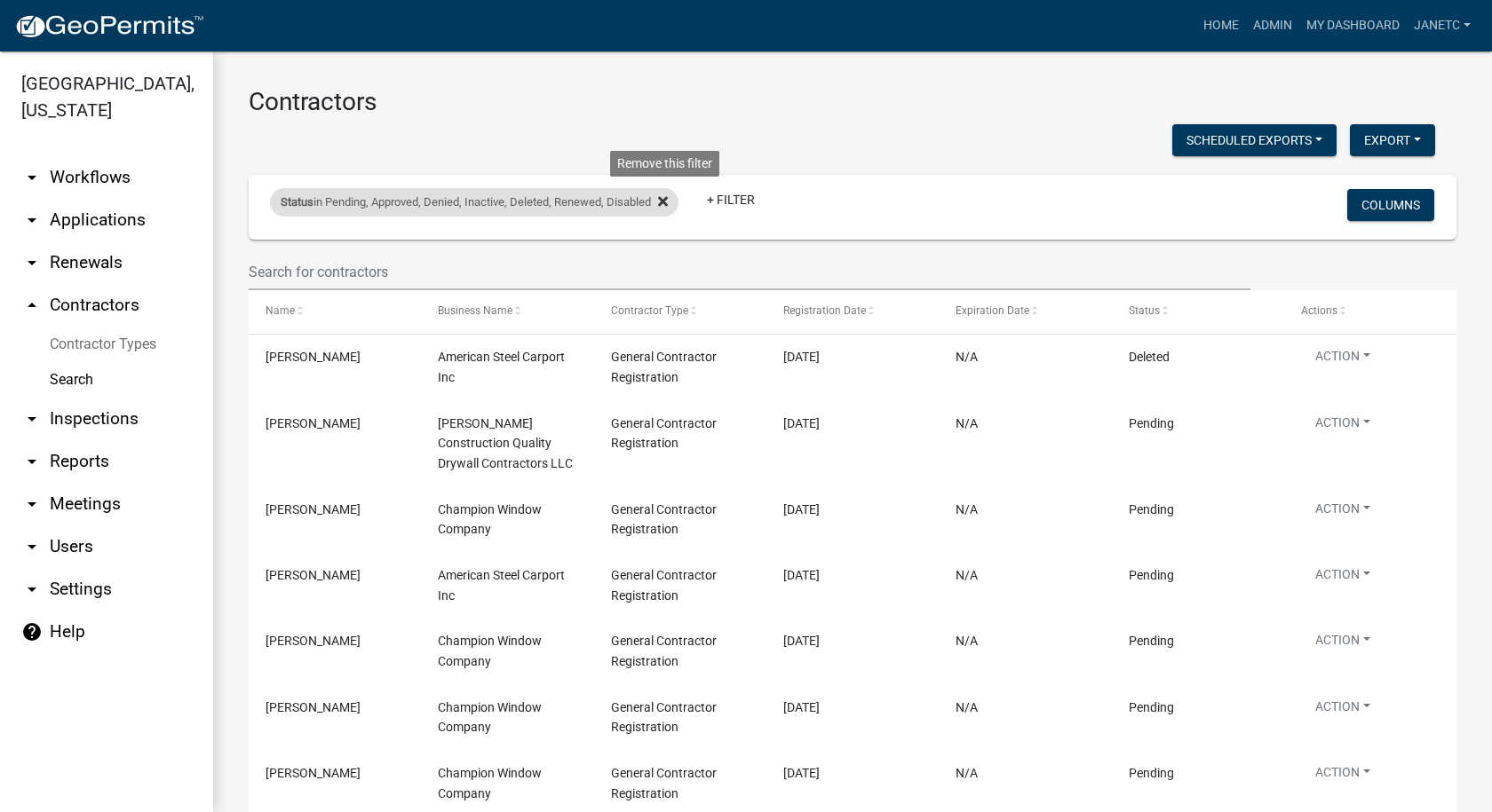
click at [668, 203] on icon at bounding box center [663, 202] width 10 height 10
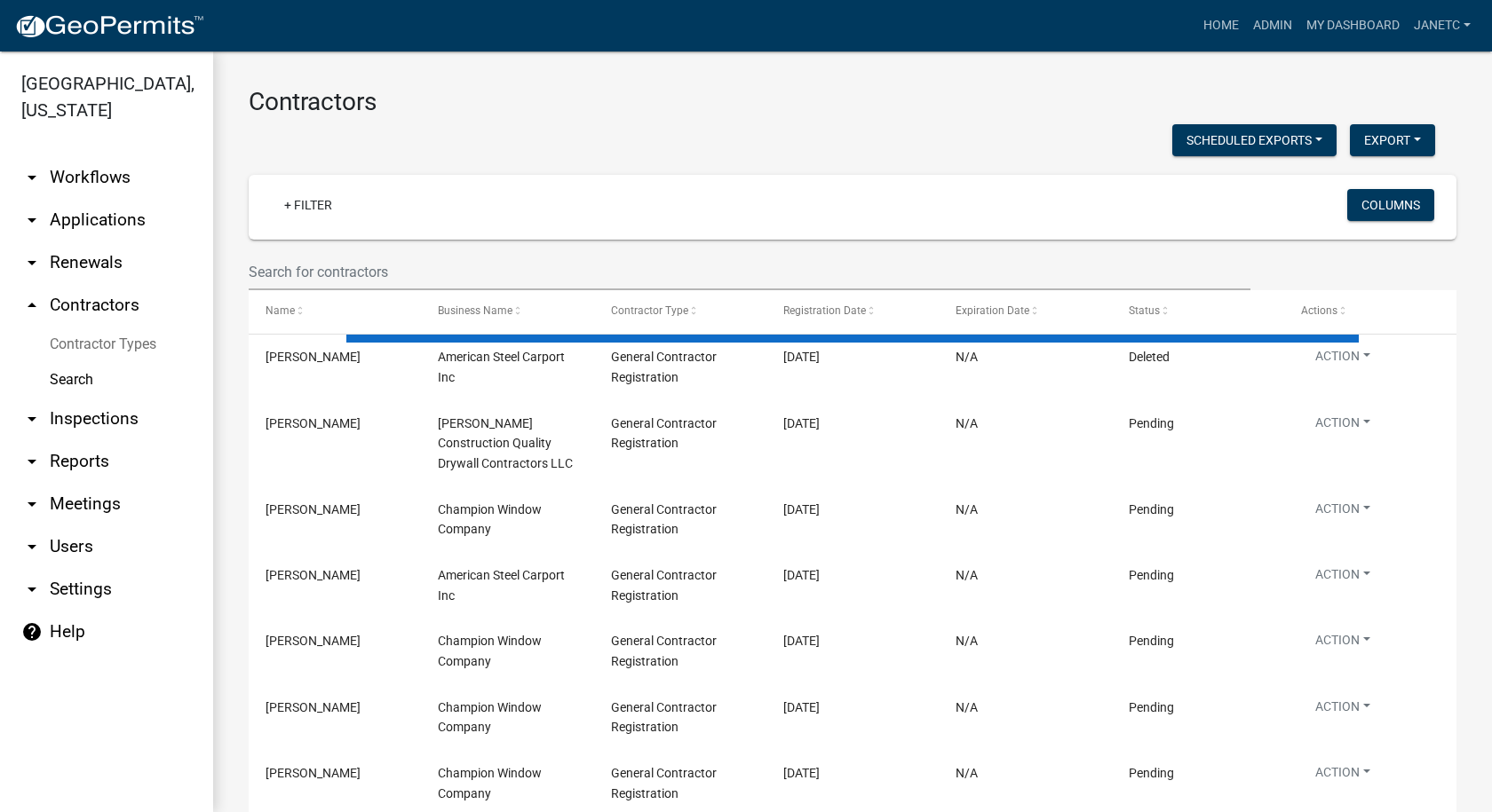
click at [446, 252] on wm-filter-builder "+ Filter Columns" at bounding box center [852, 232] width 1208 height 116
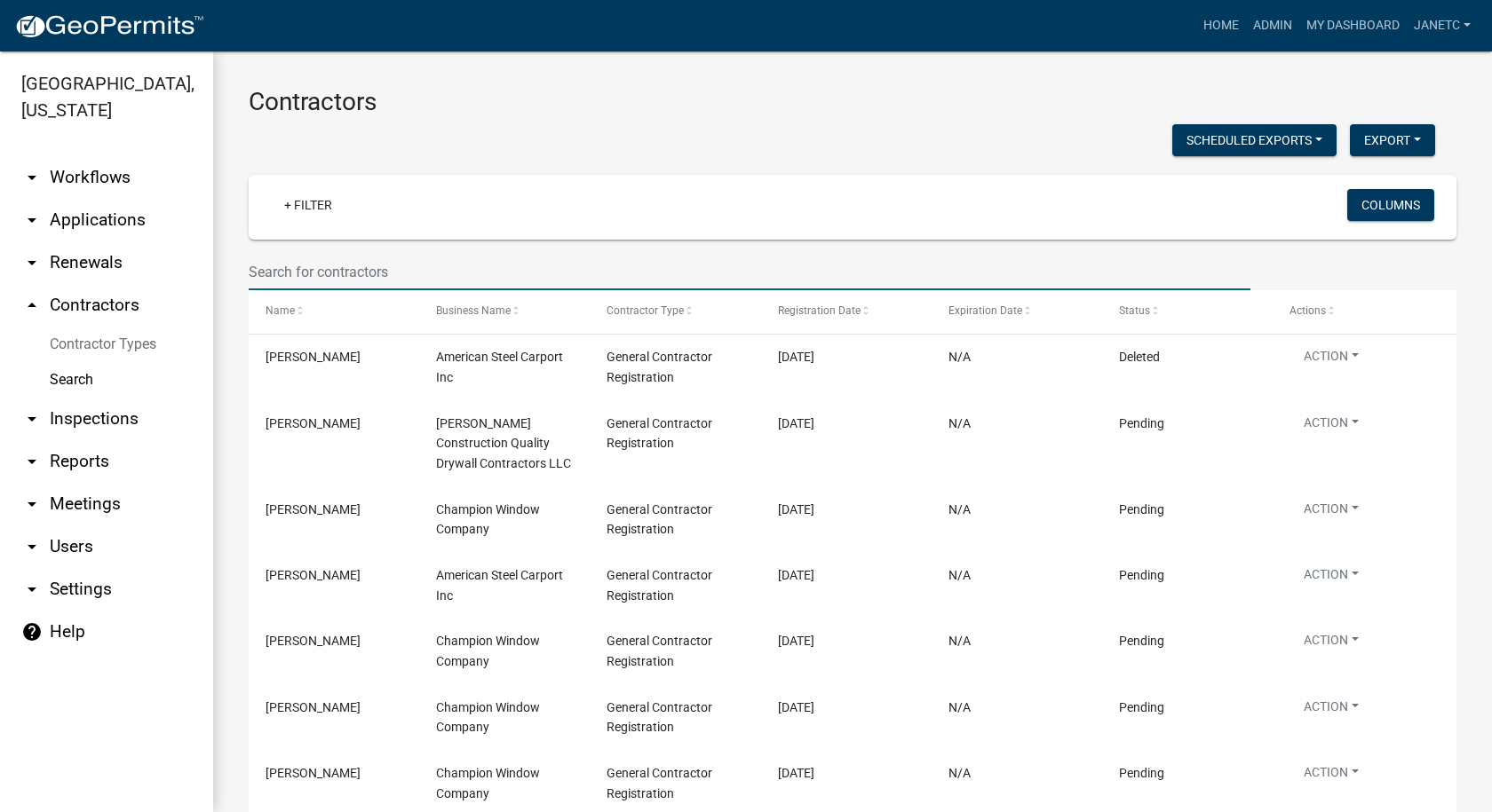
click at [425, 273] on input "text" at bounding box center [748, 271] width 1001 height 36
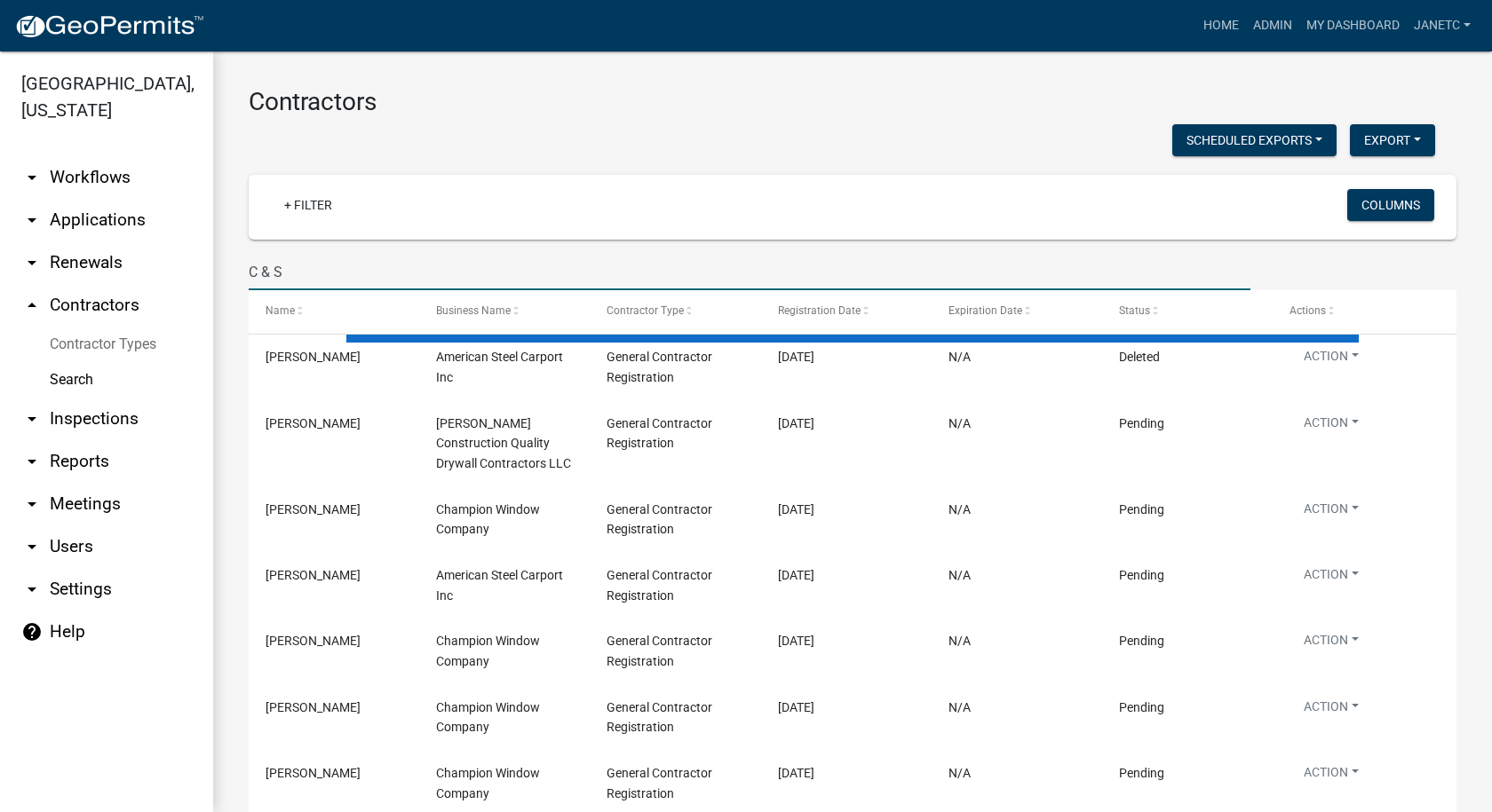
type input "C & S"
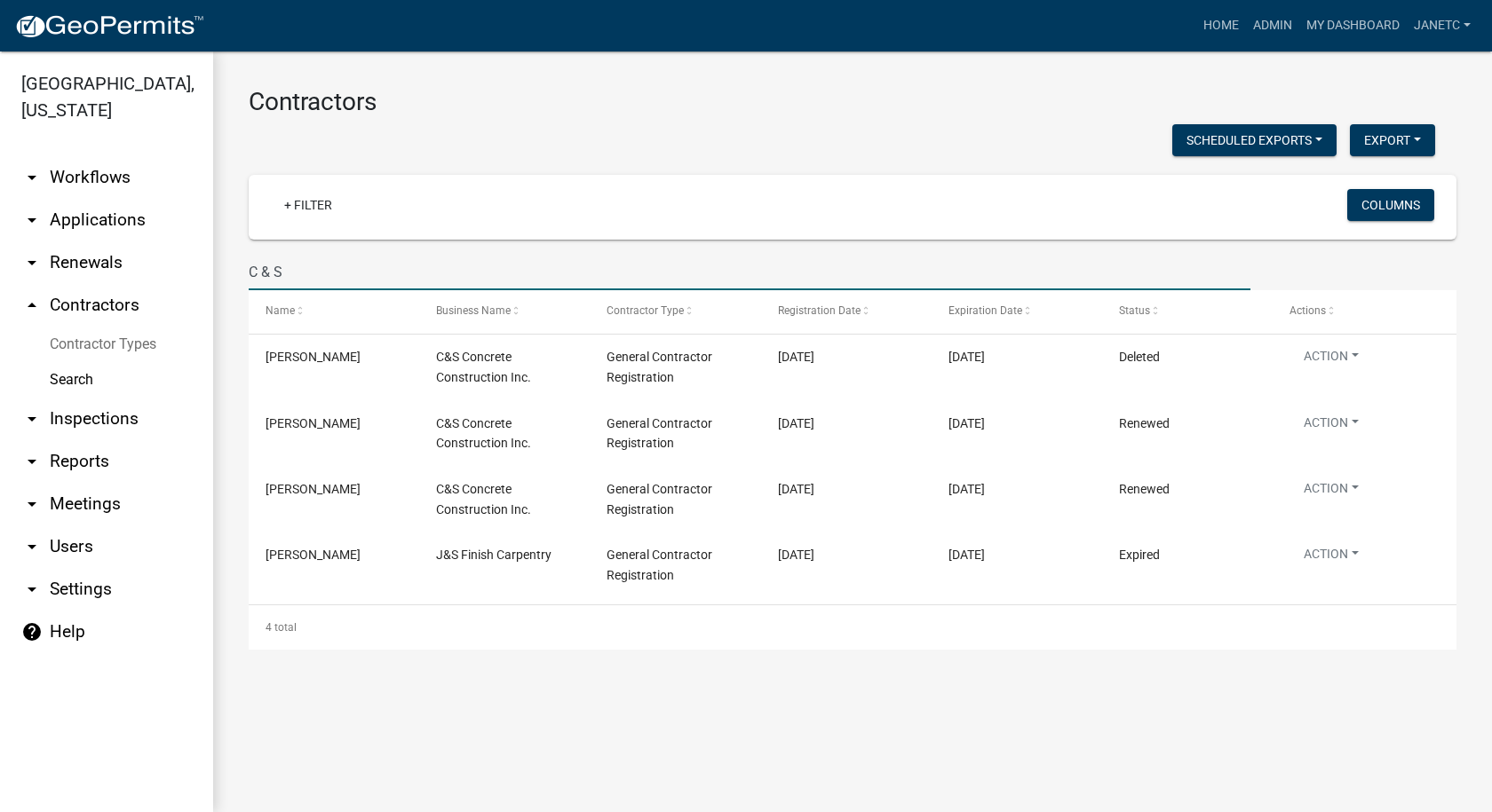
select select "3: 100"
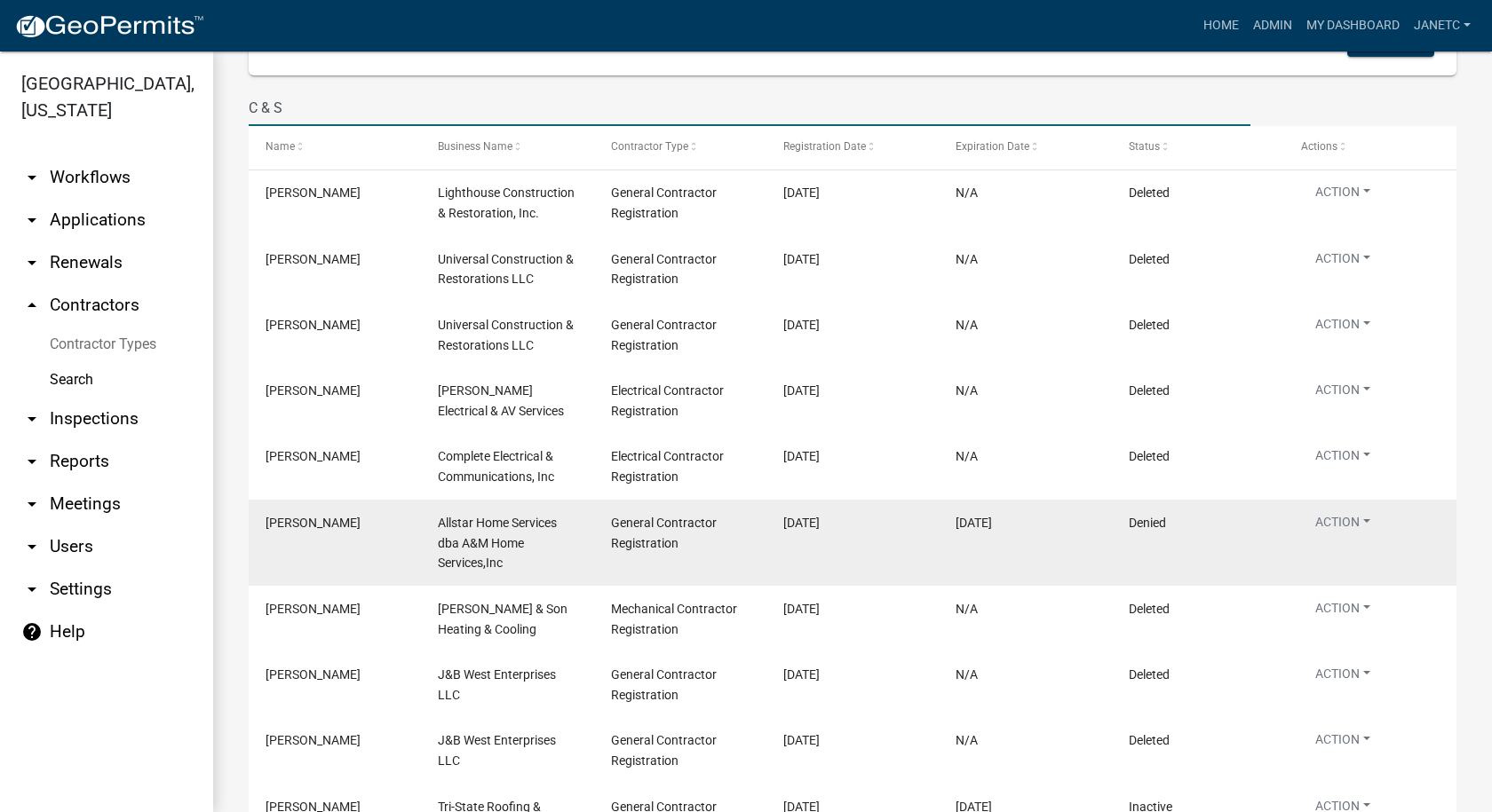
scroll to position [89, 0]
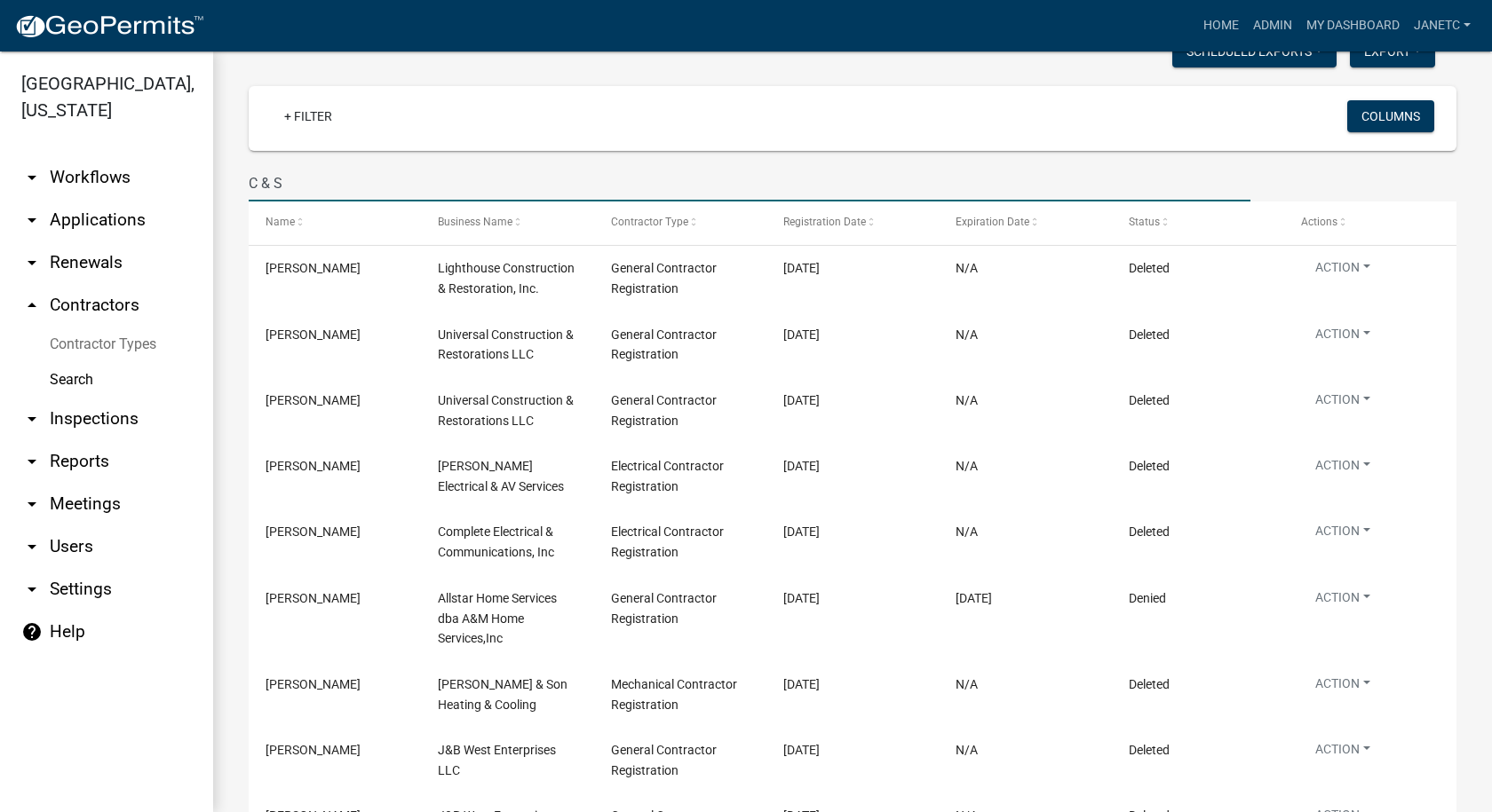
click at [340, 171] on input "C & S" at bounding box center [748, 183] width 1001 height 36
type input "C & S Concrete"
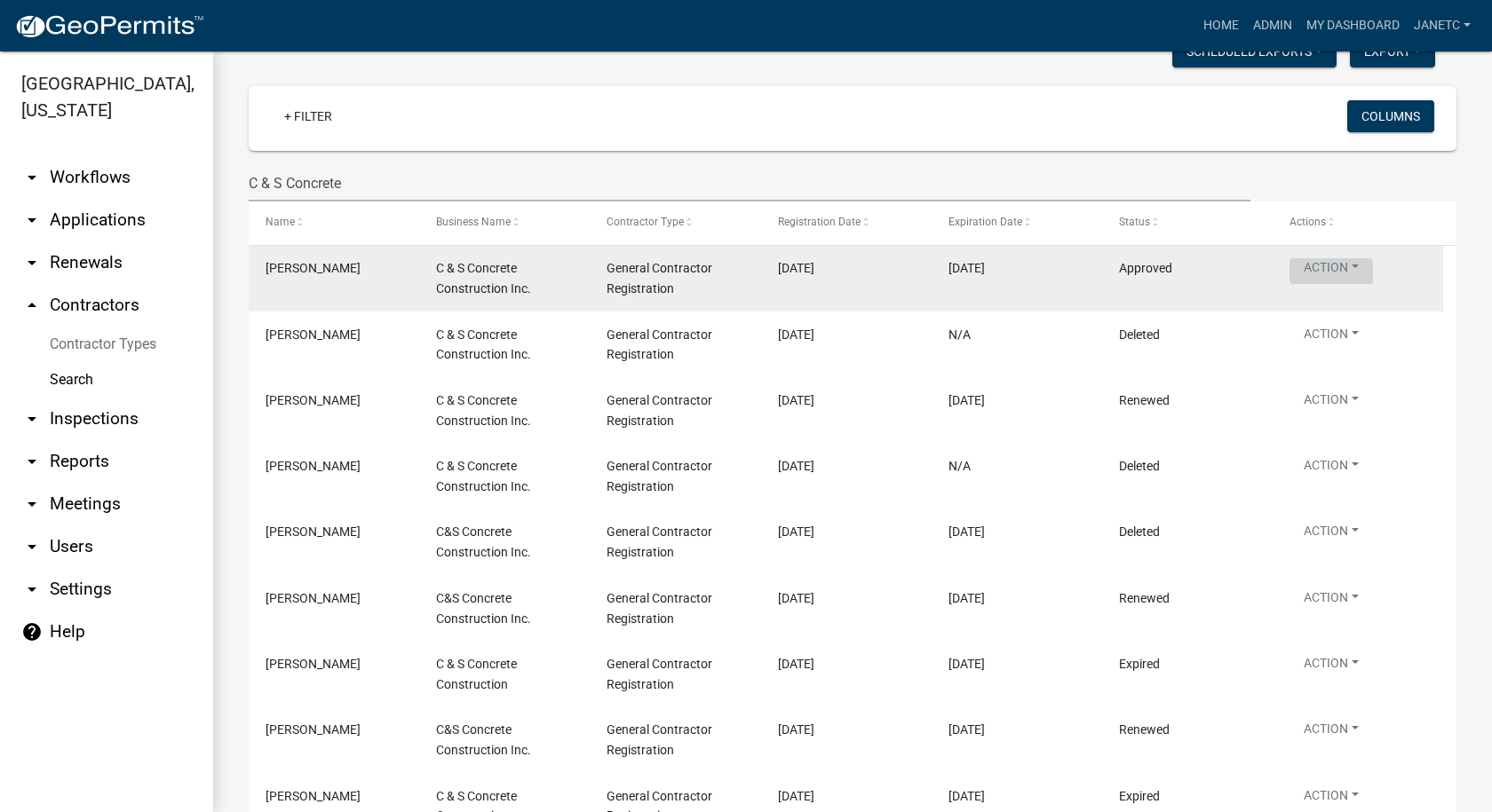
click at [1333, 263] on button "Action" at bounding box center [1331, 271] width 84 height 26
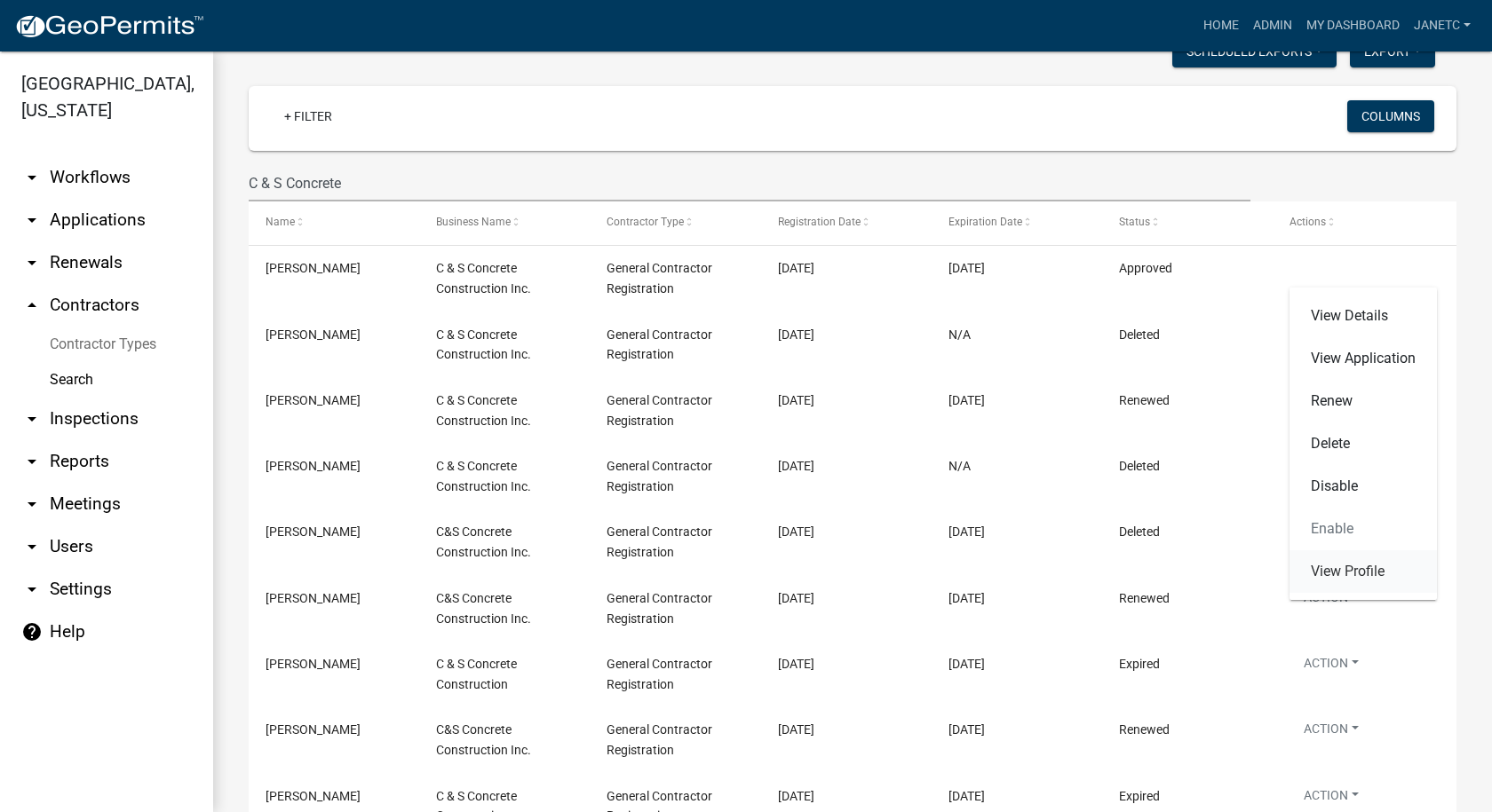
click at [1343, 573] on link "View Profile" at bounding box center [1363, 572] width 148 height 43
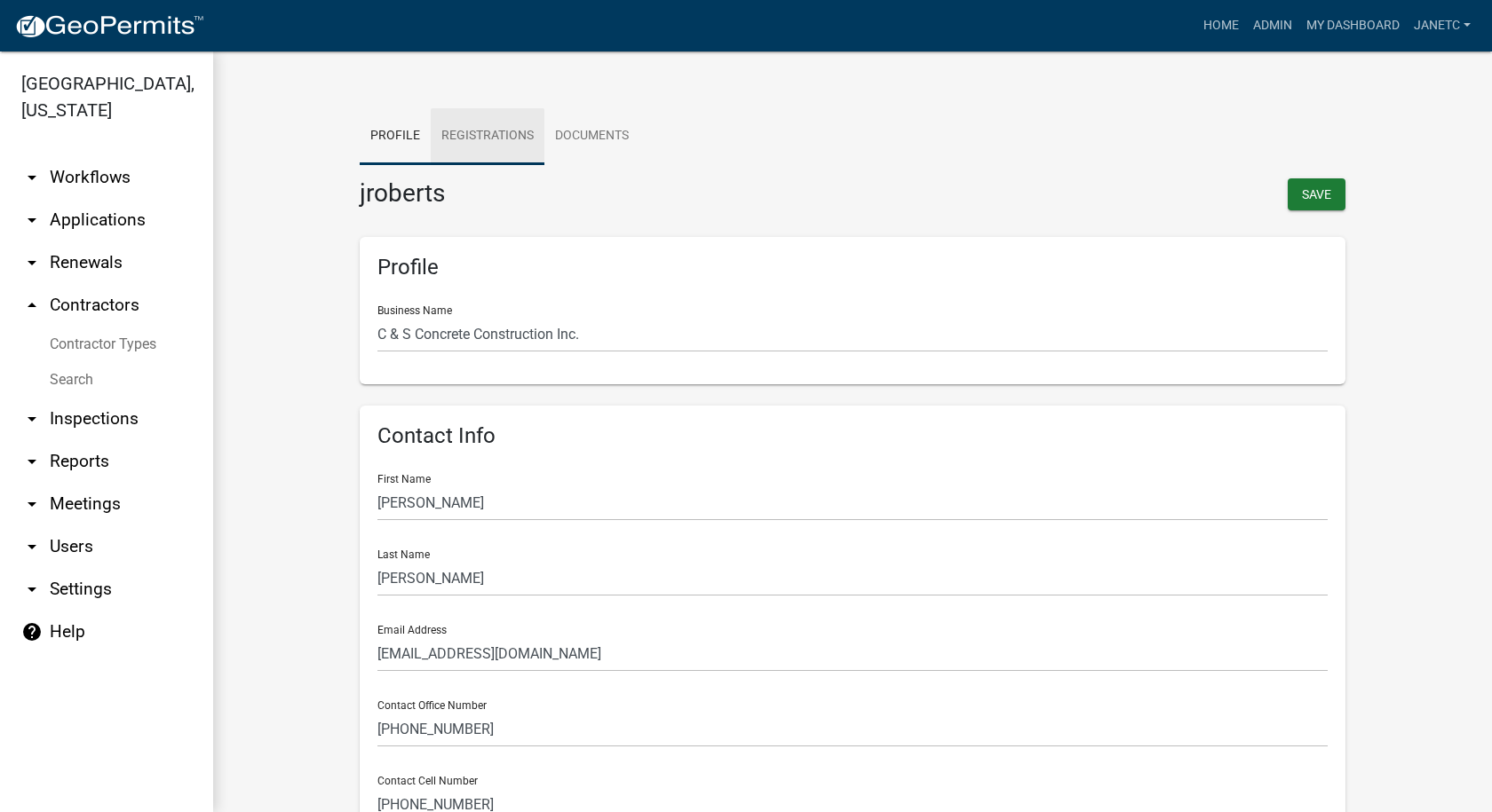
click at [497, 129] on link "Registrations" at bounding box center [487, 137] width 114 height 57
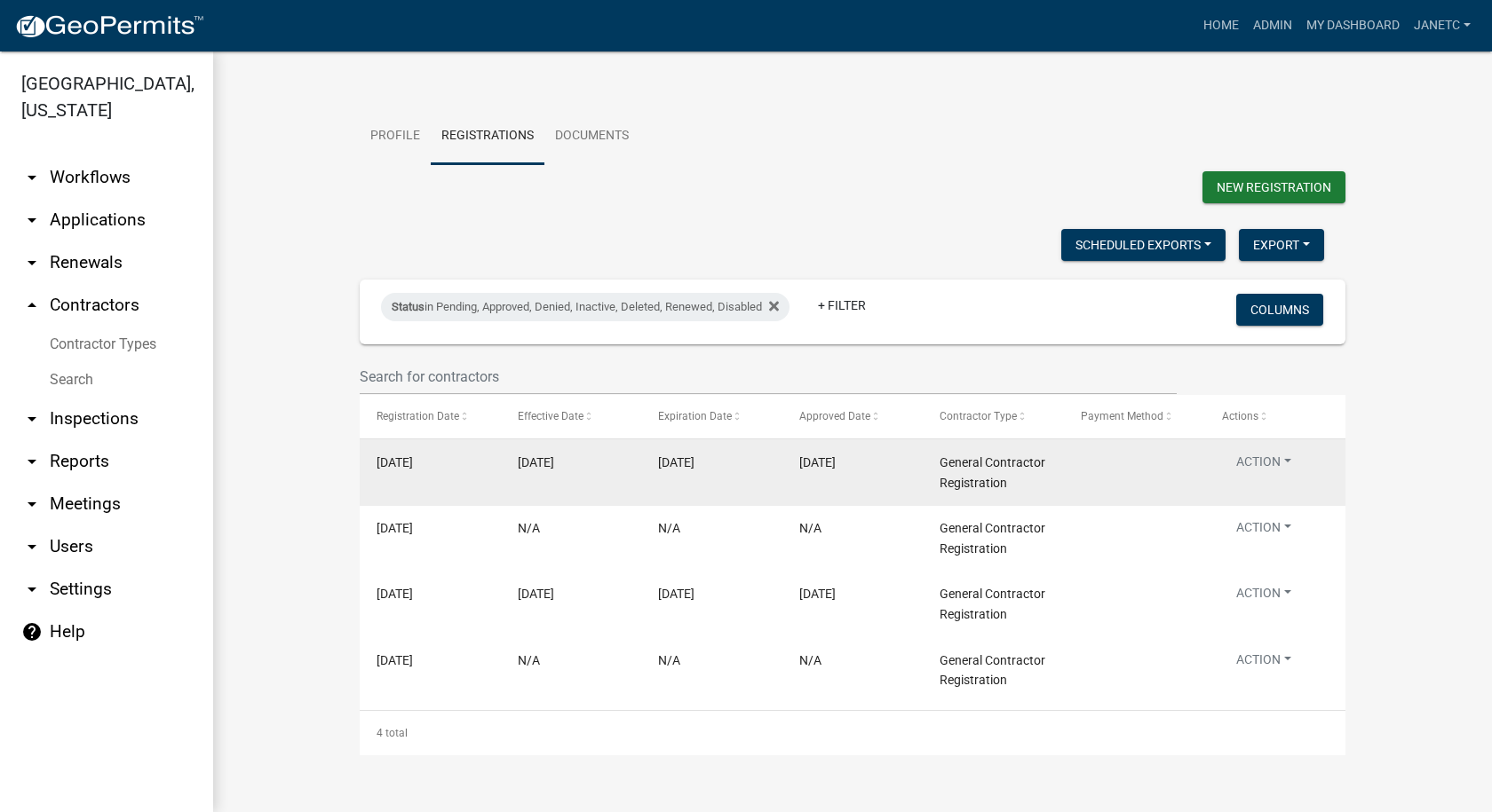
click at [1276, 459] on button "Action" at bounding box center [1263, 466] width 84 height 26
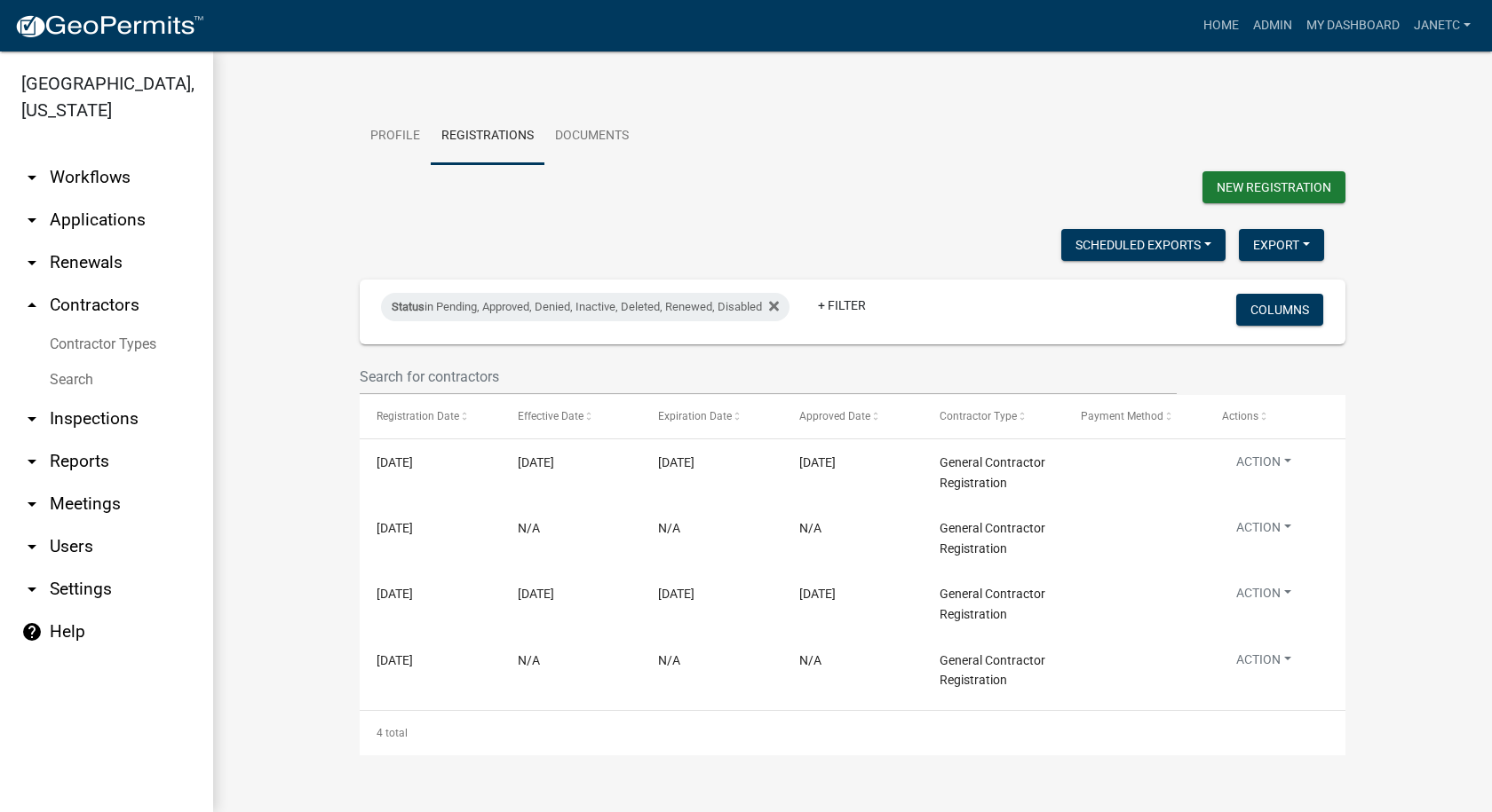
click at [89, 460] on link "arrow_drop_down Reports" at bounding box center [107, 461] width 214 height 43
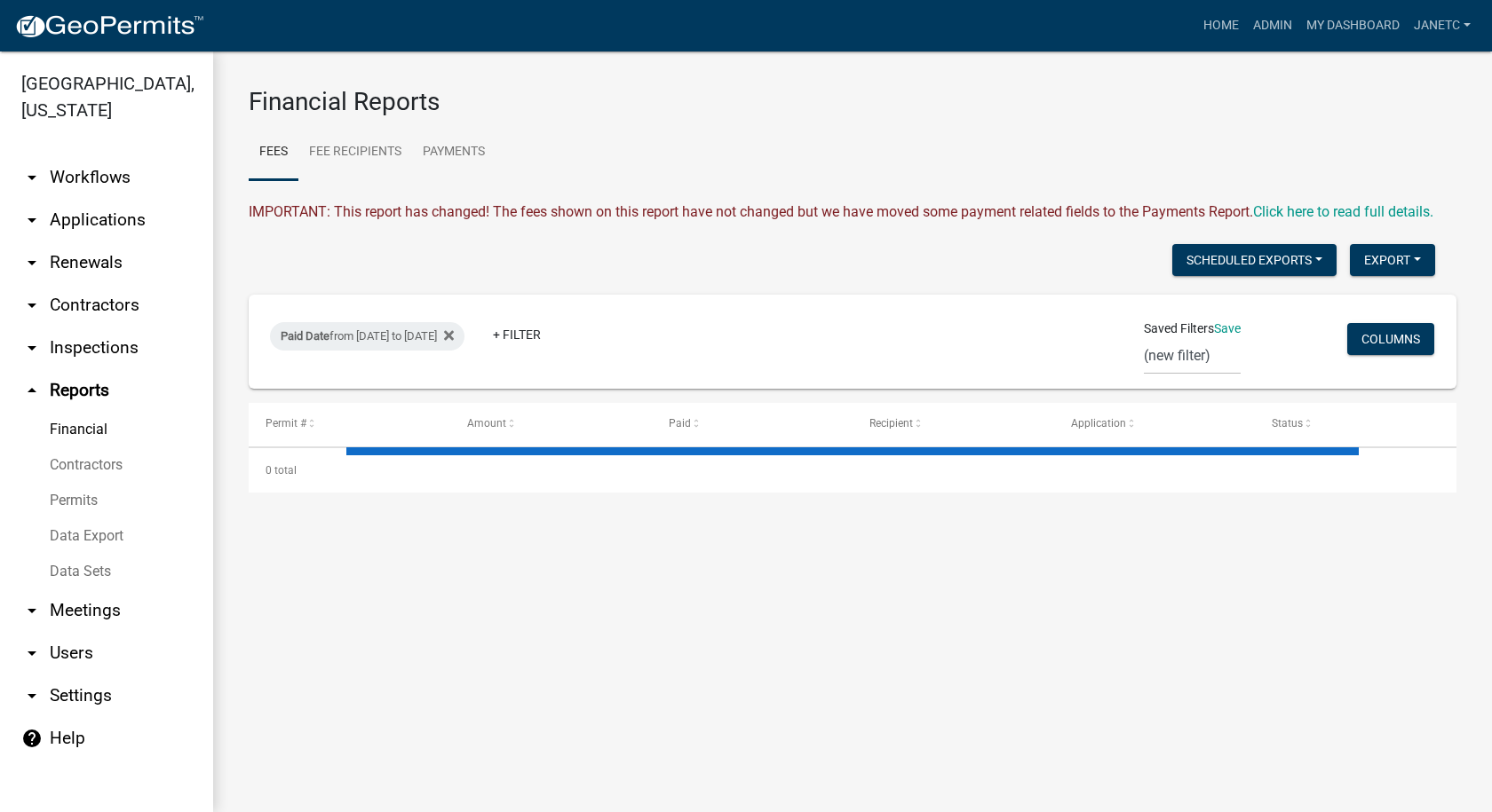
click at [86, 469] on link "Contractors" at bounding box center [107, 465] width 214 height 36
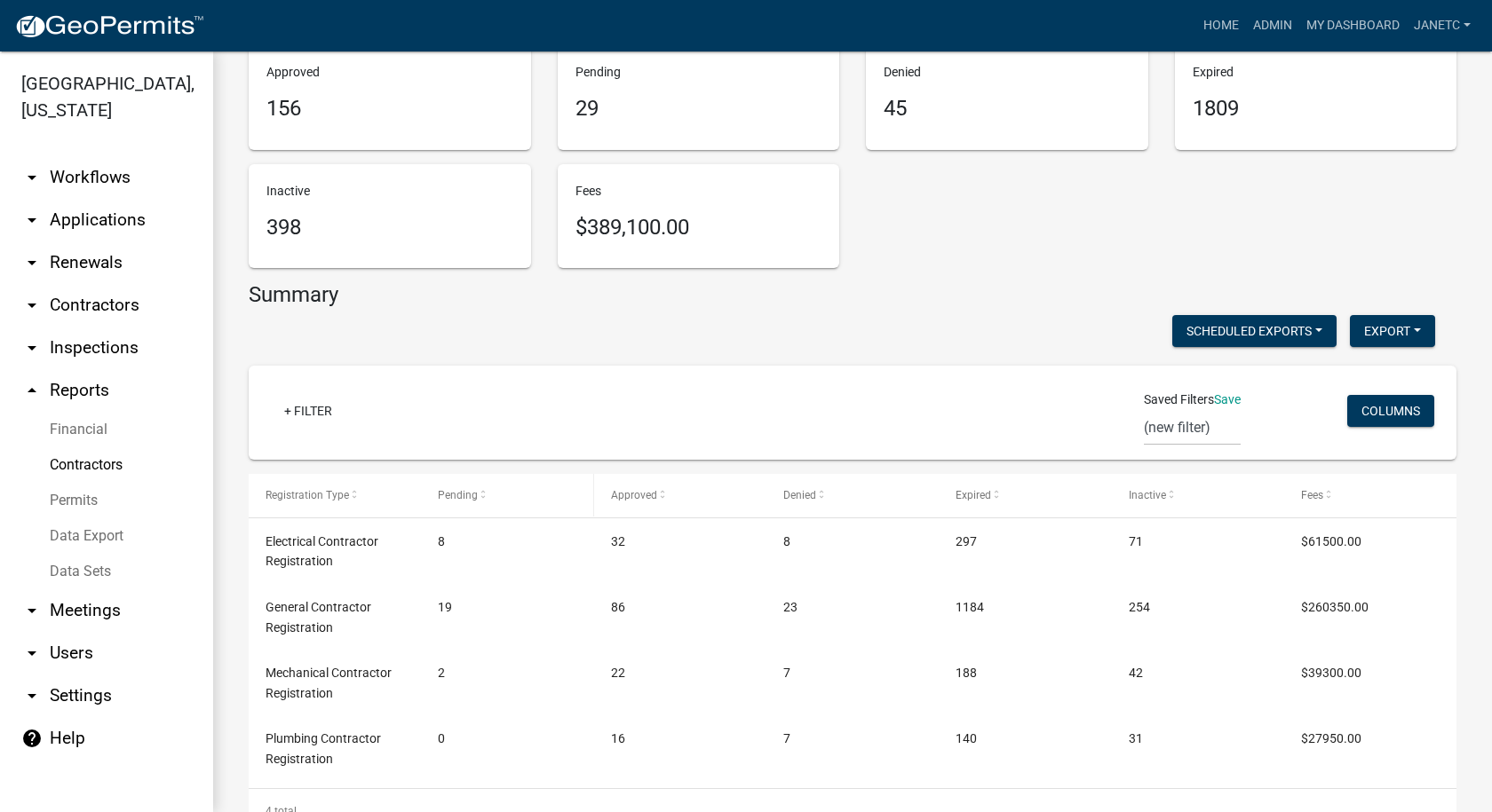
scroll to position [157, 0]
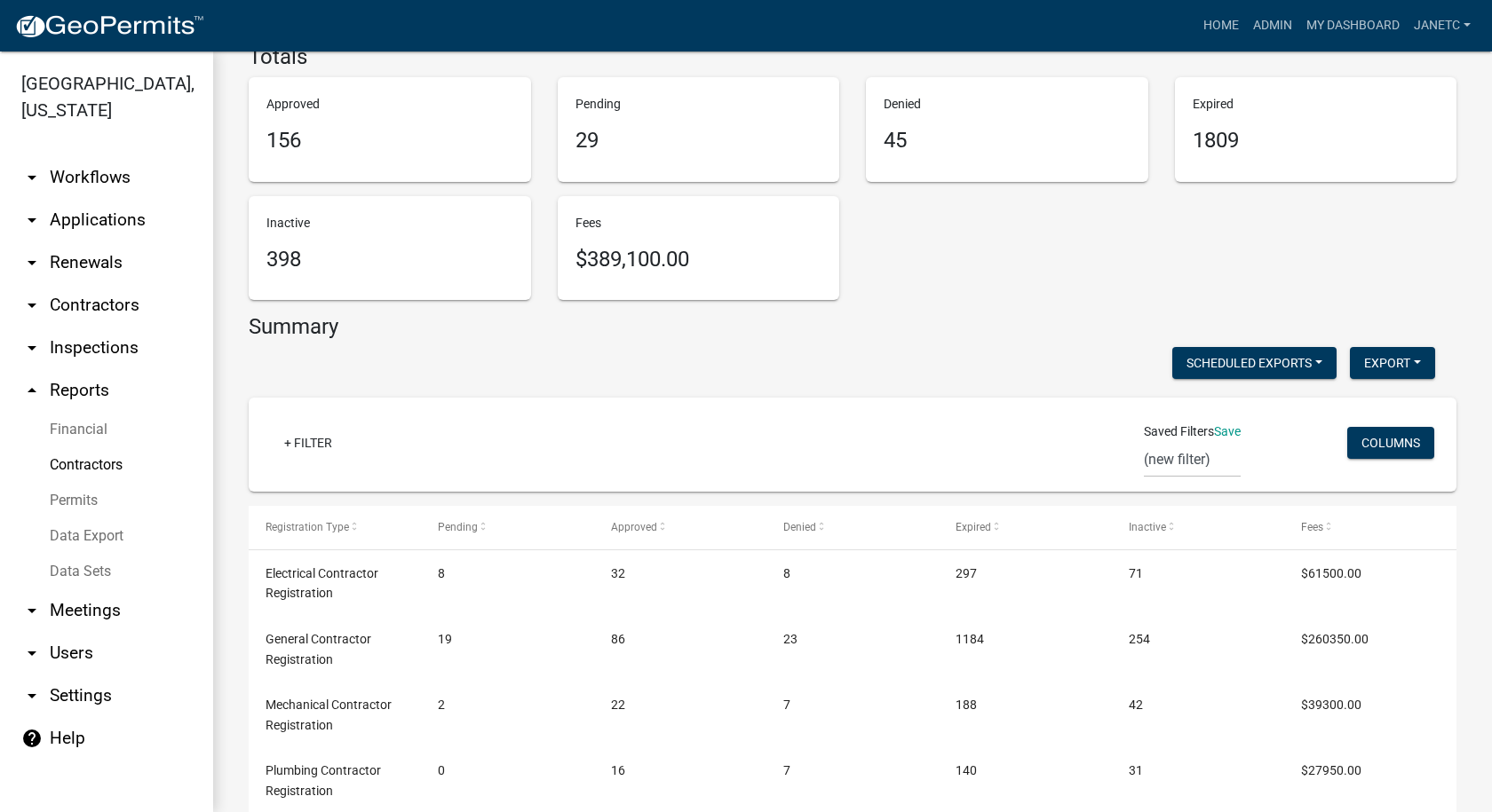
click at [83, 426] on link "Financial" at bounding box center [107, 430] width 214 height 36
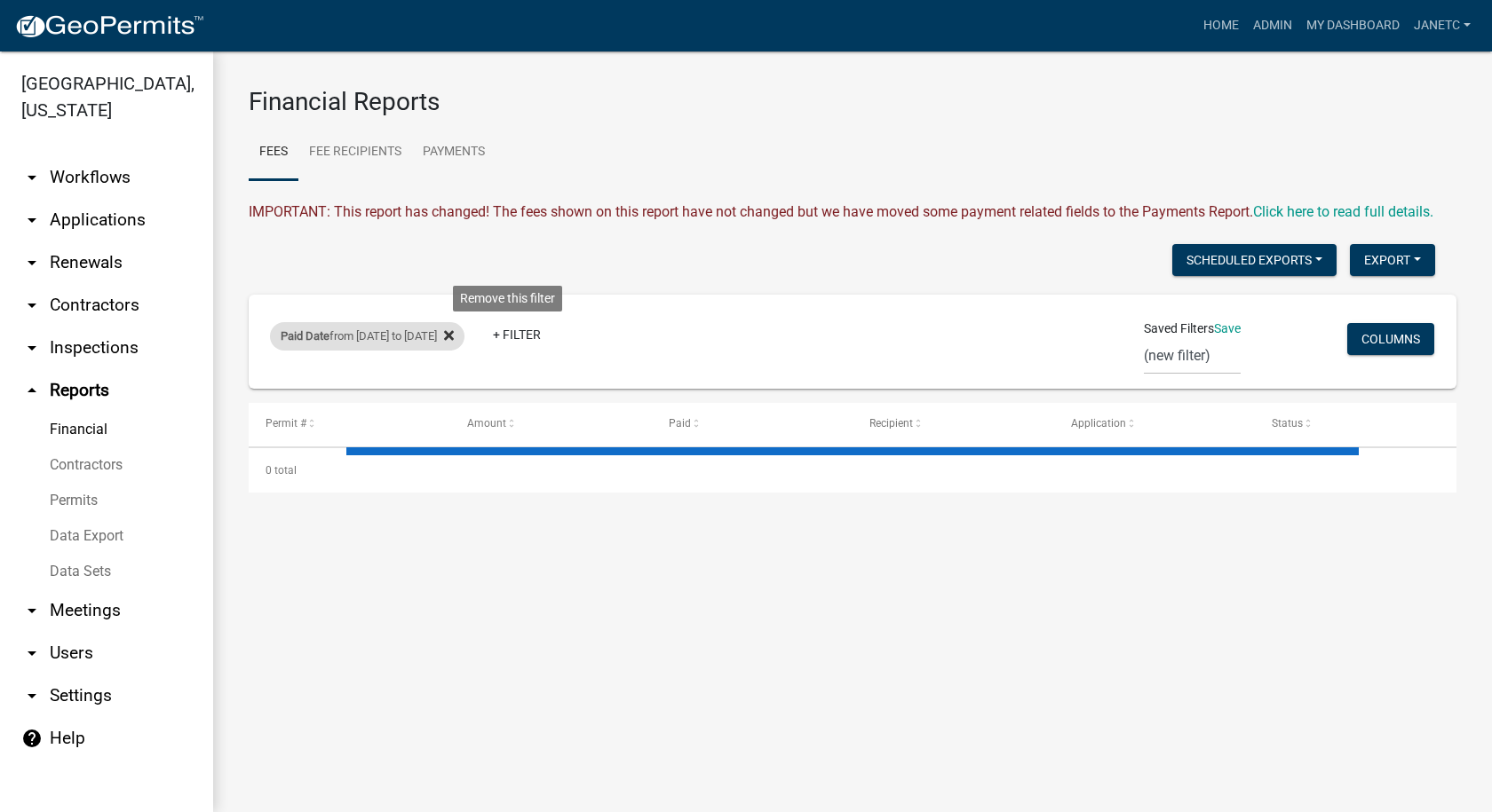
click at [454, 339] on icon at bounding box center [449, 335] width 10 height 14
click at [311, 337] on link "+ Filter" at bounding box center [307, 339] width 77 height 32
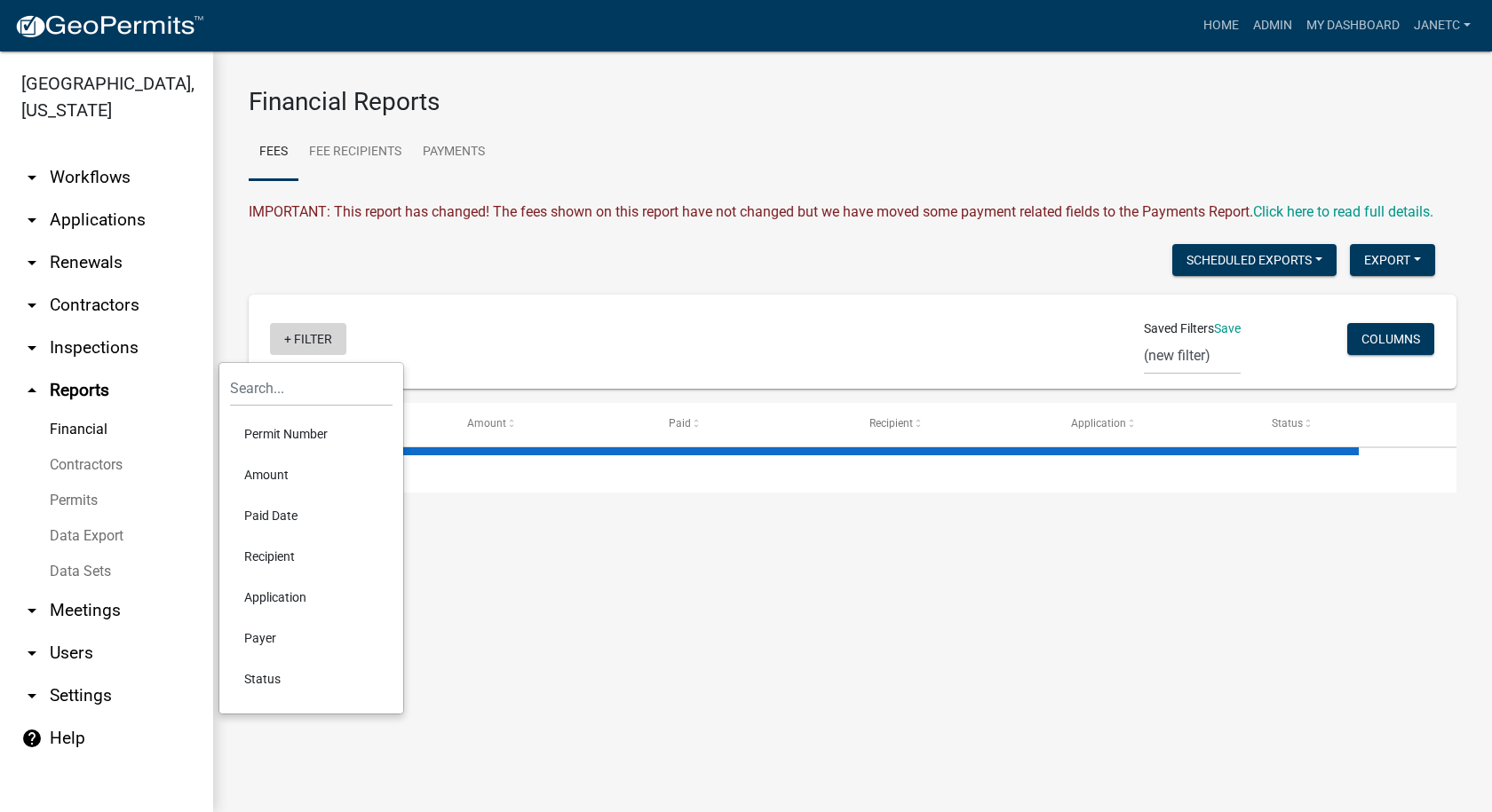
select select "3: 100"
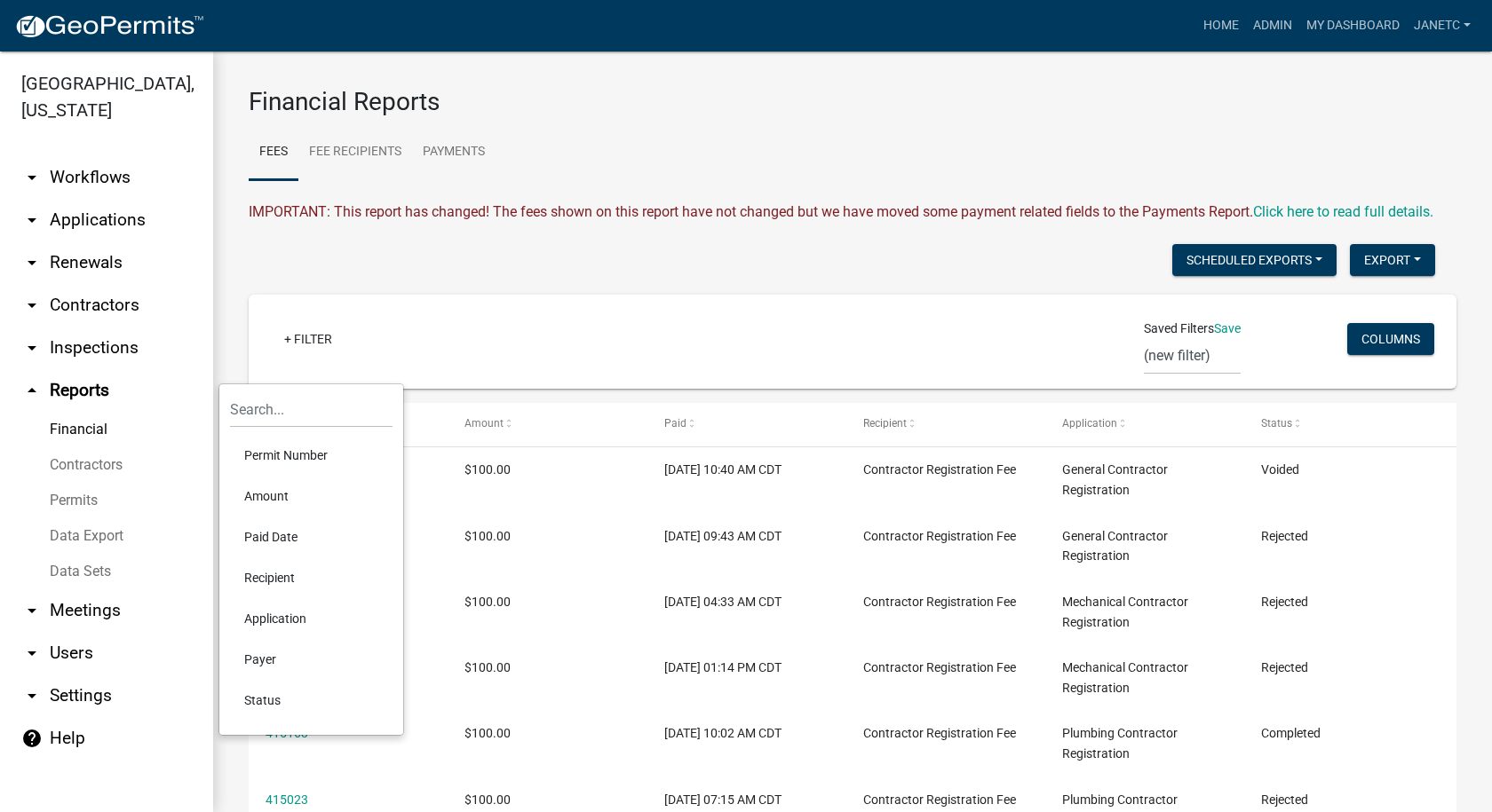
click at [273, 535] on li "Paid Date" at bounding box center [310, 537] width 163 height 41
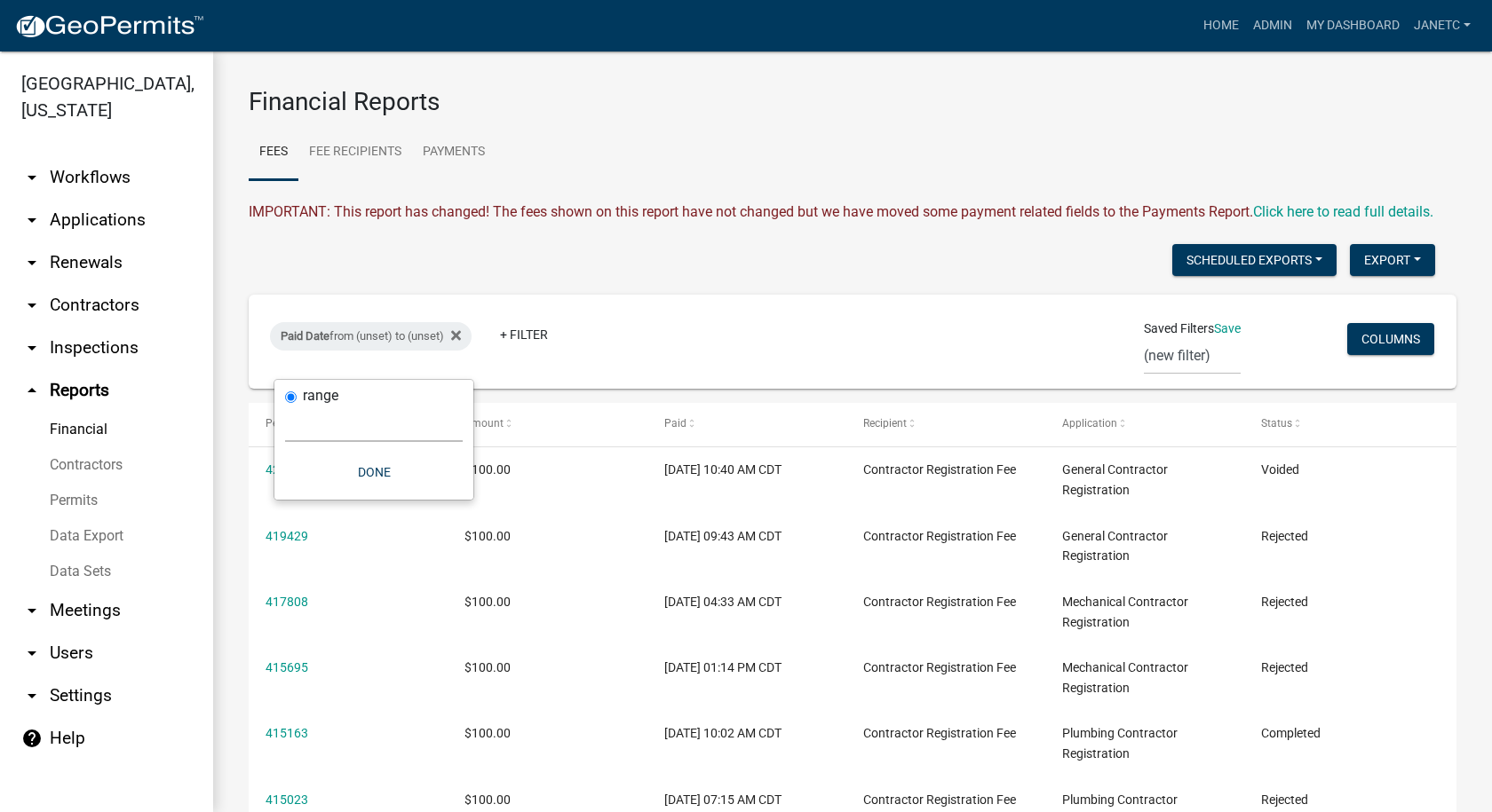
click at [327, 412] on select "[DATE] [DATE] Current Week Previous Week Current Month Last Month Current Calen…" at bounding box center [374, 424] width 178 height 36
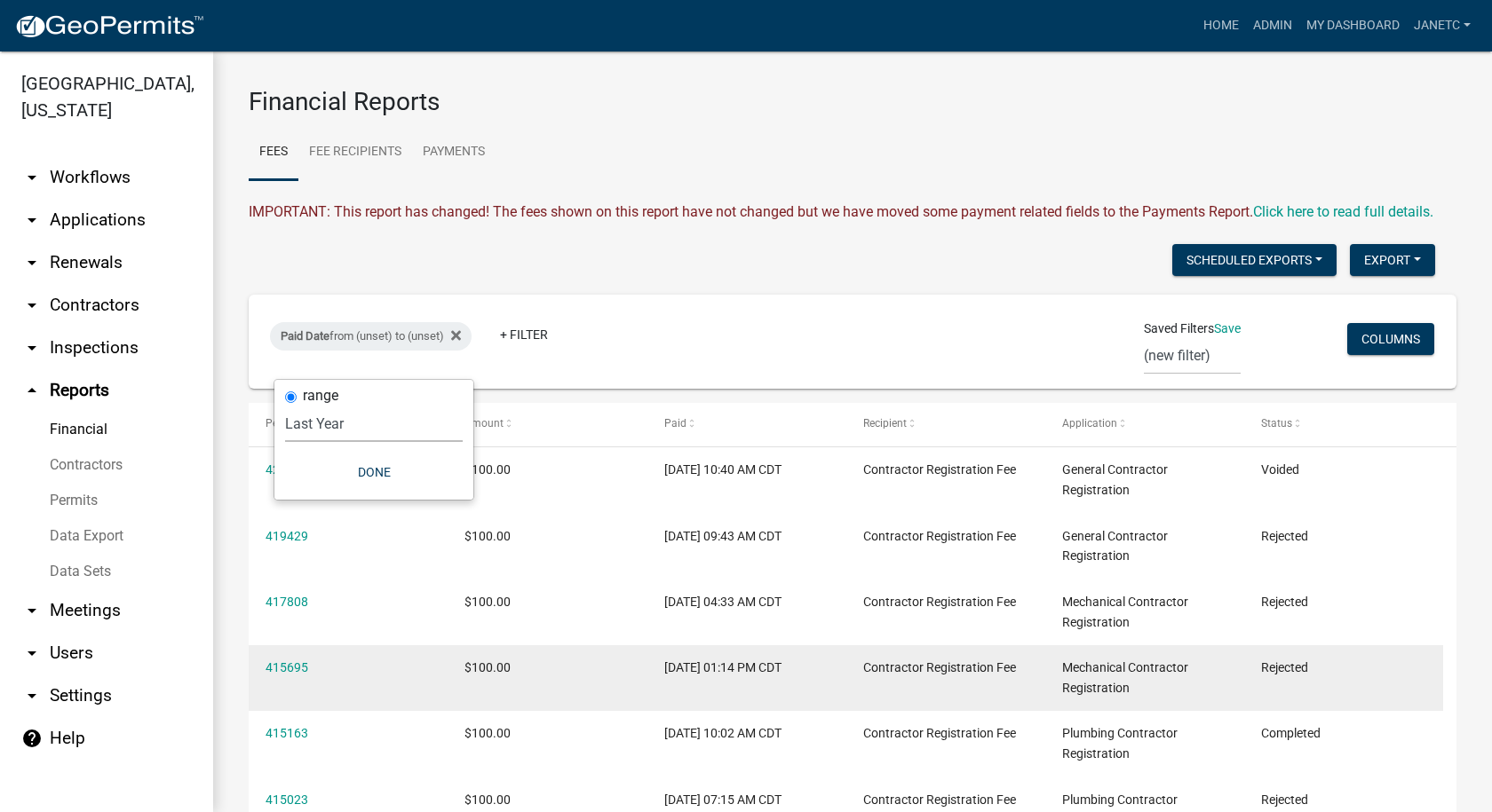
click at [285, 406] on select "[DATE] [DATE] Current Week Previous Week Current Month Last Month Current Calen…" at bounding box center [374, 424] width 178 height 36
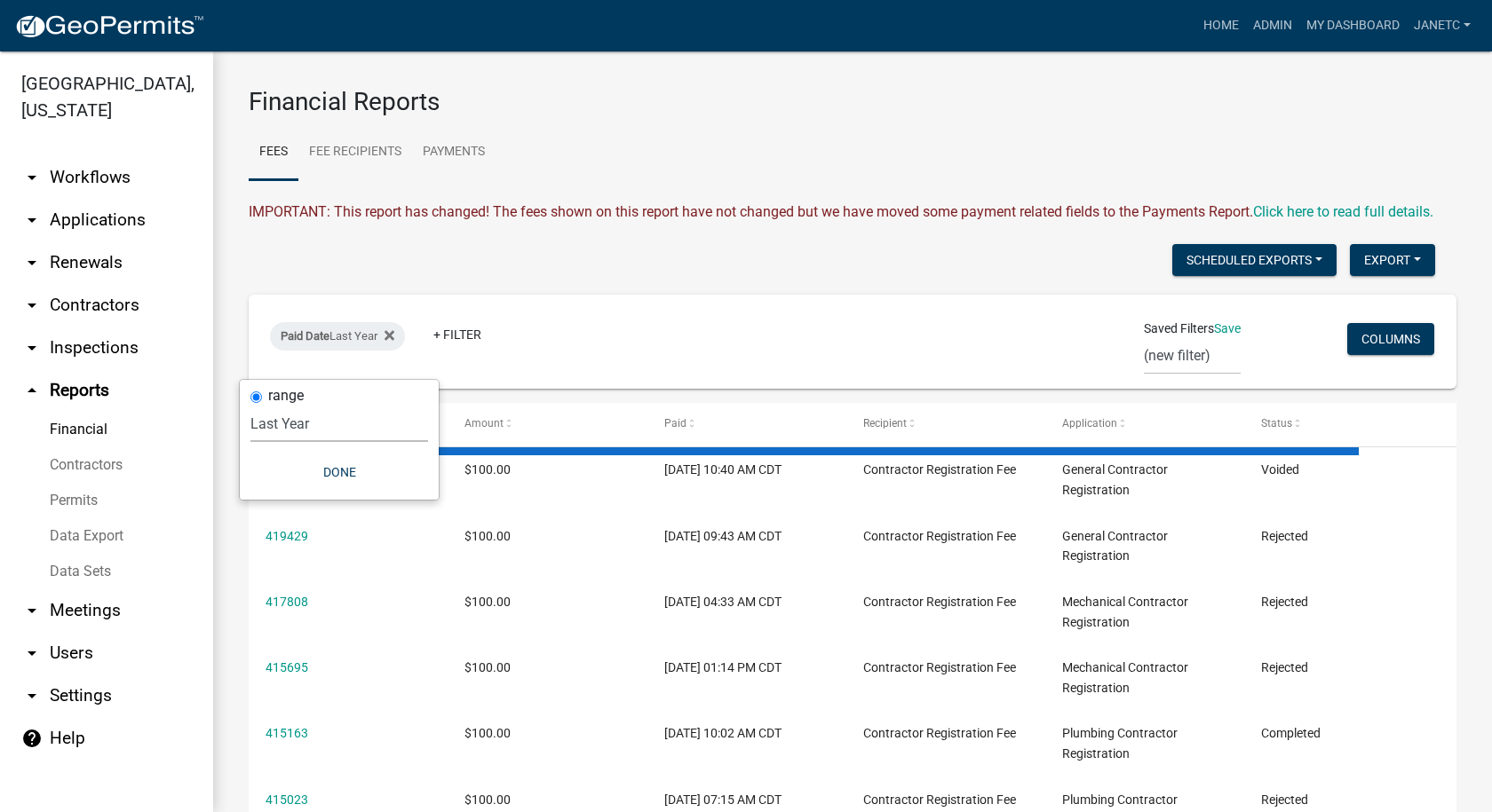
click at [301, 416] on select "[DATE] [DATE] Current Week Previous Week Current Month Last Month Current Calen…" at bounding box center [339, 424] width 178 height 36
select select "custom"
click at [285, 406] on select "[DATE] [DATE] Current Week Previous Week Current Month Last Month Current Calen…" at bounding box center [339, 424] width 178 height 36
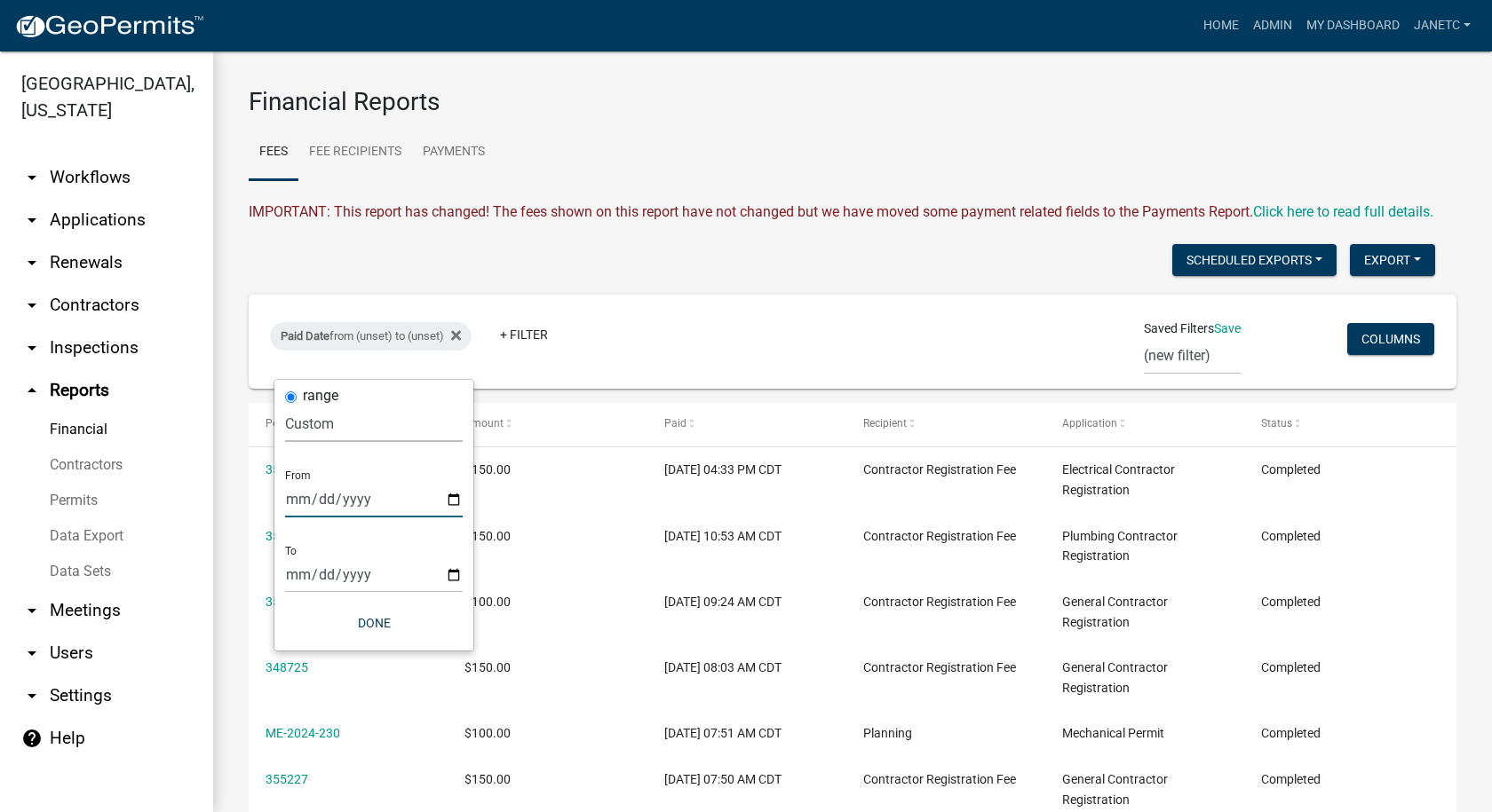
click at [382, 488] on input "date" at bounding box center [374, 499] width 178 height 36
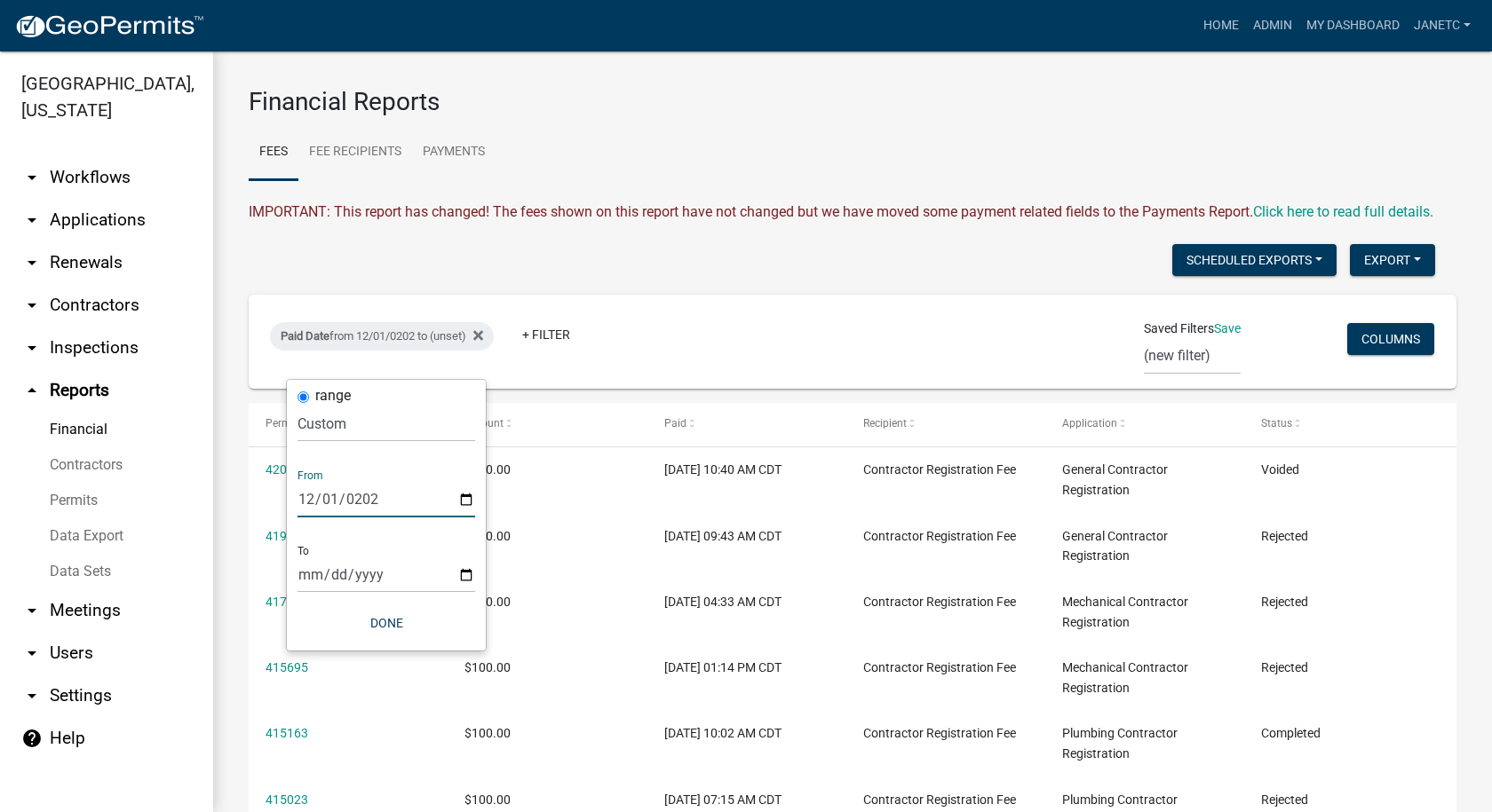
type input "[DATE]"
click at [409, 574] on input "date" at bounding box center [386, 575] width 178 height 36
type input "[DATE]"
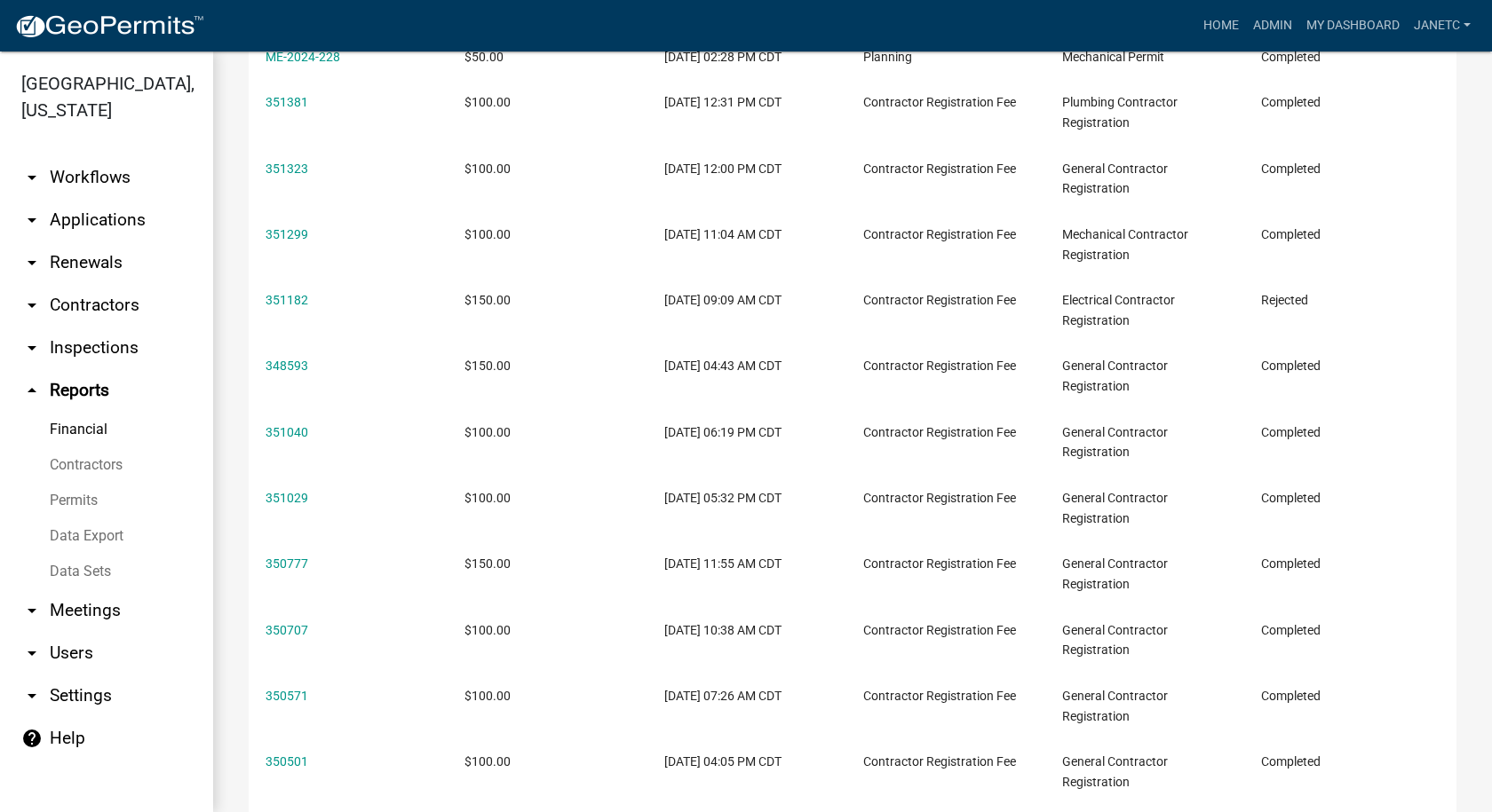
scroll to position [2574, 0]
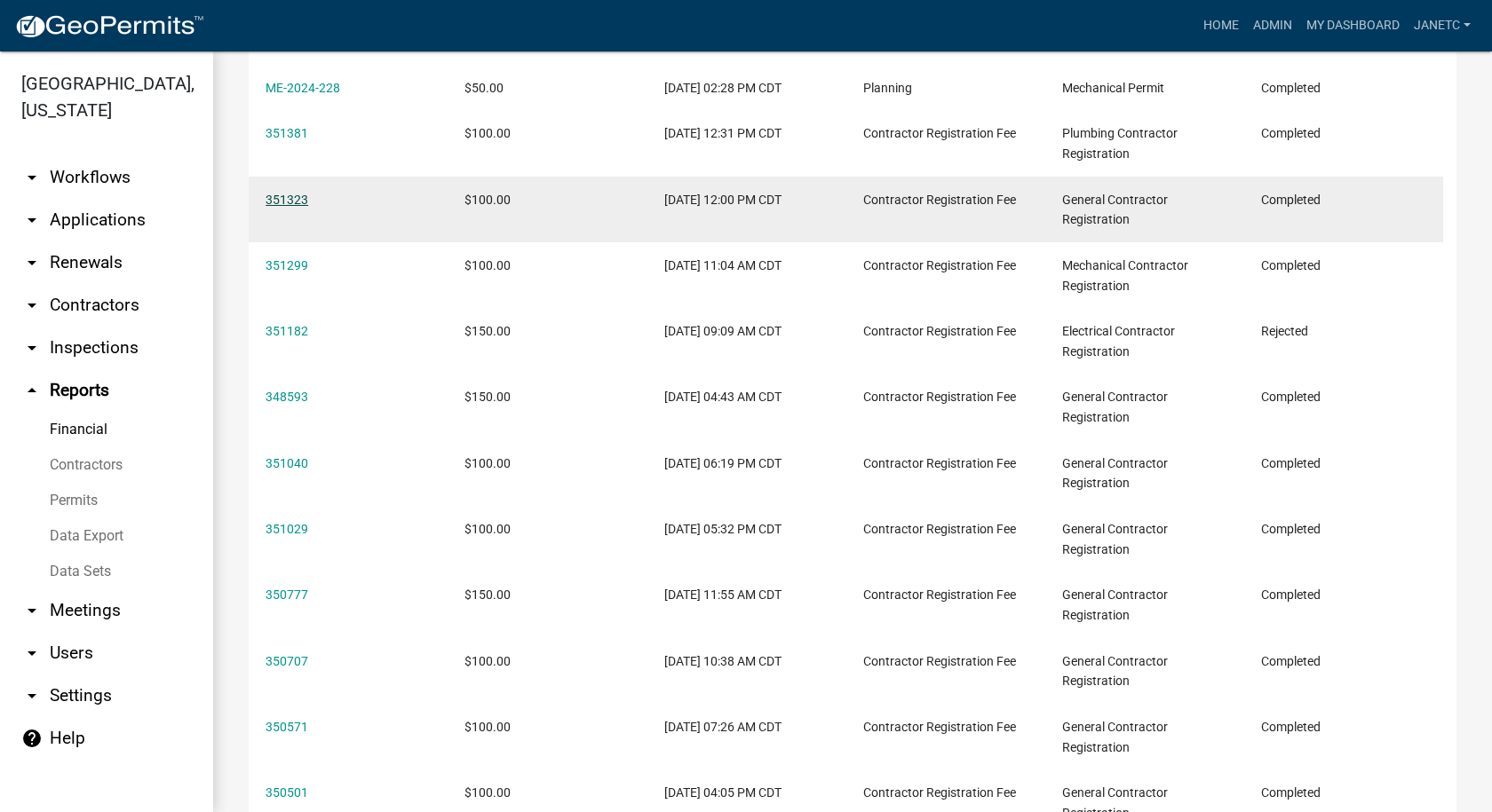
click at [276, 206] on link "351323" at bounding box center [286, 200] width 43 height 14
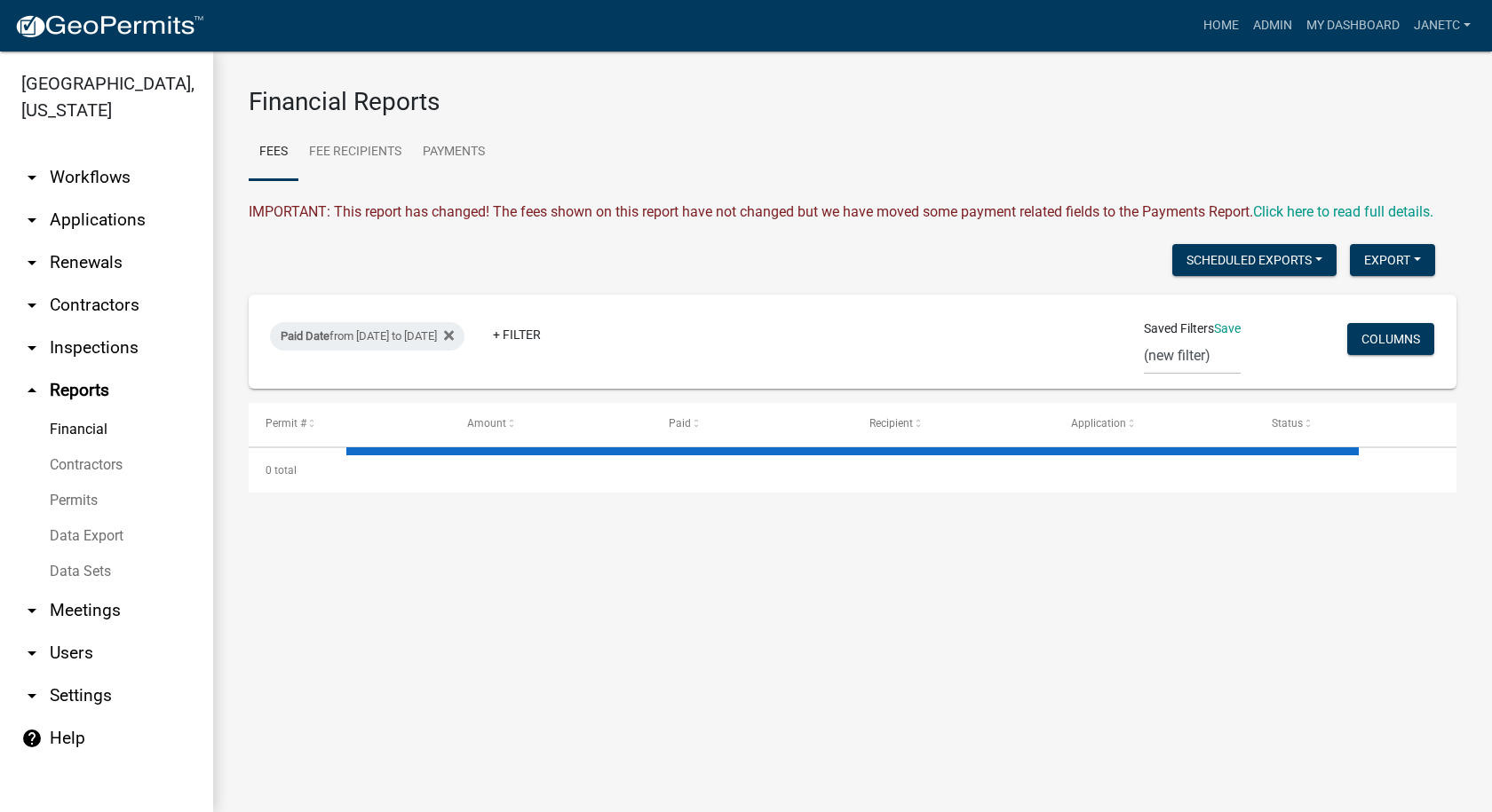
select select "3: 100"
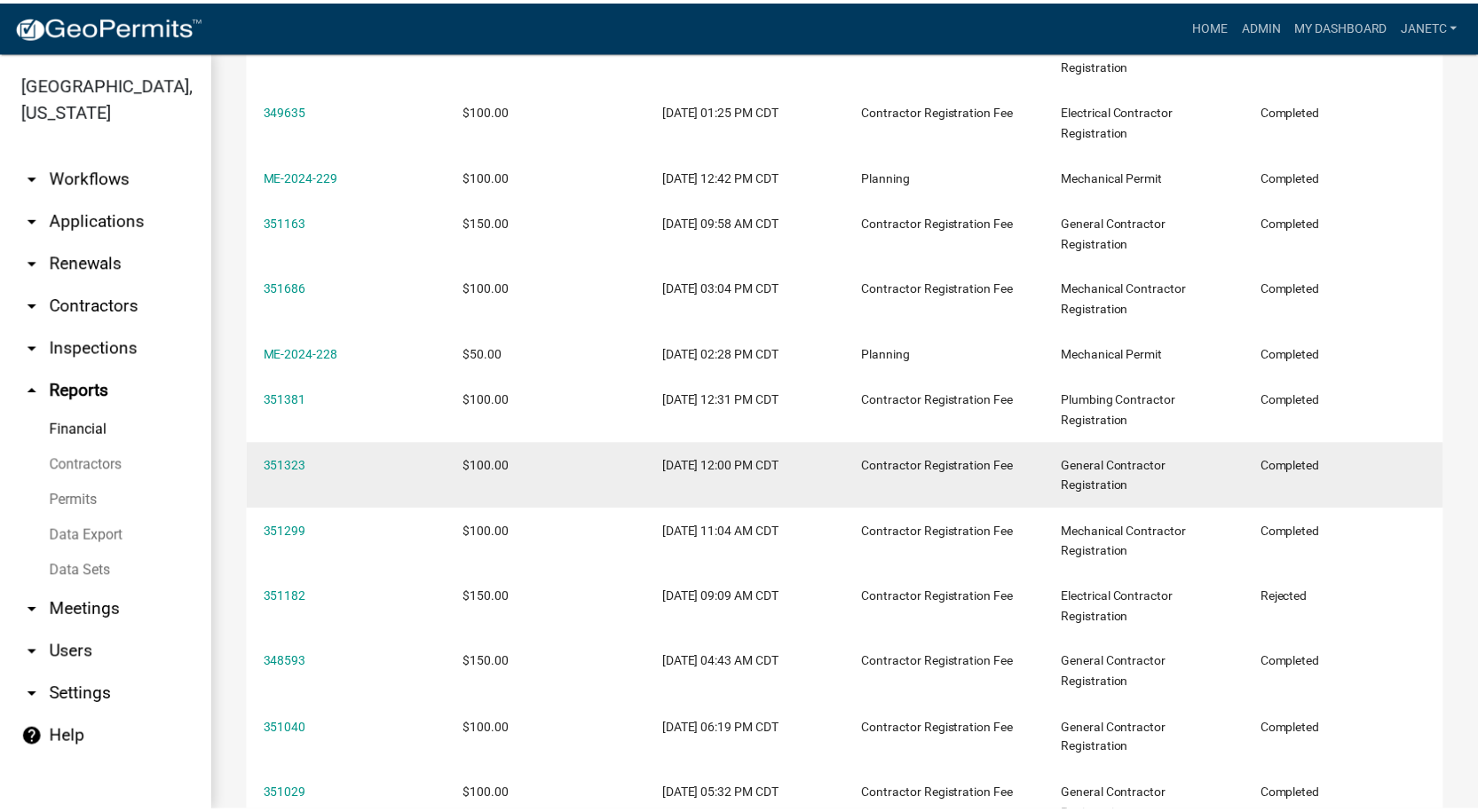
scroll to position [2396, 0]
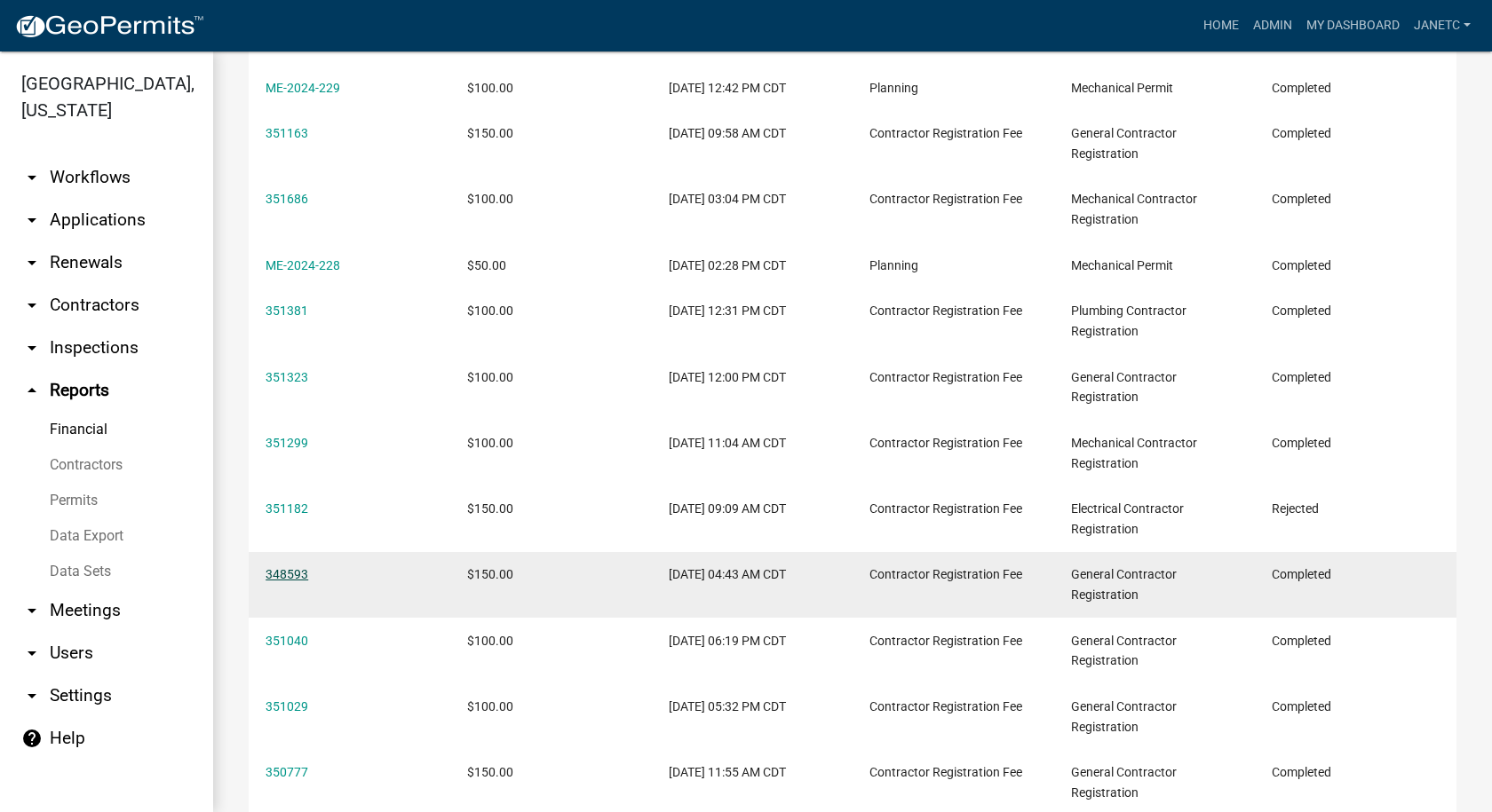
click at [286, 582] on link "348593" at bounding box center [286, 574] width 43 height 14
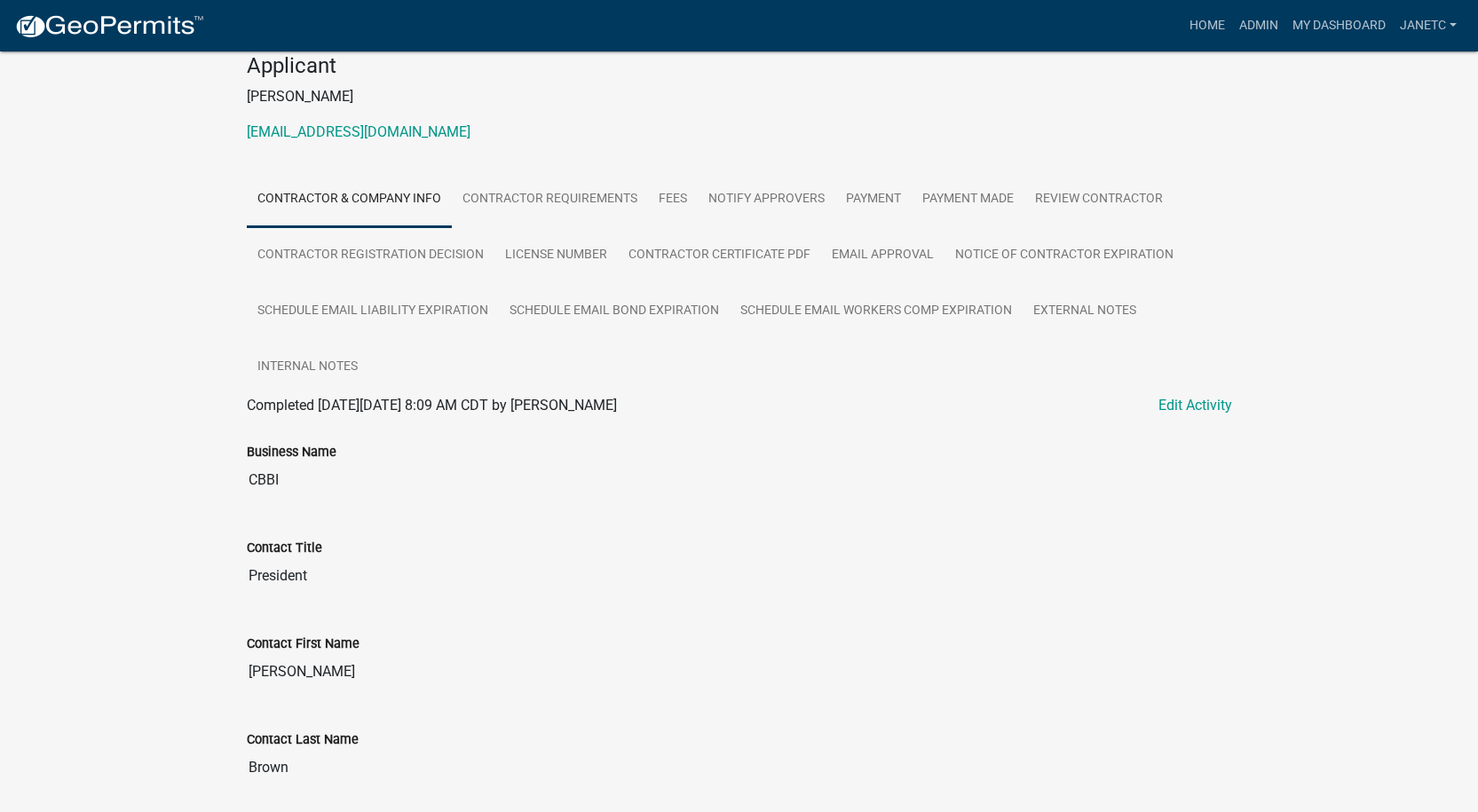
scroll to position [178, 0]
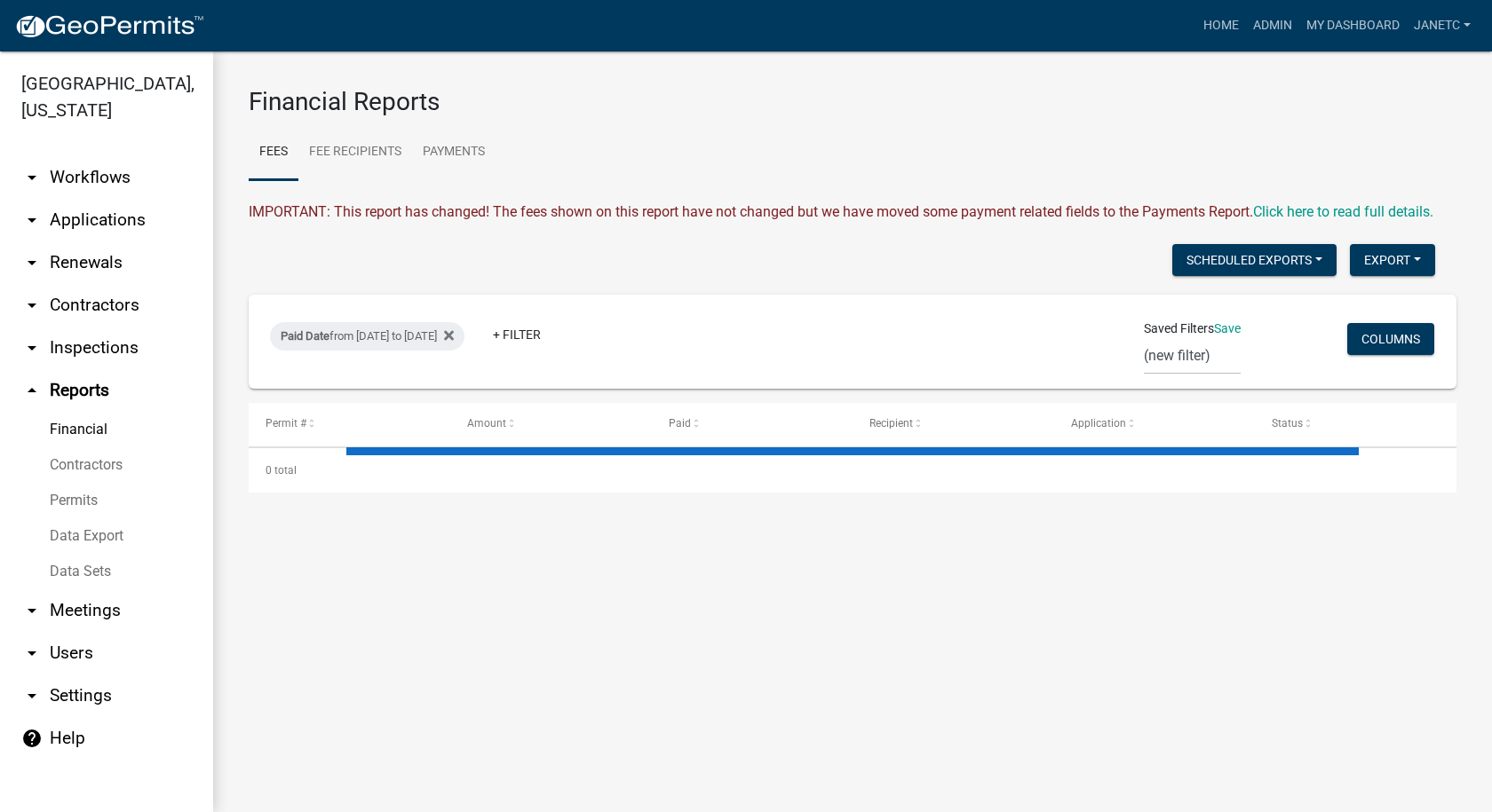
select select "3: 100"
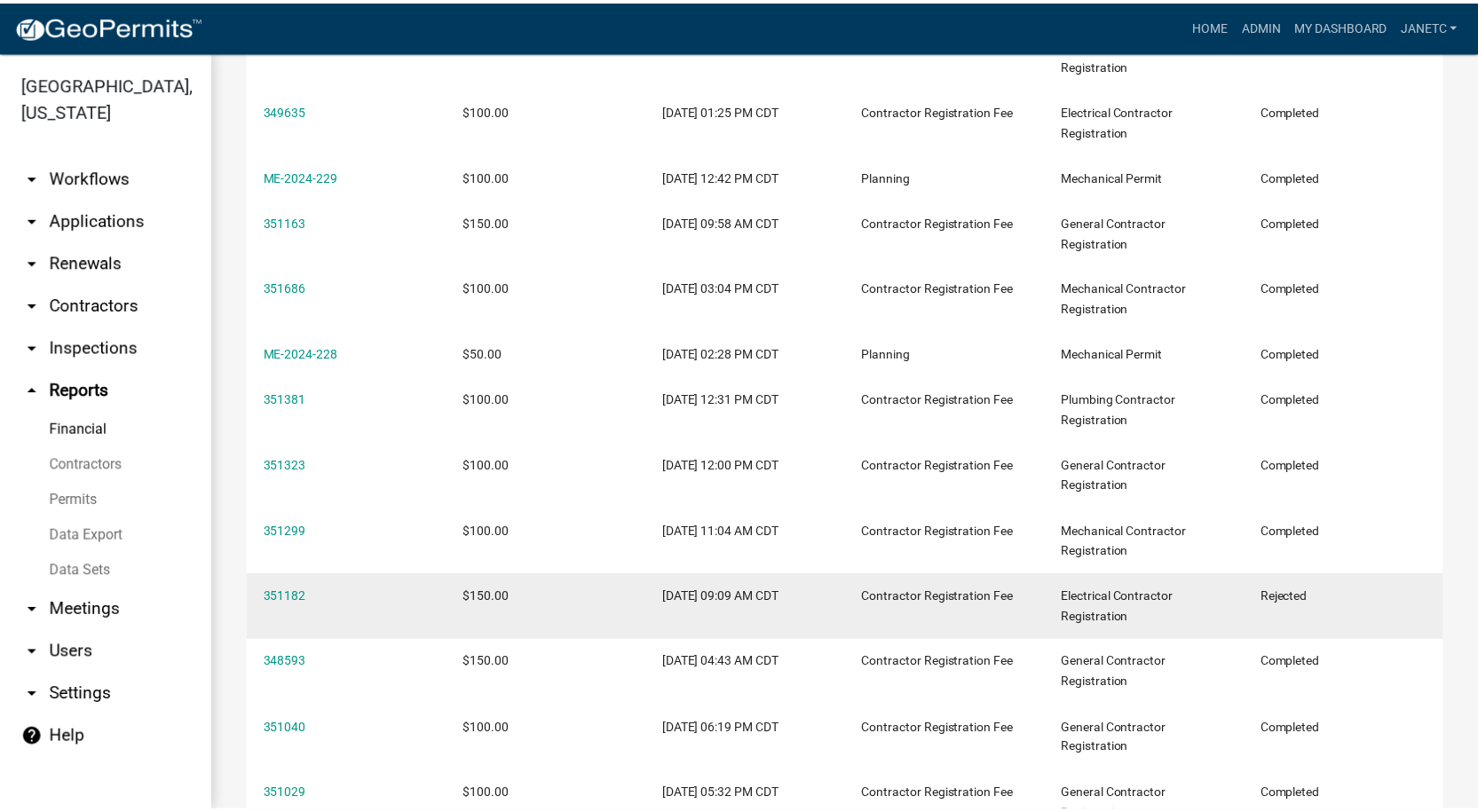
scroll to position [2396, 0]
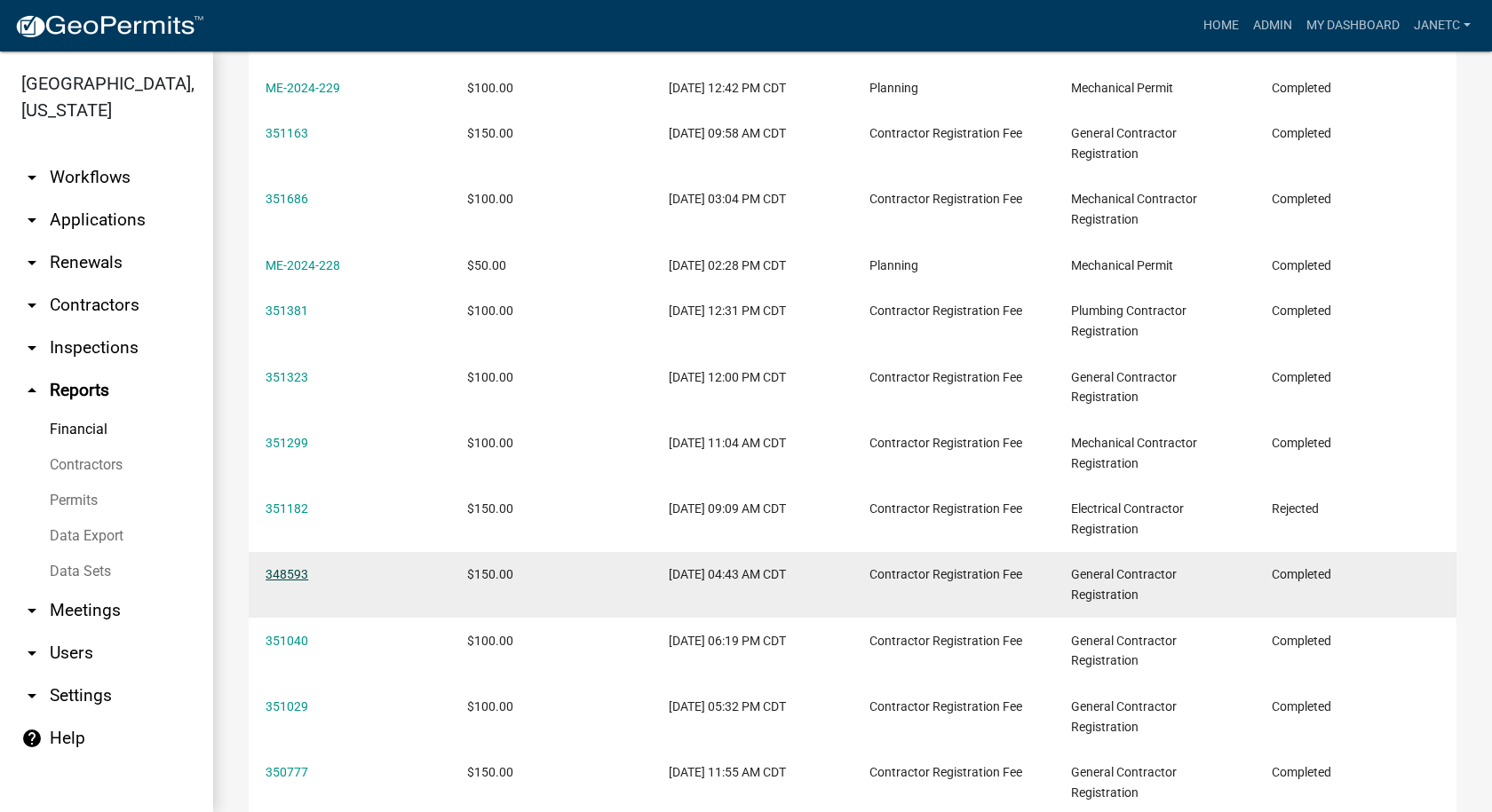
click at [298, 582] on link "348593" at bounding box center [286, 574] width 43 height 14
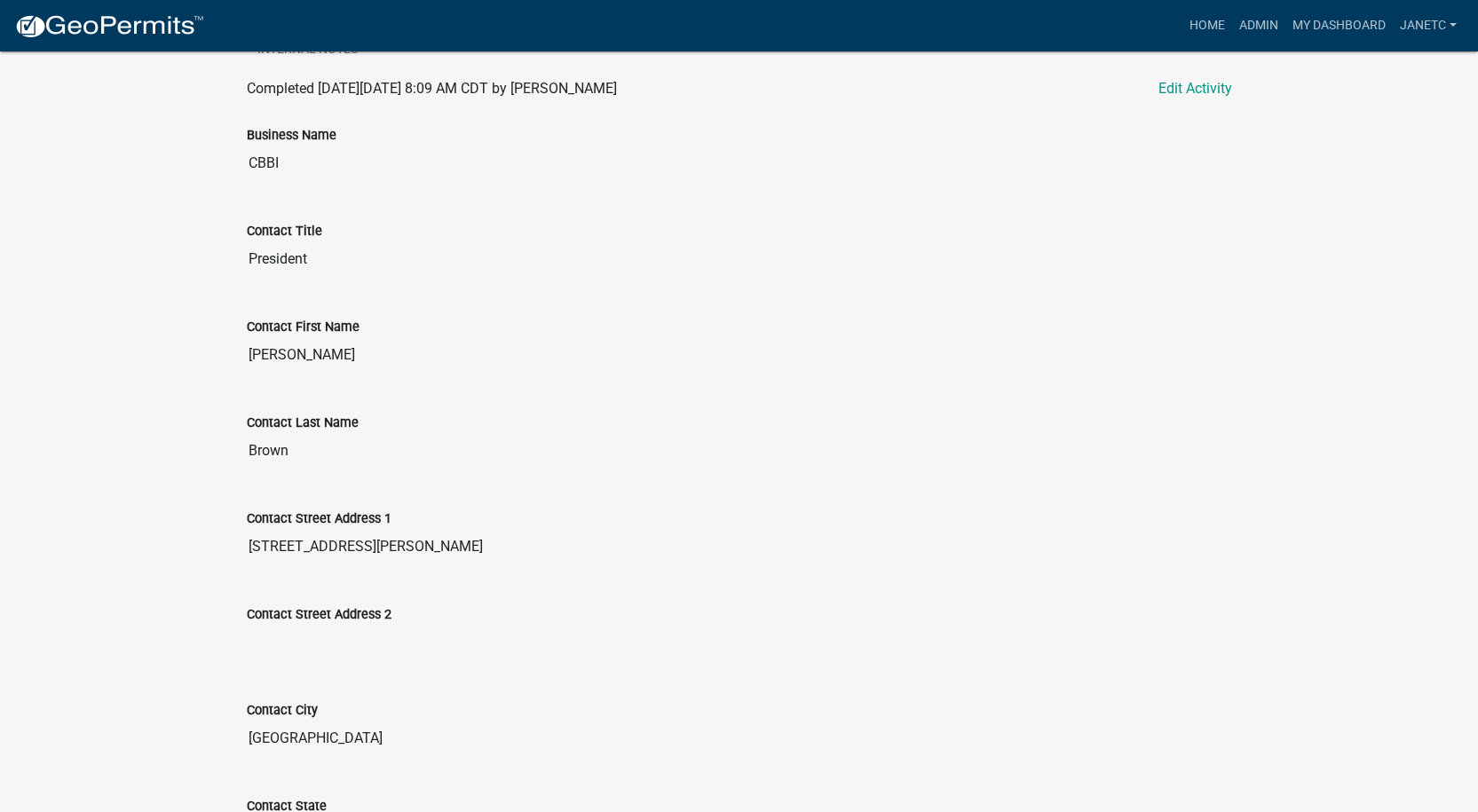
scroll to position [444, 0]
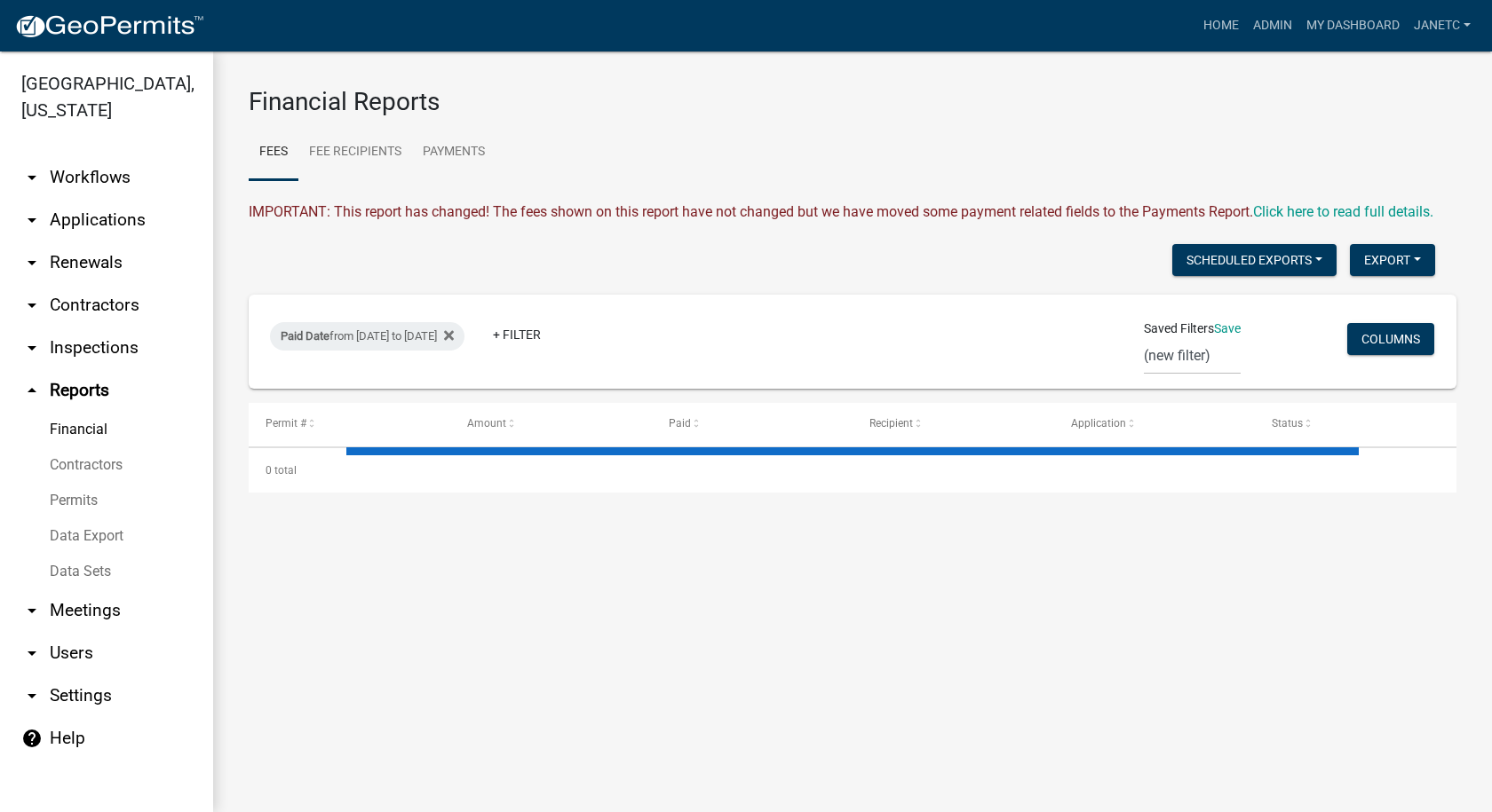
click at [106, 301] on link "arrow_drop_down Contractors" at bounding box center [107, 305] width 214 height 43
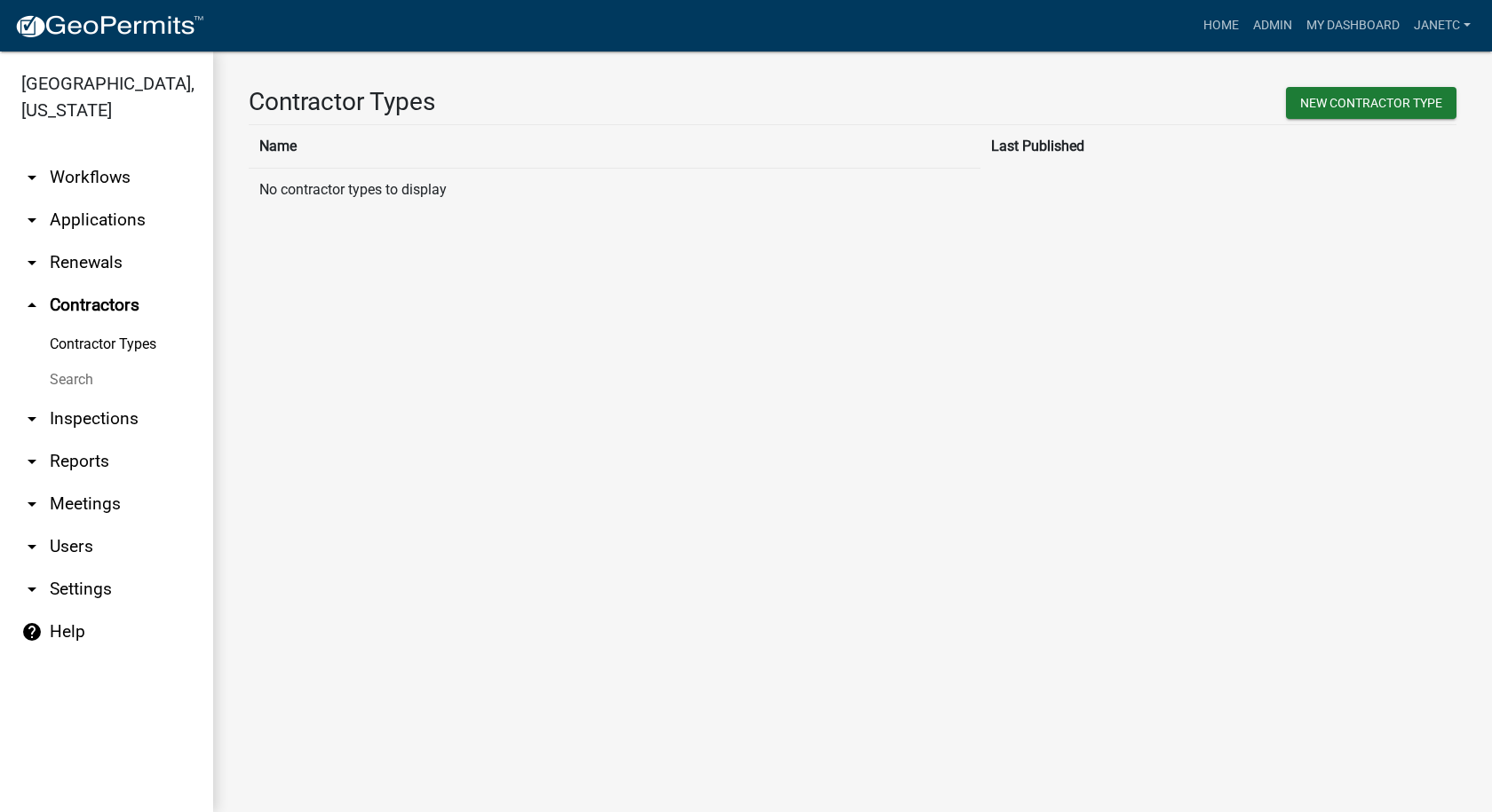
click at [63, 381] on link "Search" at bounding box center [107, 380] width 214 height 36
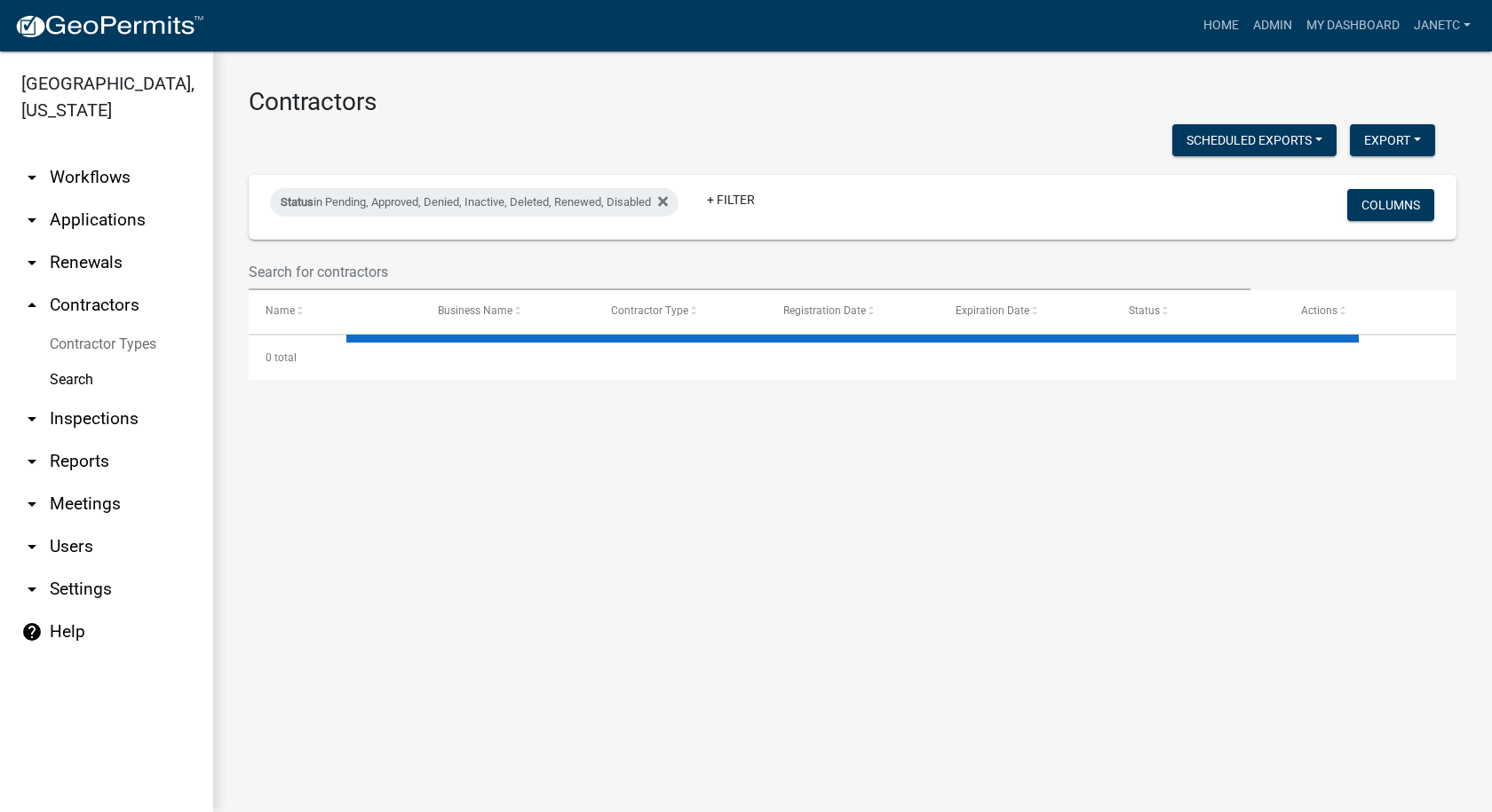
click at [667, 203] on icon at bounding box center [663, 202] width 10 height 10
select select "3: 100"
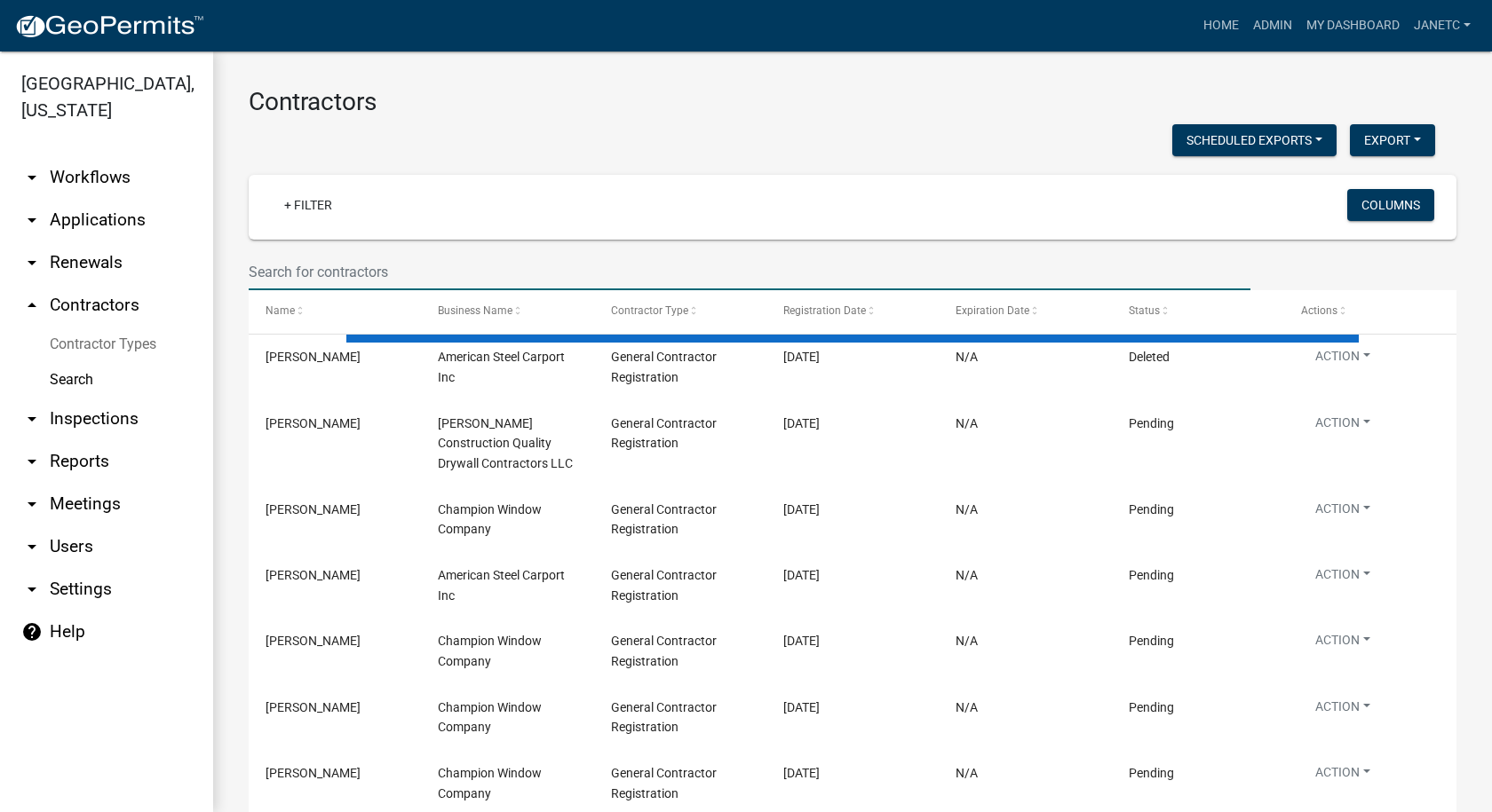
click at [438, 271] on input "text" at bounding box center [748, 271] width 1001 height 36
type input "C & S Concrete"
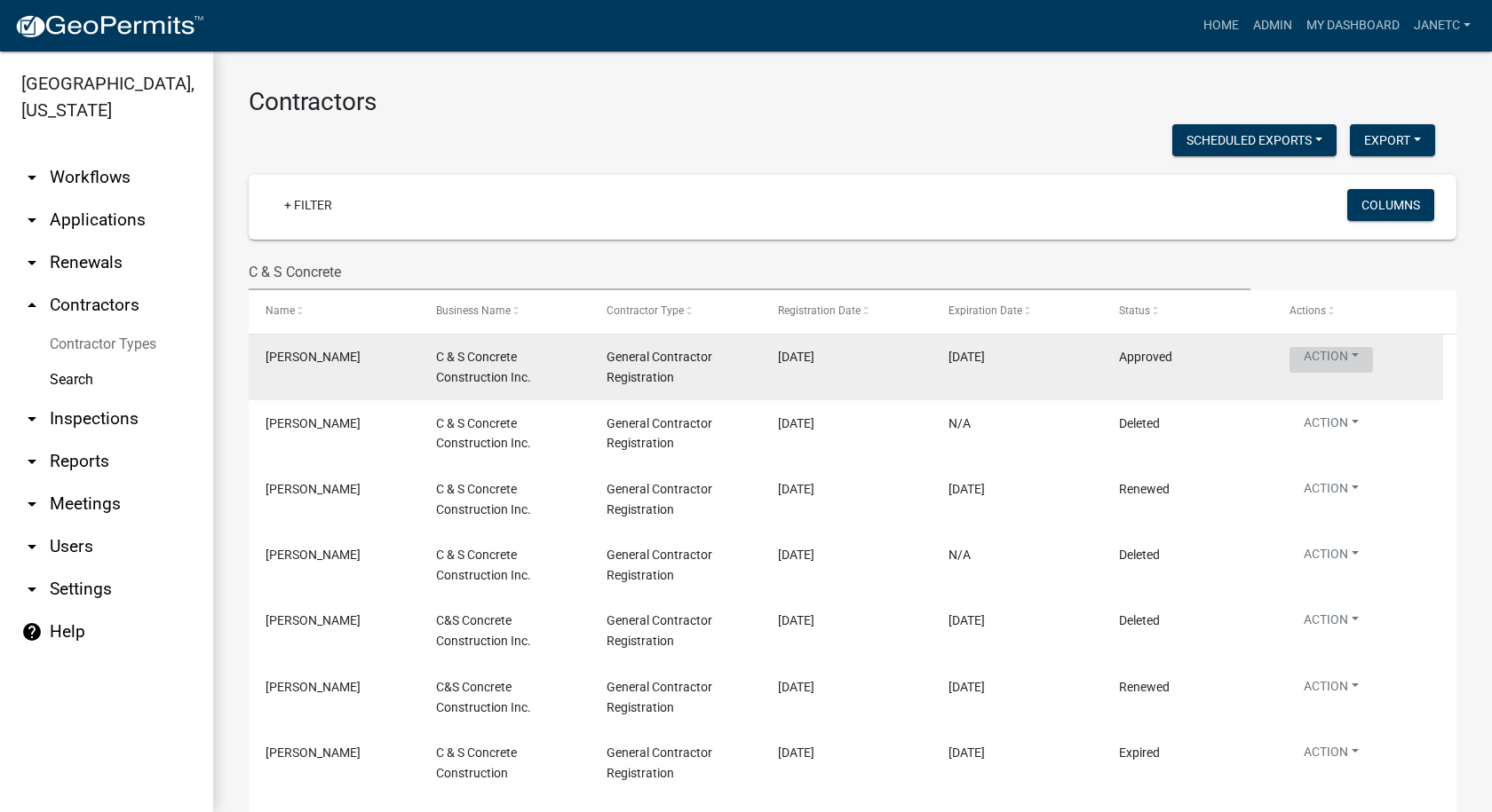
click at [1337, 353] on button "Action" at bounding box center [1331, 360] width 84 height 26
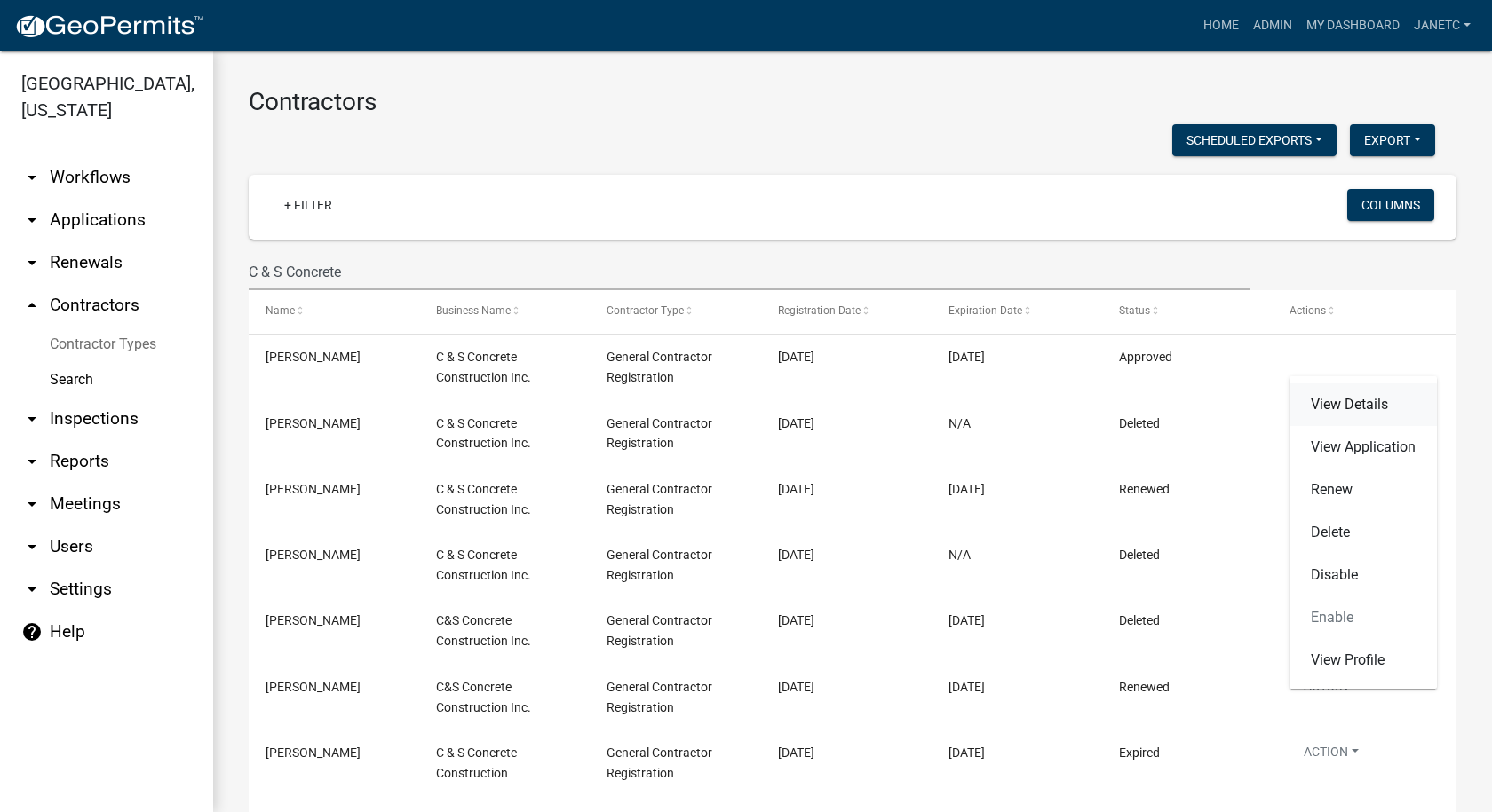
click at [1343, 398] on link "View Details" at bounding box center [1363, 404] width 148 height 43
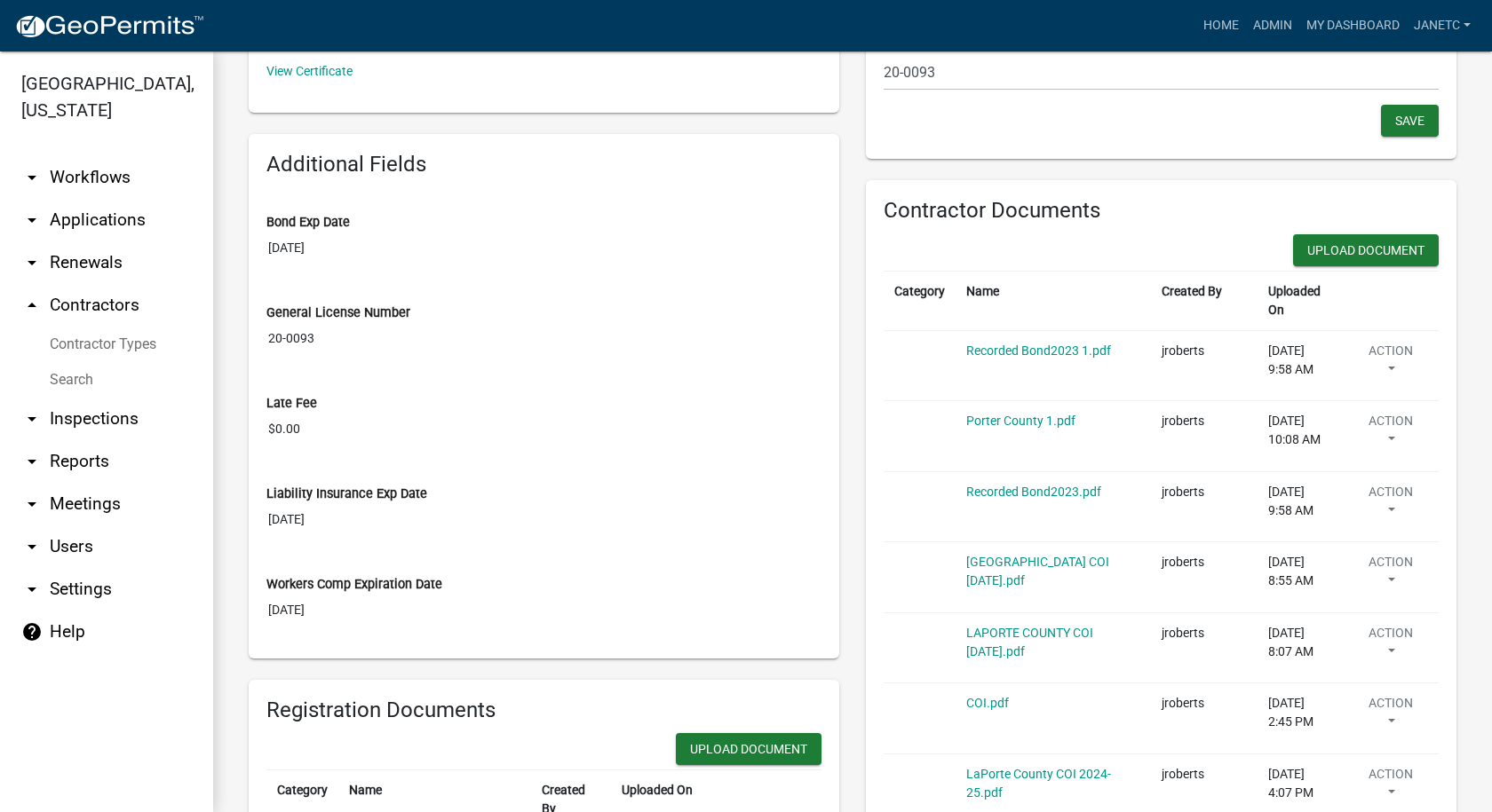
scroll to position [89, 0]
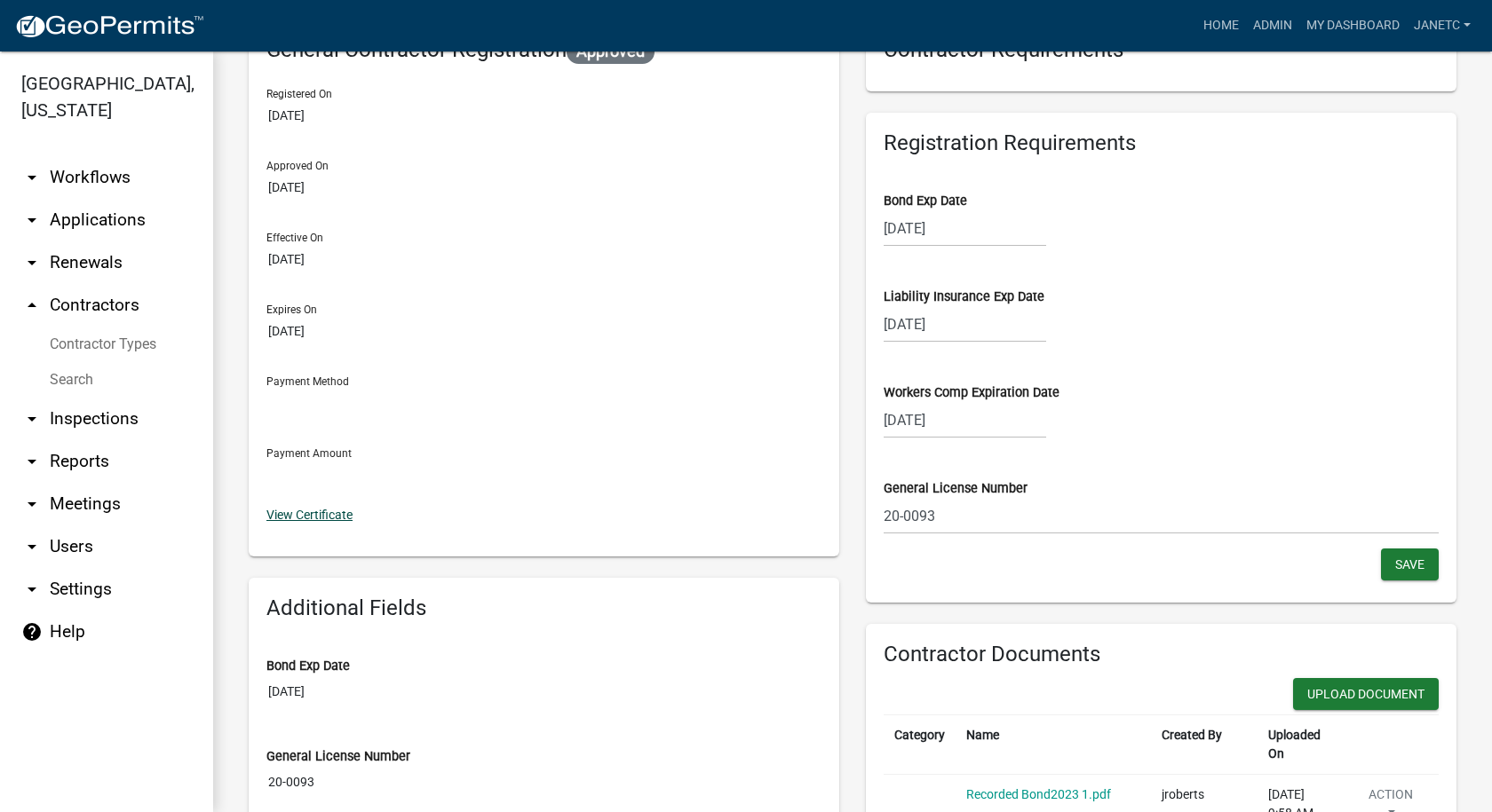
click at [319, 513] on link "View Certificate" at bounding box center [309, 515] width 86 height 14
